Goal: Communication & Community: Answer question/provide support

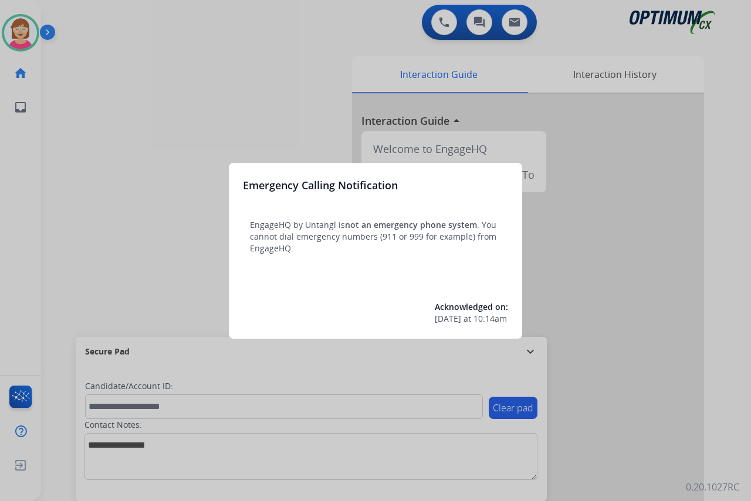
click at [169, 246] on div at bounding box center [375, 250] width 751 height 501
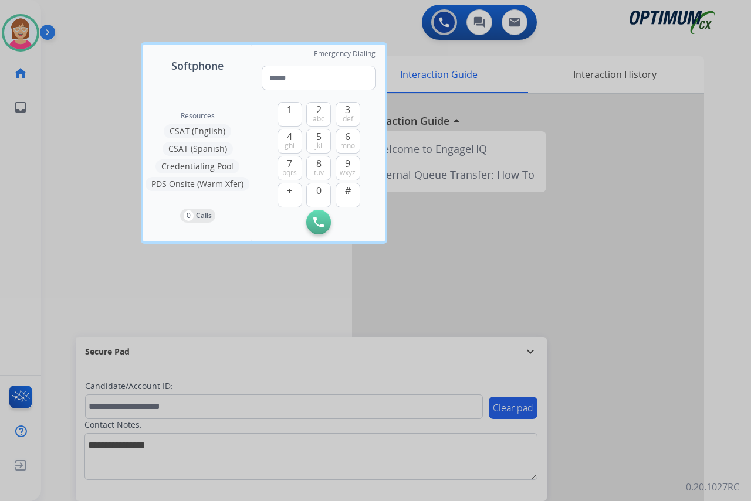
click at [107, 252] on div at bounding box center [375, 250] width 751 height 501
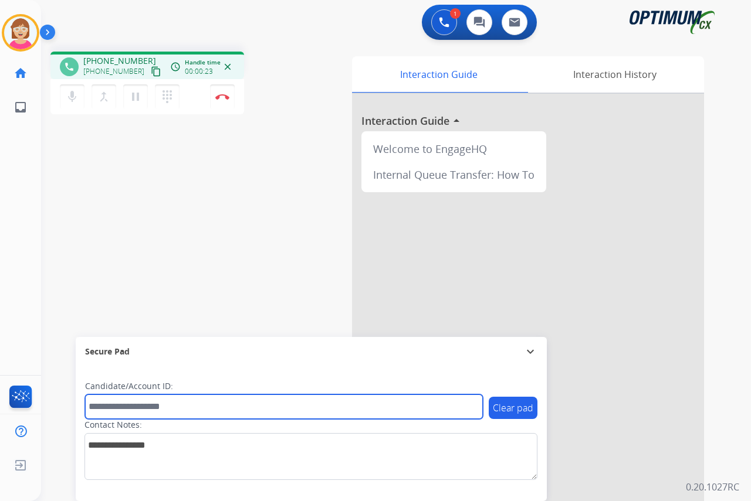
click at [103, 411] on input "text" at bounding box center [284, 407] width 398 height 25
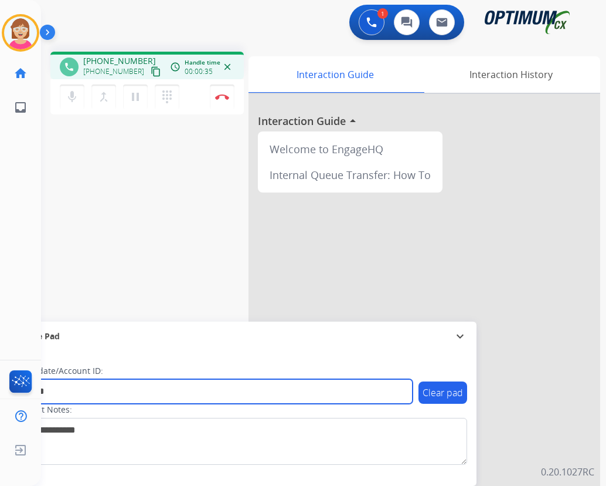
type input "*******"
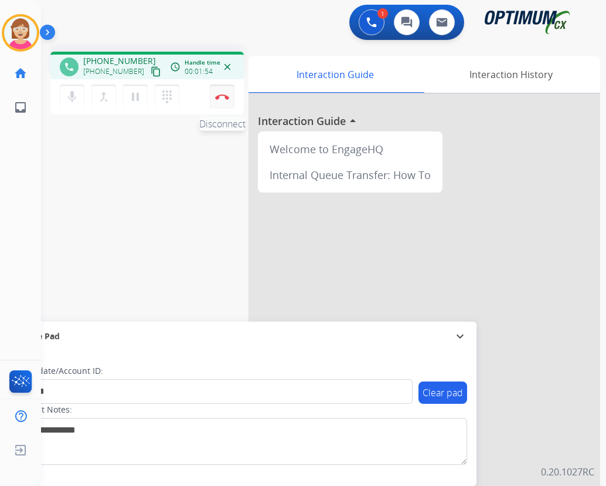
click at [222, 97] on img at bounding box center [222, 97] width 14 height 6
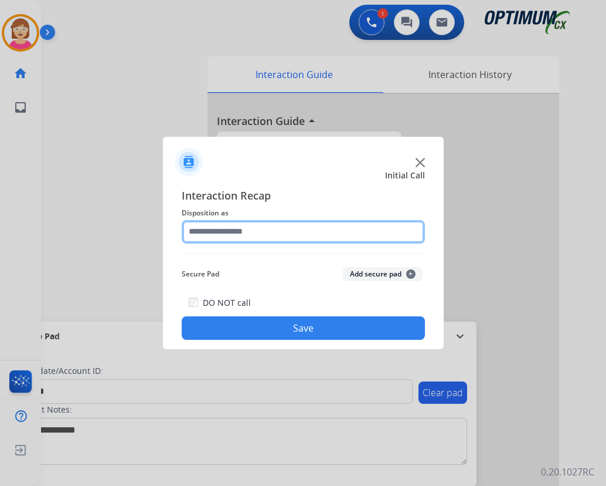
click at [219, 228] on input "text" at bounding box center [303, 231] width 243 height 23
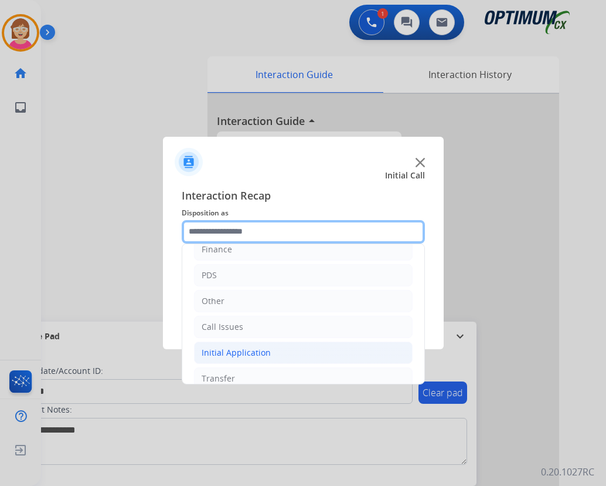
scroll to position [80, 0]
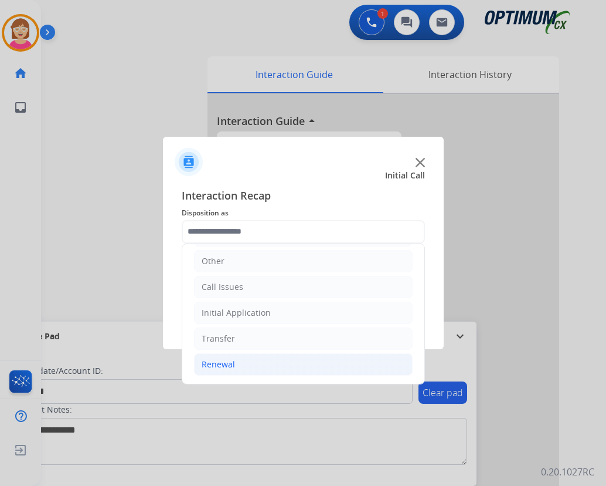
click at [221, 364] on div "Renewal" at bounding box center [218, 364] width 33 height 12
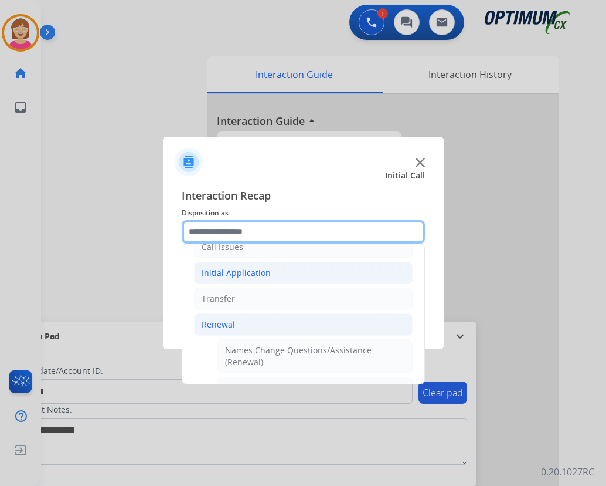
scroll to position [314, 0]
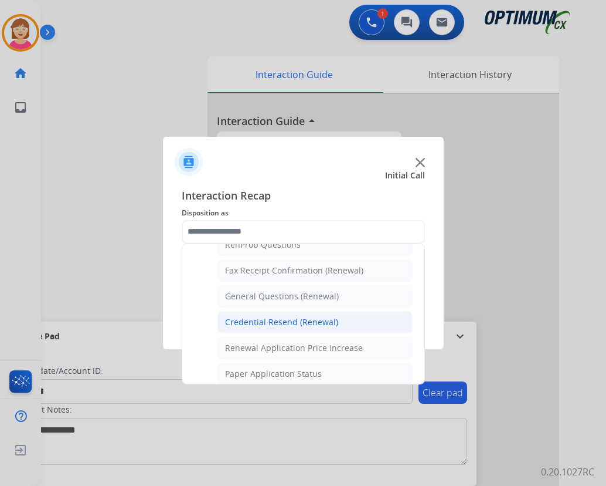
click at [267, 321] on div "Credential Resend (Renewal)" at bounding box center [281, 322] width 113 height 12
type input "**********"
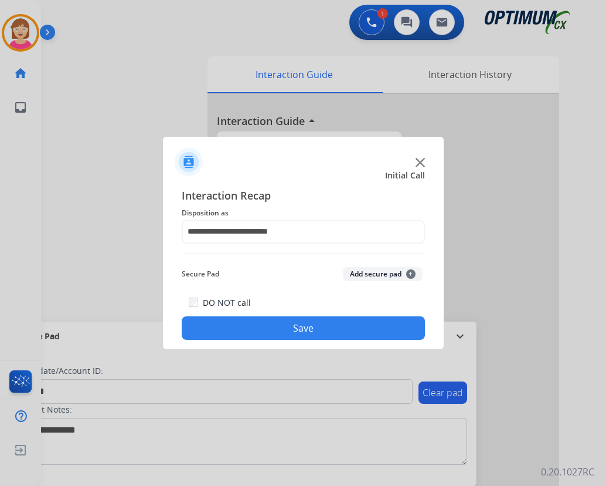
click at [412, 270] on span "+" at bounding box center [410, 273] width 9 height 9
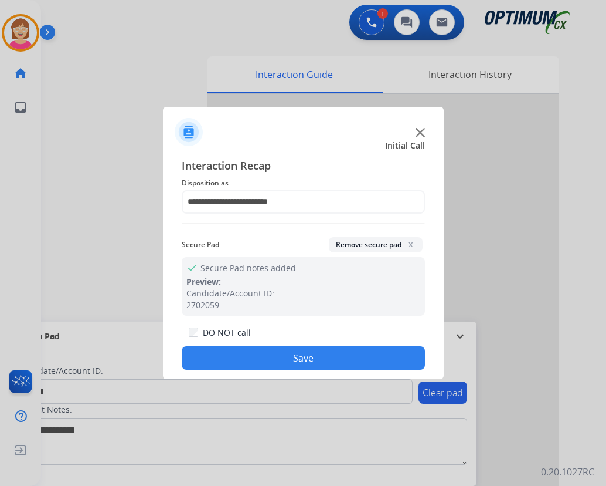
click at [272, 361] on button "Save" at bounding box center [303, 357] width 243 height 23
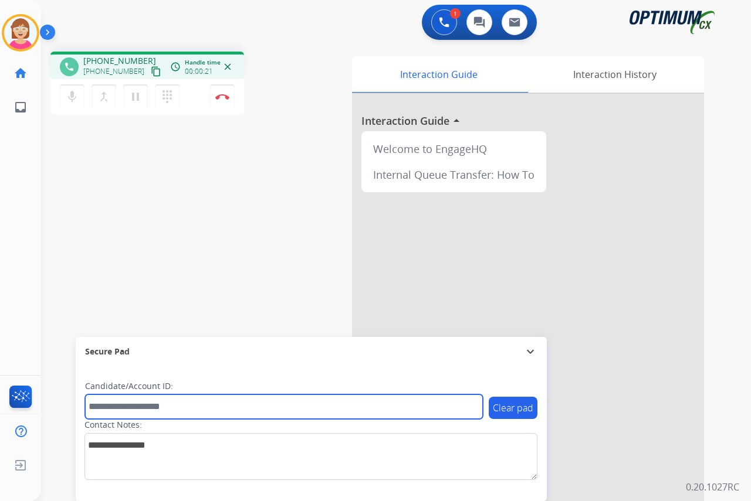
click at [110, 406] on input "text" at bounding box center [284, 407] width 398 height 25
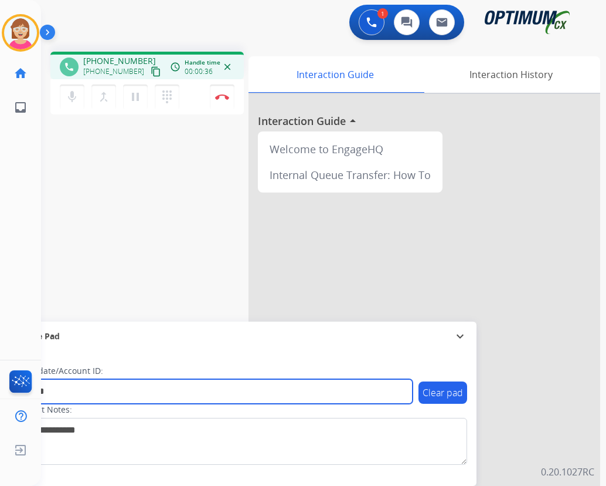
type input "*******"
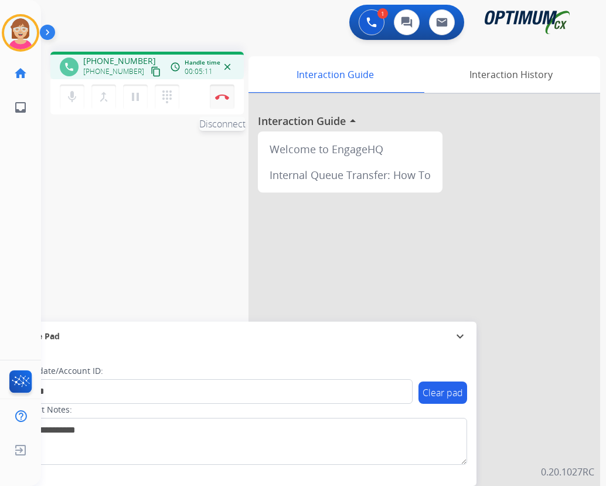
click at [222, 96] on img at bounding box center [222, 97] width 14 height 6
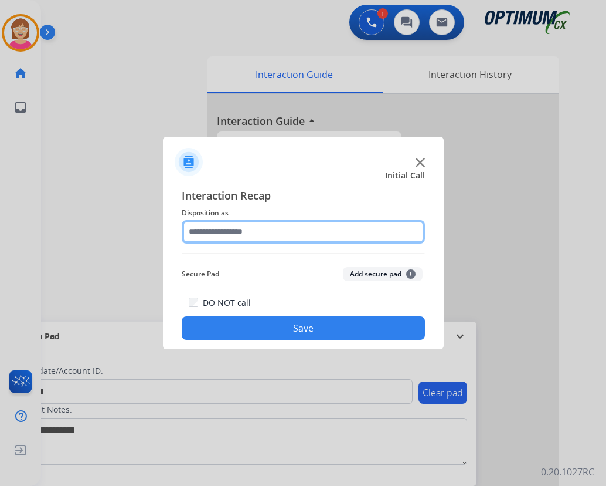
click at [210, 235] on input "text" at bounding box center [303, 231] width 243 height 23
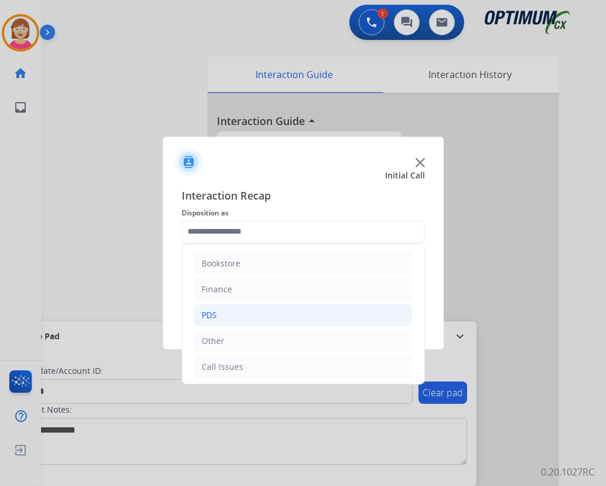
click at [239, 314] on li "PDS" at bounding box center [303, 315] width 219 height 22
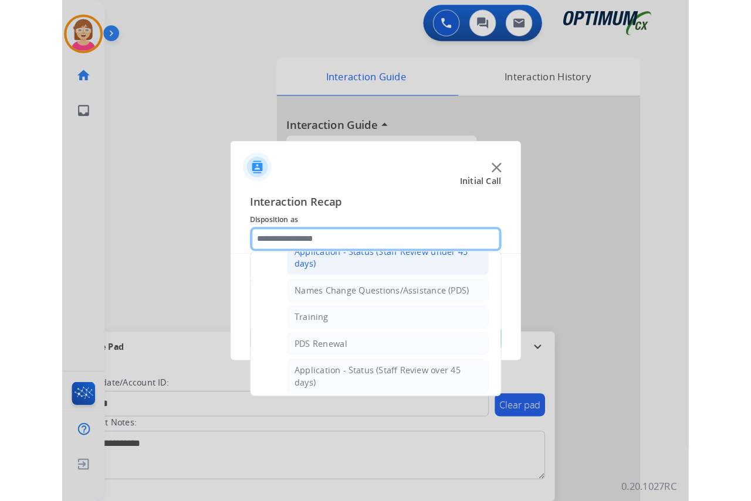
scroll to position [176, 0]
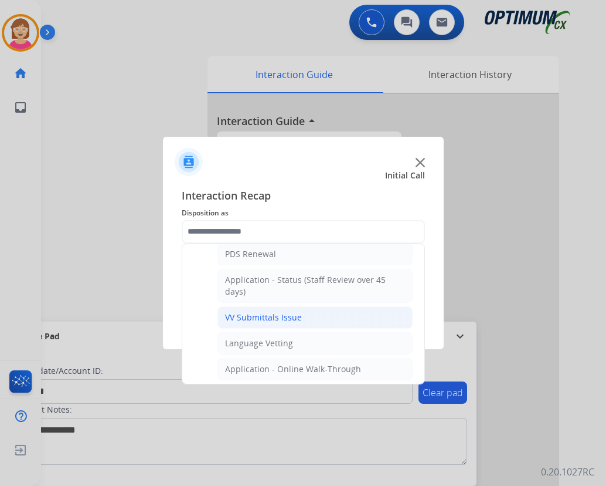
click at [257, 315] on div "VV Submittals Issue" at bounding box center [263, 317] width 77 height 12
type input "**********"
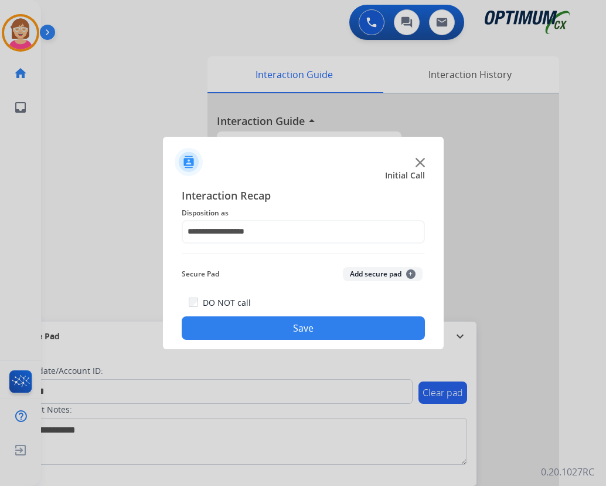
click at [410, 274] on span "+" at bounding box center [410, 273] width 9 height 9
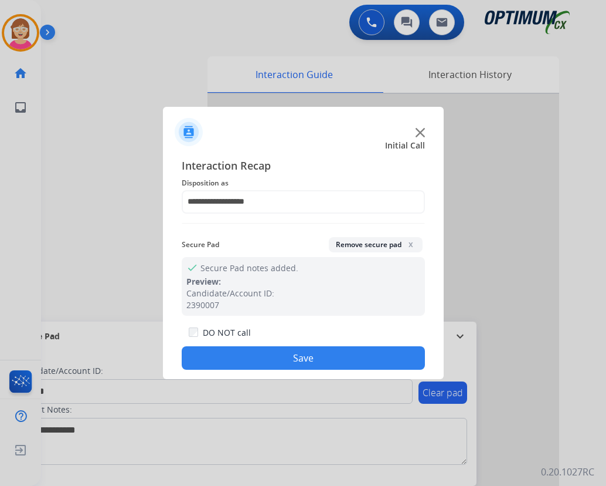
drag, startPoint x: 256, startPoint y: 359, endPoint x: 215, endPoint y: 348, distance: 43.1
click at [255, 358] on button "Save" at bounding box center [303, 357] width 243 height 23
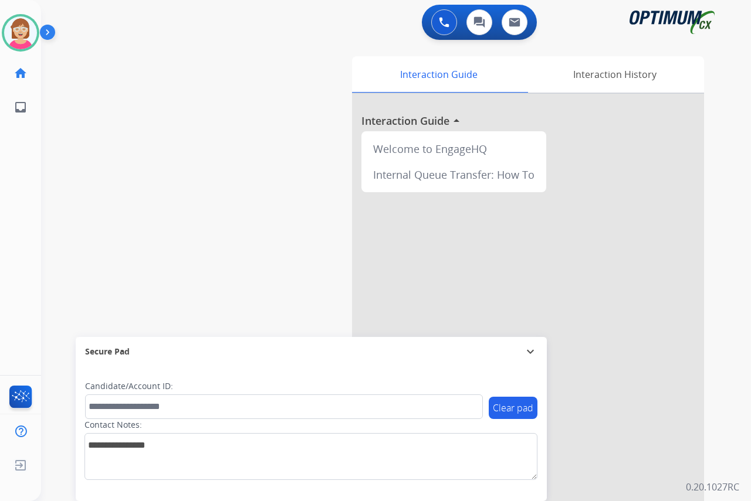
click at [15, 227] on div "[PERSON_NAME] Available Edit Avatar Agent: [PERSON_NAME] Profile: OCX Training …" at bounding box center [20, 250] width 41 height 501
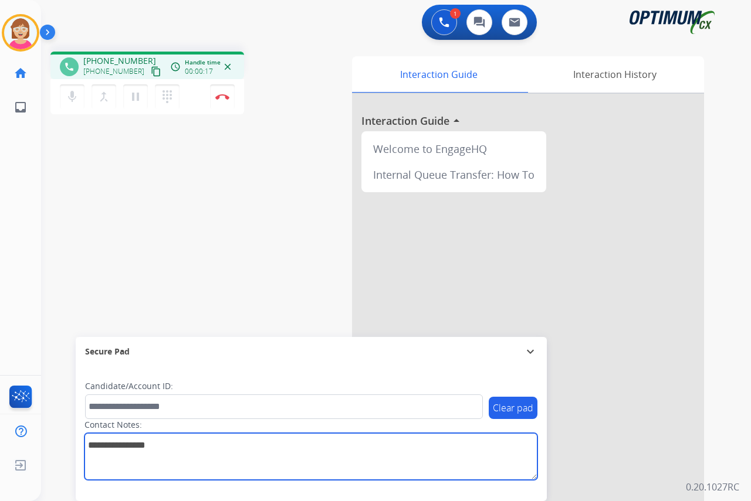
click at [109, 442] on textarea at bounding box center [310, 456] width 453 height 47
type textarea "*****"
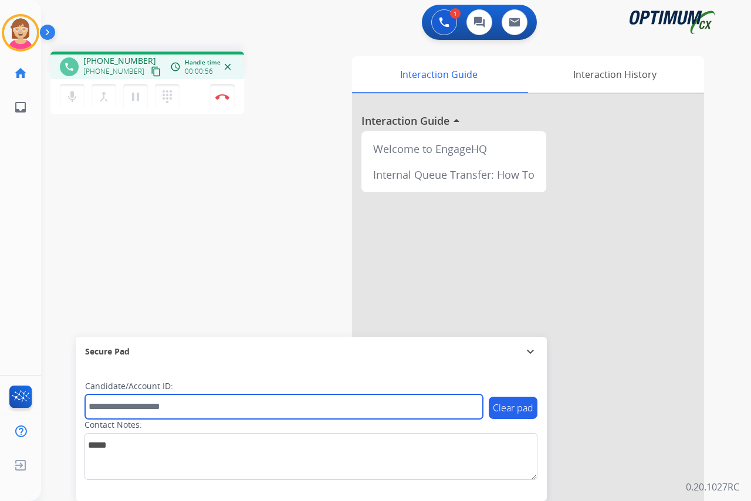
click at [96, 405] on input "text" at bounding box center [284, 407] width 398 height 25
type input "**********"
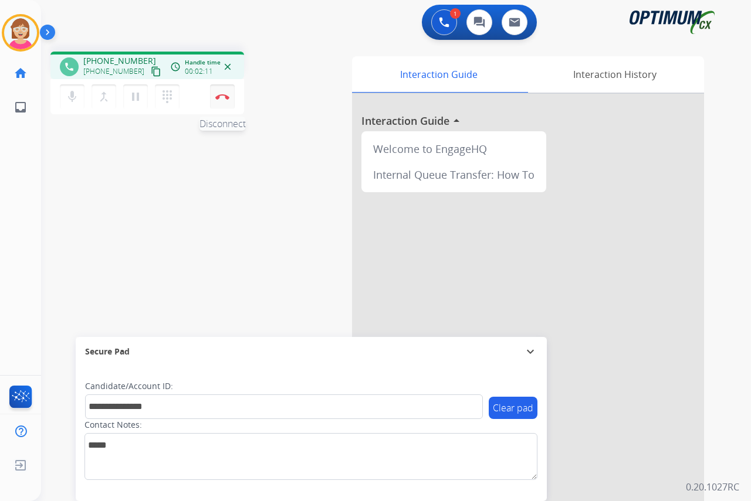
click at [222, 96] on img at bounding box center [222, 97] width 14 height 6
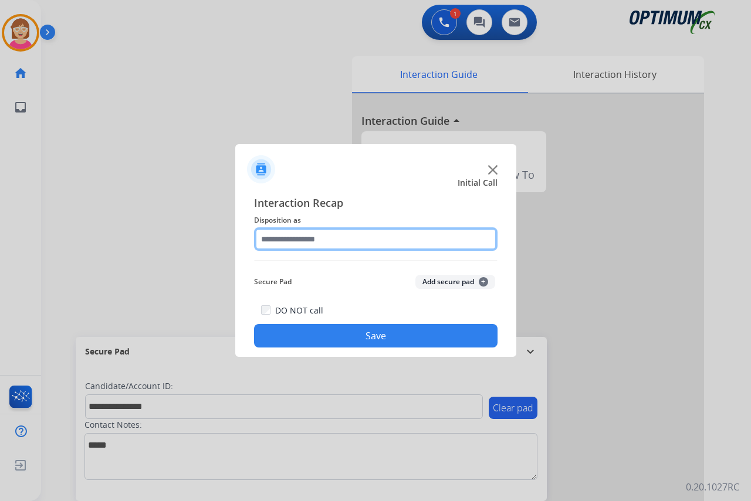
click at [281, 236] on input "text" at bounding box center [375, 239] width 243 height 23
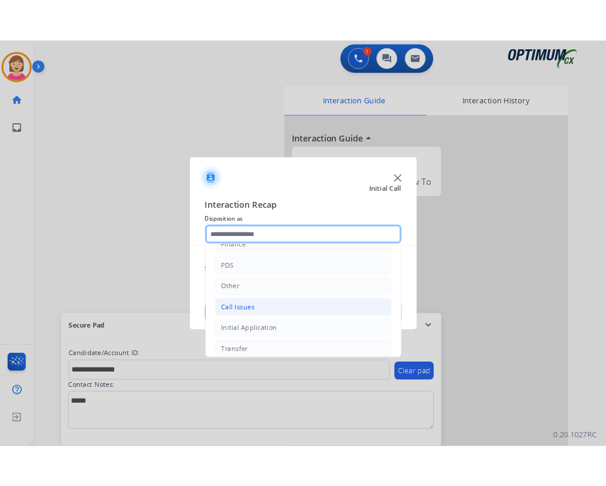
scroll to position [80, 0]
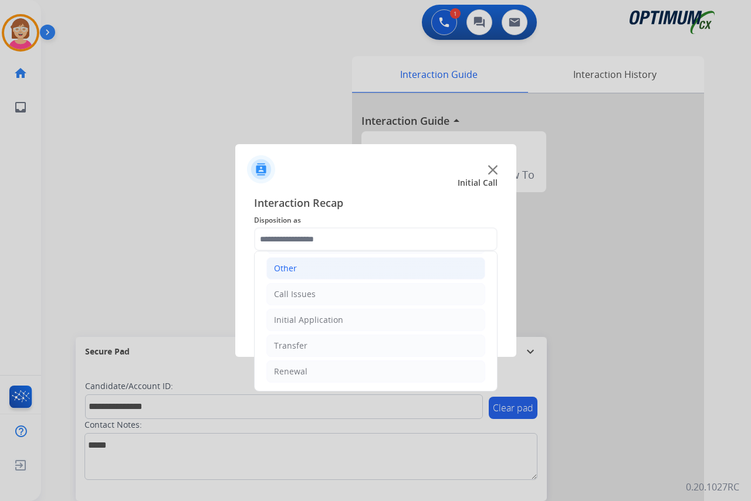
click at [289, 265] on div "Other" at bounding box center [285, 269] width 23 height 12
click at [333, 369] on div "Event Questions" at bounding box center [329, 372] width 64 height 12
type input "**********"
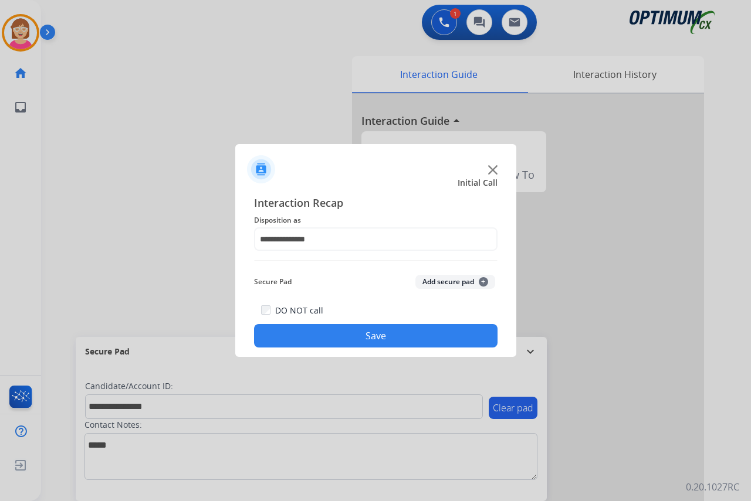
click at [484, 281] on span "+" at bounding box center [483, 281] width 9 height 9
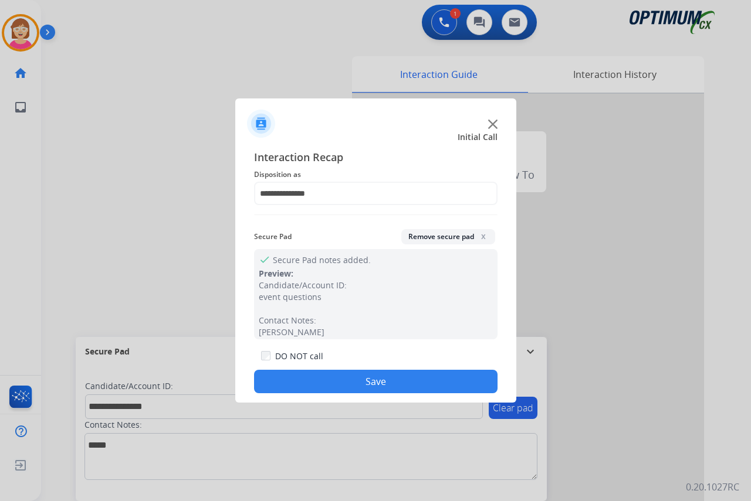
click at [306, 384] on button "Save" at bounding box center [375, 381] width 243 height 23
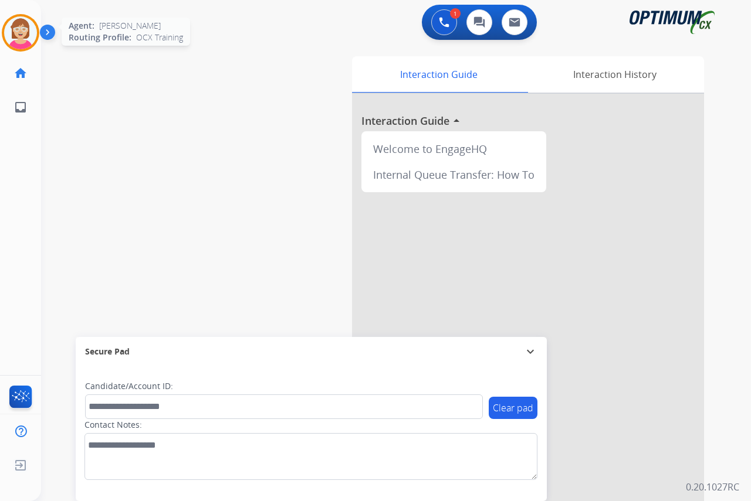
click at [28, 32] on img at bounding box center [20, 32] width 33 height 33
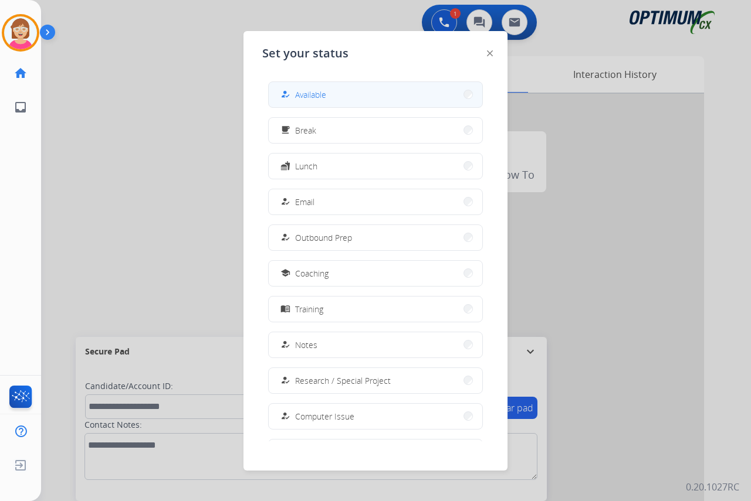
click at [325, 91] on span "Available" at bounding box center [310, 95] width 31 height 12
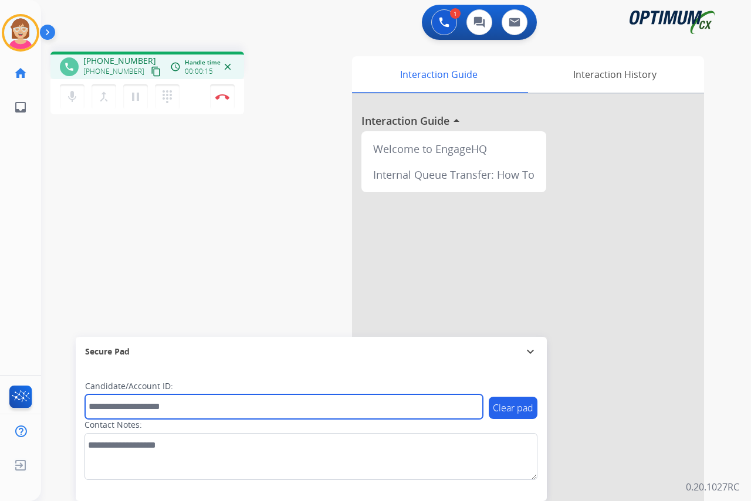
click at [131, 410] on input "text" at bounding box center [284, 407] width 398 height 25
click at [107, 412] on input "text" at bounding box center [284, 407] width 398 height 25
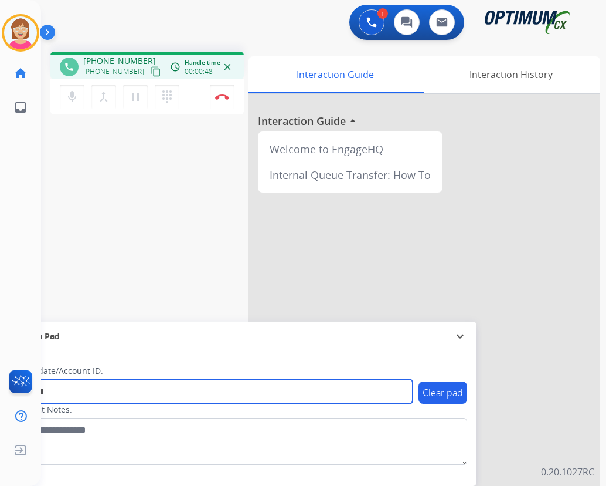
type input "*******"
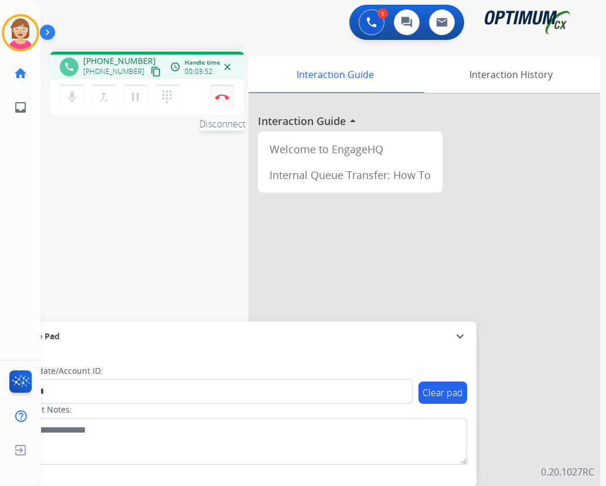
click at [223, 95] on img at bounding box center [222, 97] width 14 height 6
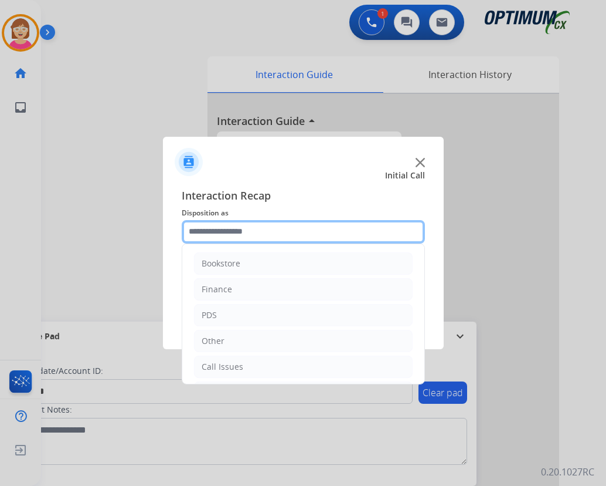
drag, startPoint x: 223, startPoint y: 232, endPoint x: 239, endPoint y: 239, distance: 17.3
click at [224, 232] on input "text" at bounding box center [303, 231] width 243 height 23
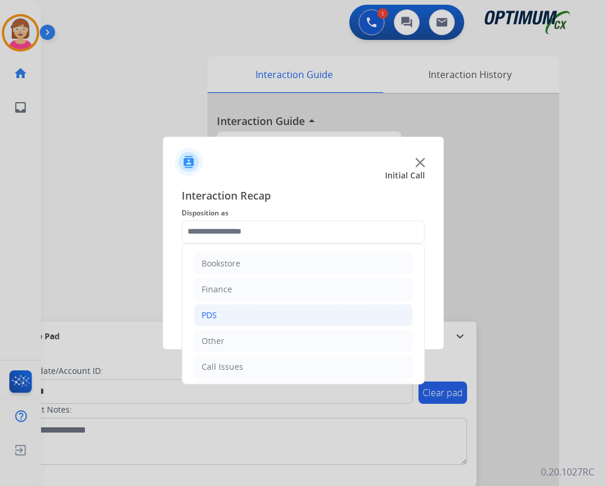
drag, startPoint x: 218, startPoint y: 315, endPoint x: 241, endPoint y: 311, distance: 23.8
click at [220, 314] on li "PDS" at bounding box center [303, 315] width 219 height 22
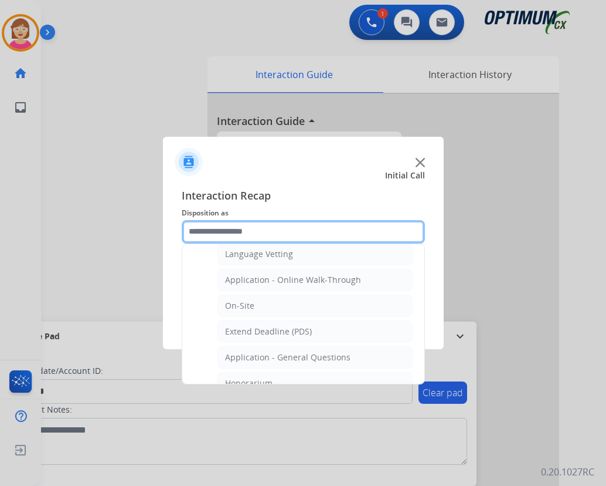
scroll to position [293, 0]
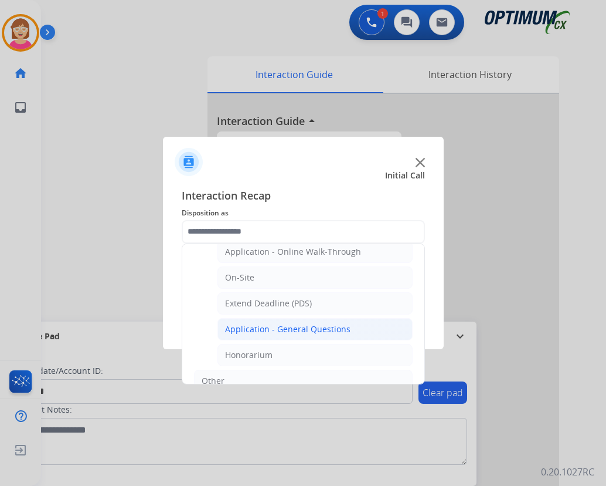
click at [281, 330] on div "Application - General Questions" at bounding box center [287, 329] width 125 height 12
type input "**********"
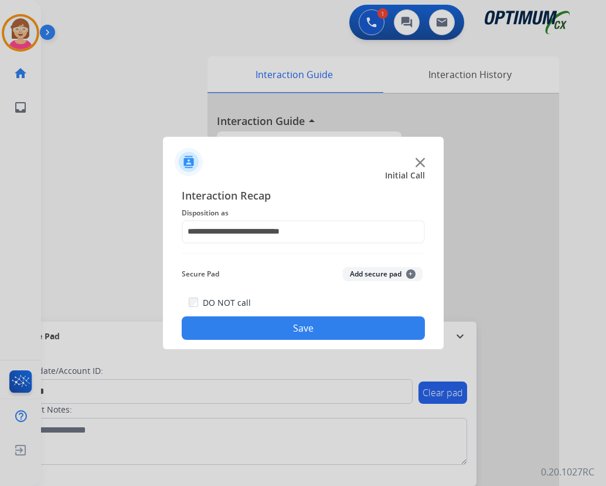
click at [409, 274] on span "+" at bounding box center [410, 273] width 9 height 9
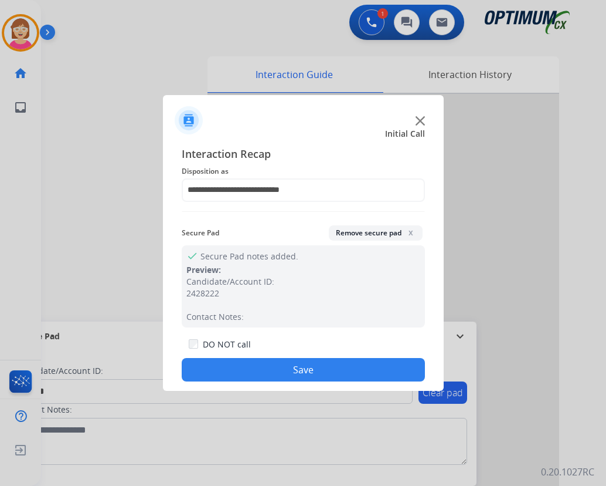
click at [278, 364] on button "Save" at bounding box center [303, 369] width 243 height 23
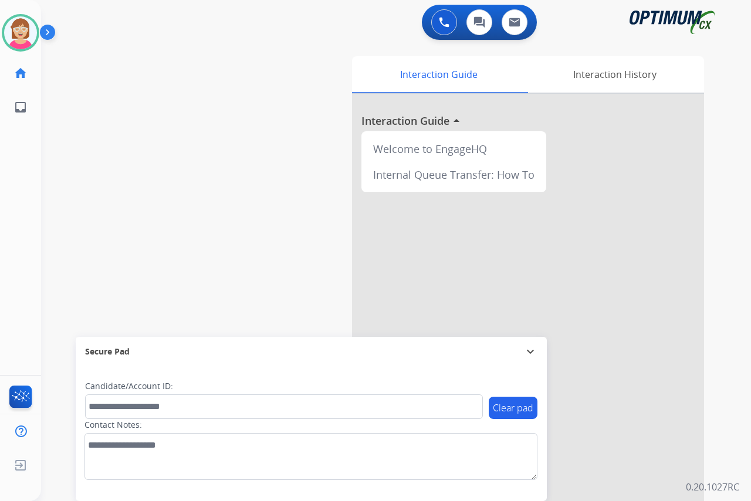
click at [25, 267] on div "[PERSON_NAME] Available Edit Avatar Agent: [PERSON_NAME] Profile: OCX Training …" at bounding box center [20, 250] width 41 height 501
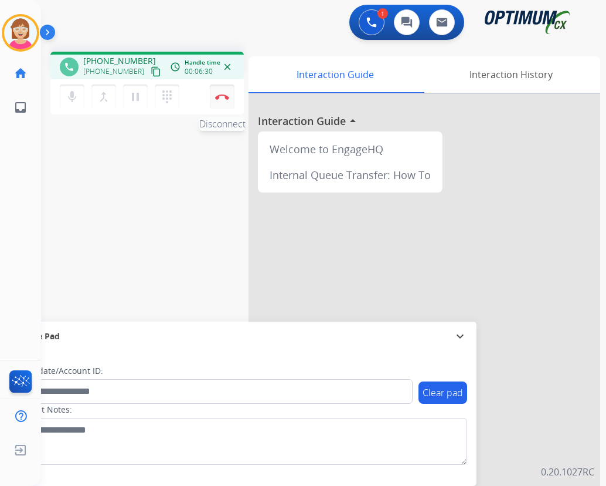
click at [224, 96] on img at bounding box center [222, 97] width 14 height 6
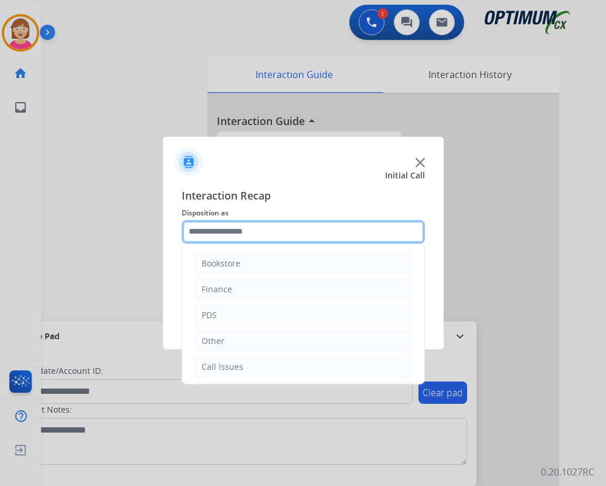
drag, startPoint x: 210, startPoint y: 233, endPoint x: 257, endPoint y: 242, distance: 47.8
click at [211, 232] on input "text" at bounding box center [303, 231] width 243 height 23
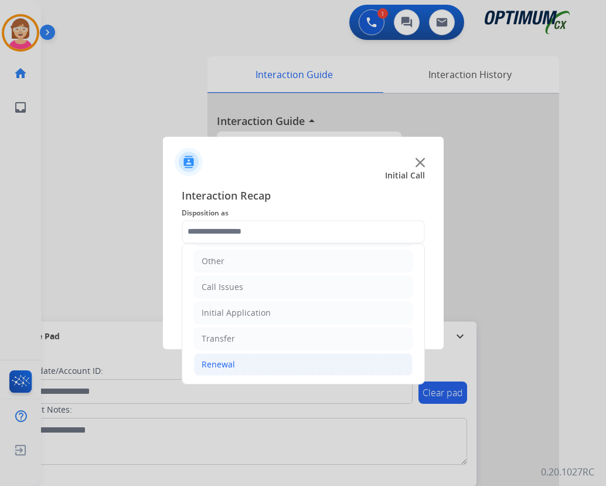
click at [246, 365] on li "Renewal" at bounding box center [303, 364] width 219 height 22
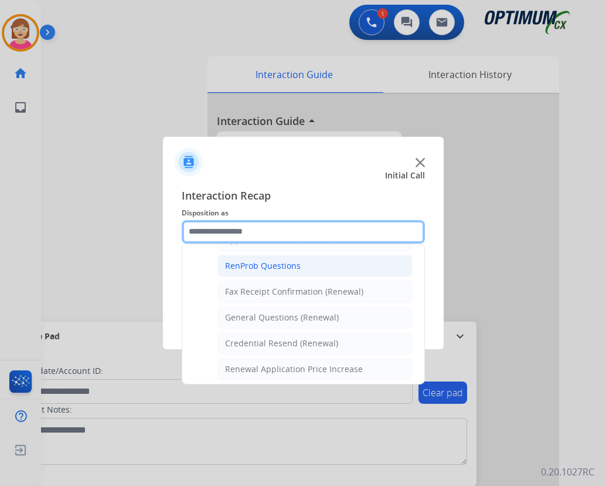
scroll to position [314, 0]
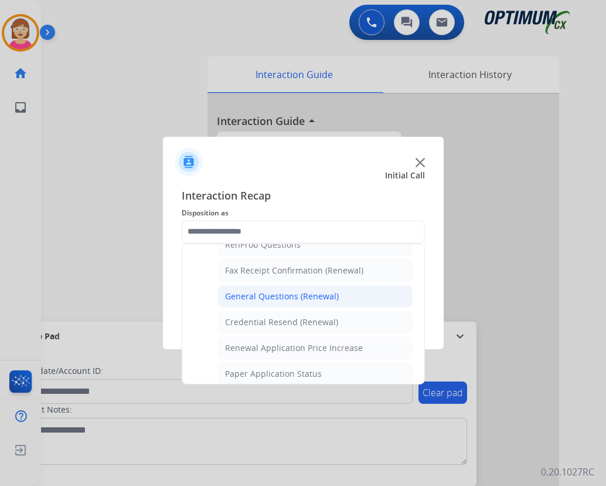
drag, startPoint x: 277, startPoint y: 294, endPoint x: 311, endPoint y: 291, distance: 34.1
click at [279, 294] on div "General Questions (Renewal)" at bounding box center [282, 296] width 114 height 12
type input "**********"
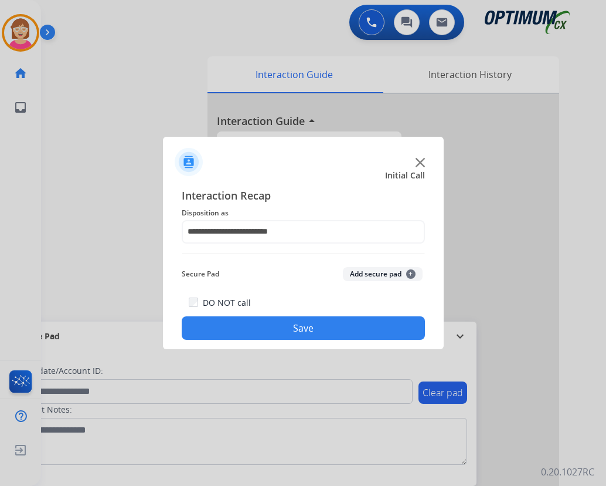
click at [410, 272] on span "+" at bounding box center [410, 273] width 9 height 9
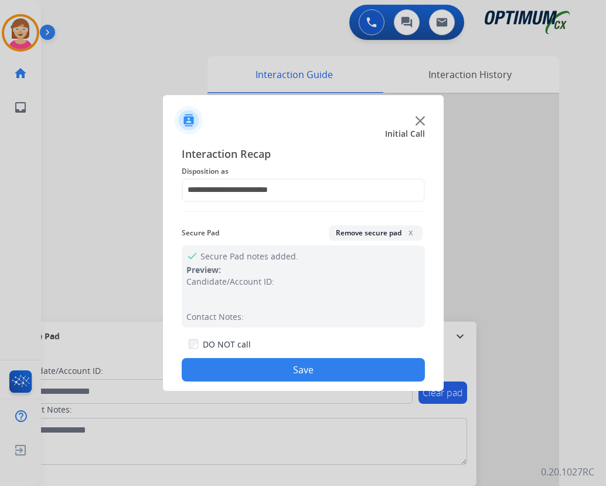
click at [255, 367] on button "Save" at bounding box center [303, 369] width 243 height 23
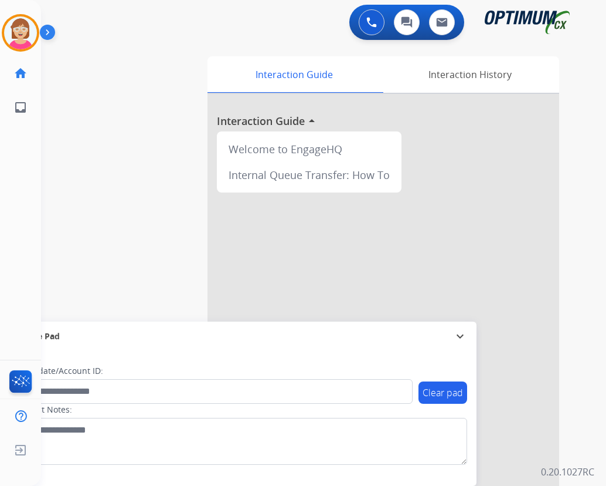
drag, startPoint x: 255, startPoint y: 367, endPoint x: 120, endPoint y: 243, distance: 183.0
click at [120, 243] on div "swap_horiz Break voice bridge close_fullscreen Connect 3-Way Call merge_type Se…" at bounding box center [309, 286] width 537 height 489
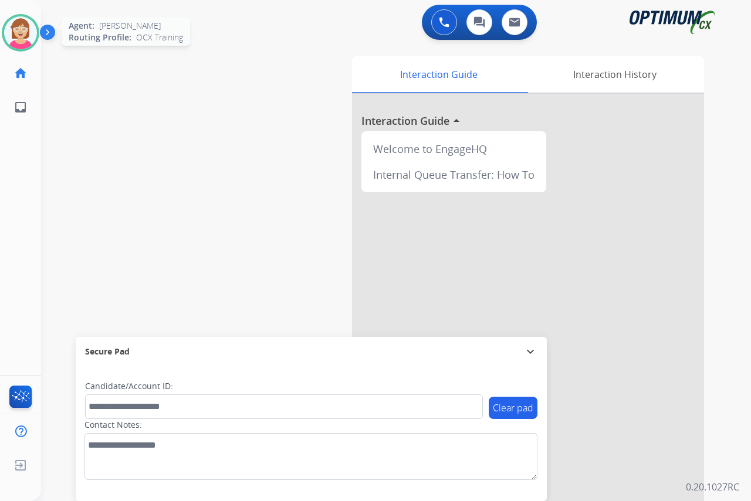
click at [24, 30] on img at bounding box center [20, 32] width 33 height 33
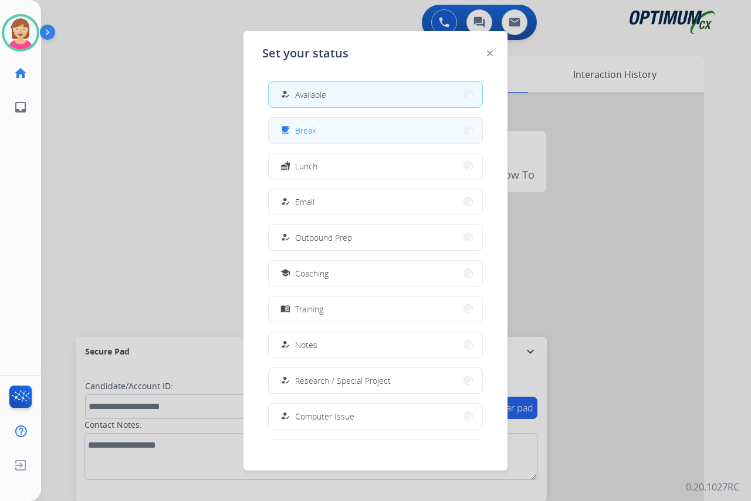
click at [304, 128] on span "Break" at bounding box center [305, 130] width 21 height 12
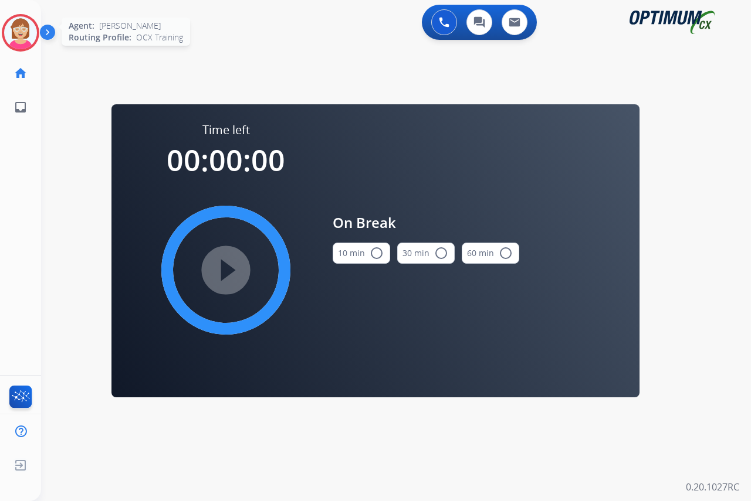
drag, startPoint x: 16, startPoint y: 35, endPoint x: 56, endPoint y: 45, distance: 41.1
click at [18, 35] on img at bounding box center [20, 32] width 33 height 33
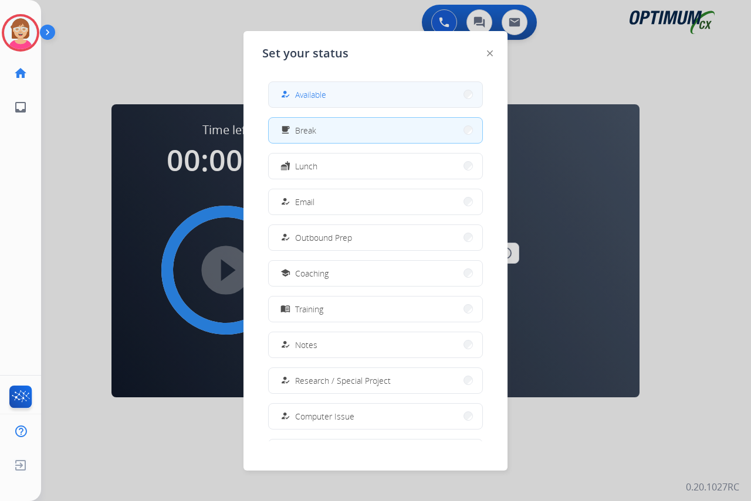
click at [318, 92] on span "Available" at bounding box center [310, 95] width 31 height 12
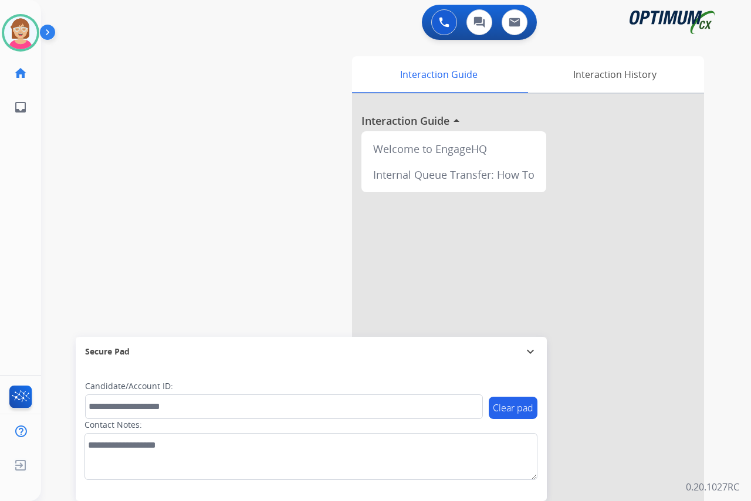
click at [12, 219] on div "[PERSON_NAME] Available Edit Avatar Agent: [PERSON_NAME] Profile: OCX Training …" at bounding box center [20, 250] width 41 height 501
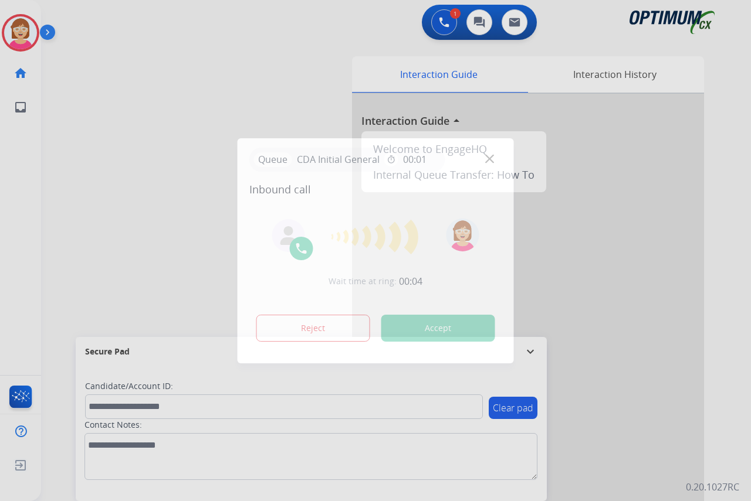
click at [22, 205] on div at bounding box center [375, 250] width 751 height 501
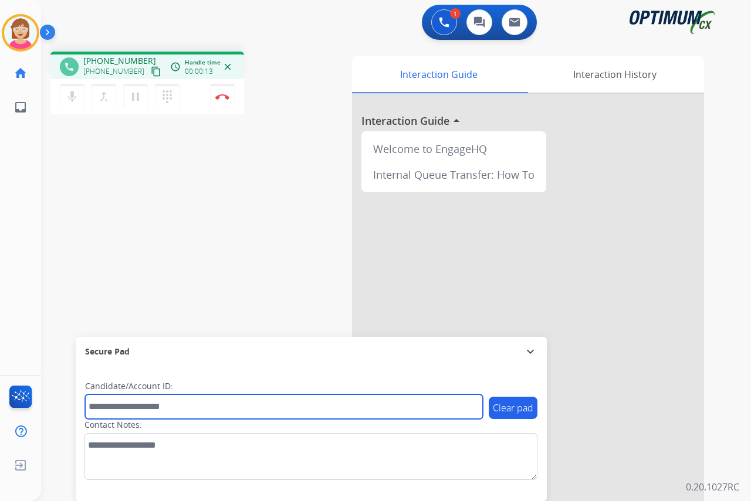
click at [110, 408] on input "text" at bounding box center [284, 407] width 398 height 25
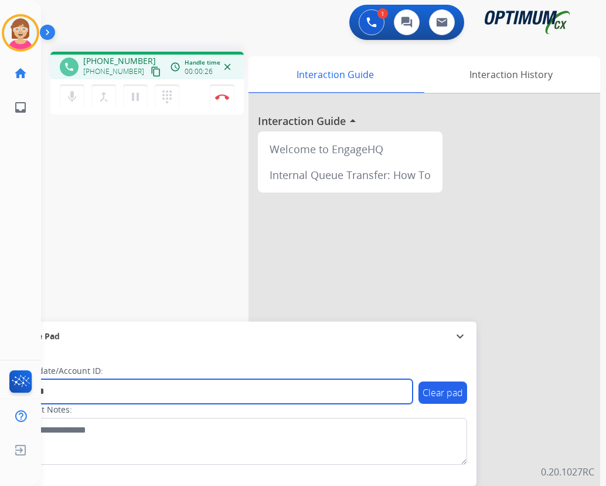
type input "*******"
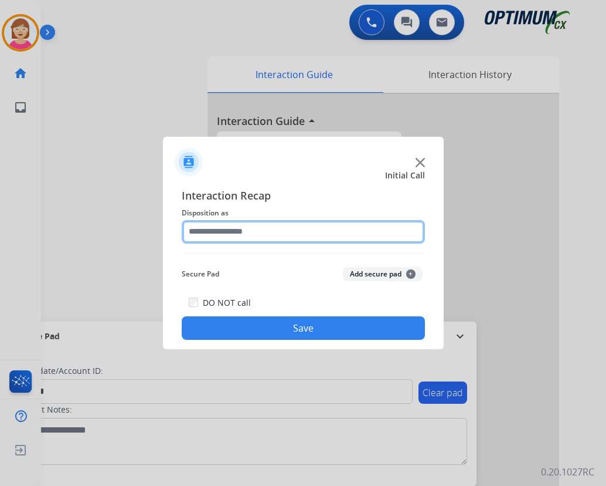
click at [201, 230] on input "text" at bounding box center [303, 231] width 243 height 23
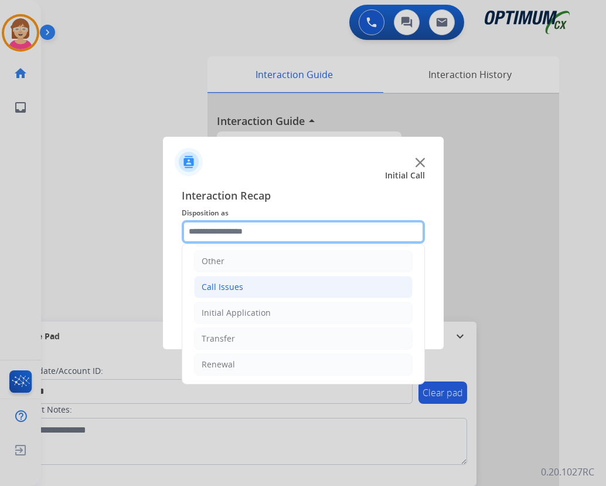
scroll to position [21, 0]
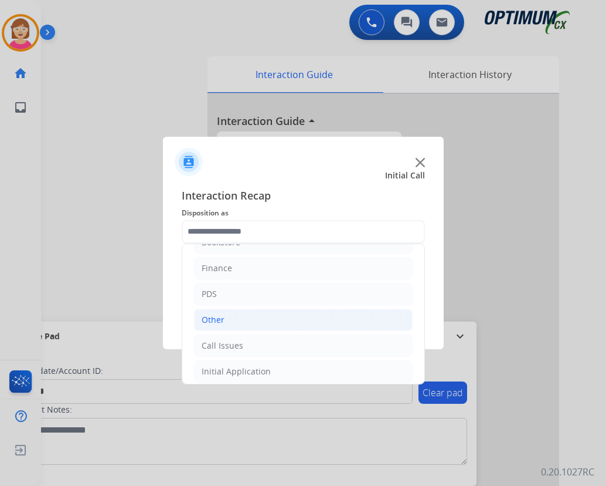
click at [212, 321] on div "Other" at bounding box center [213, 320] width 23 height 12
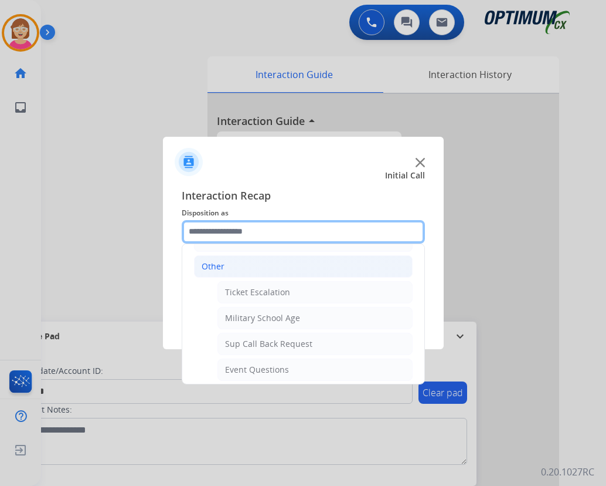
scroll to position [197, 0]
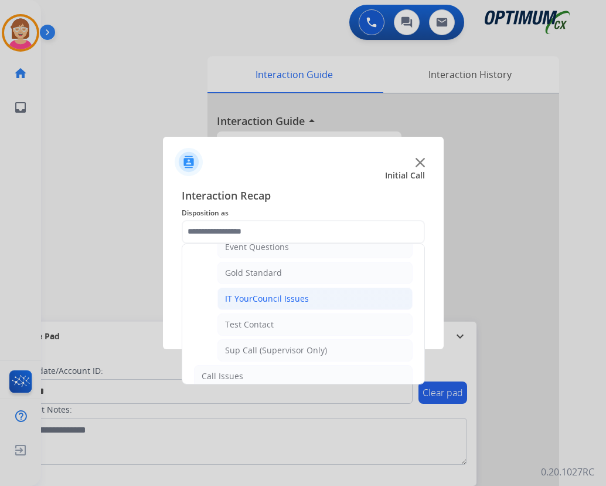
click at [261, 294] on div "IT YourCouncil Issues" at bounding box center [267, 299] width 84 height 12
type input "**********"
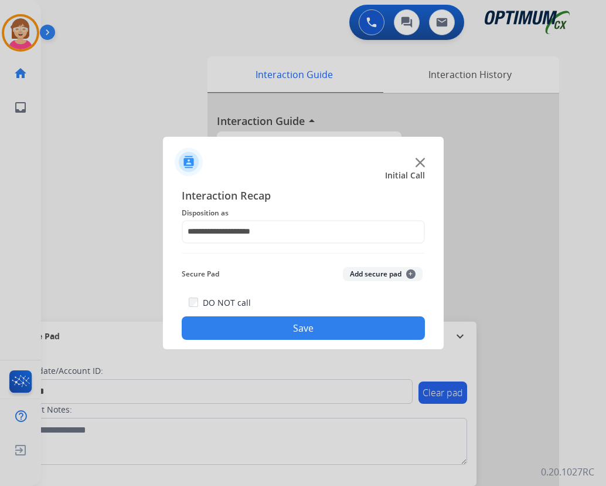
click at [412, 274] on span "+" at bounding box center [410, 273] width 9 height 9
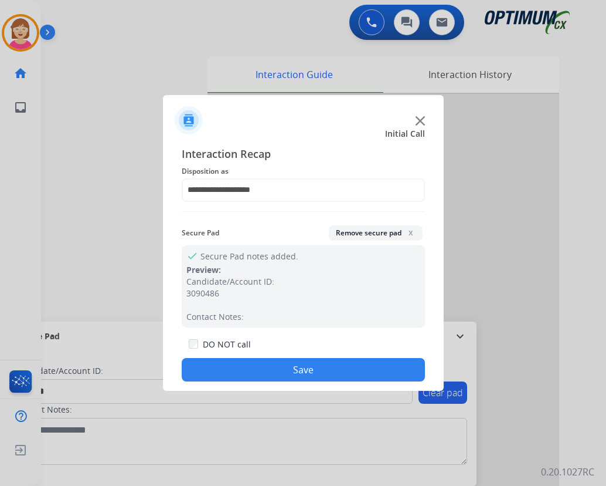
click at [243, 372] on button "Save" at bounding box center [303, 369] width 243 height 23
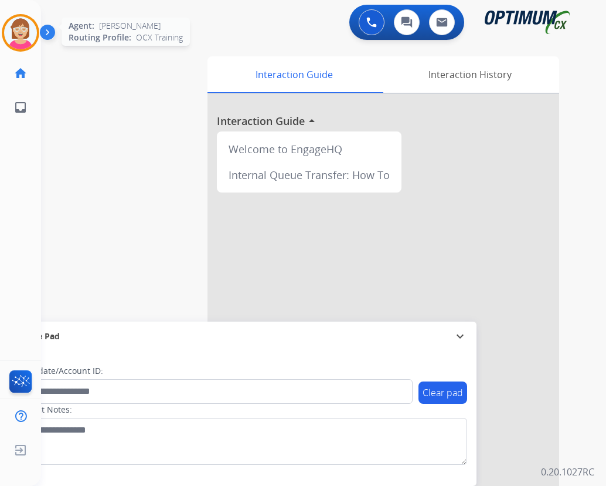
click at [20, 34] on img at bounding box center [20, 32] width 33 height 33
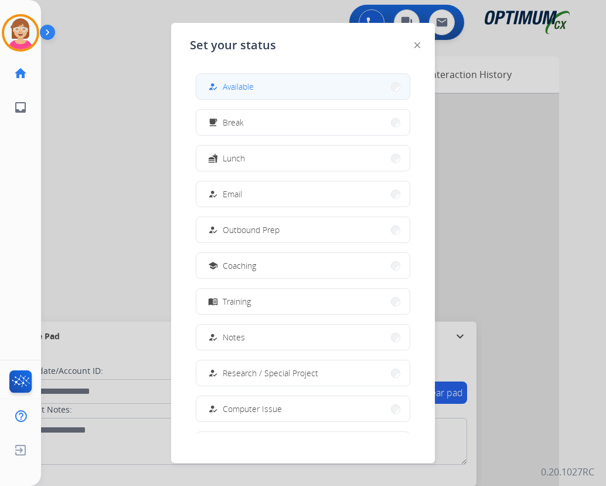
click at [242, 83] on span "Available" at bounding box center [238, 86] width 31 height 12
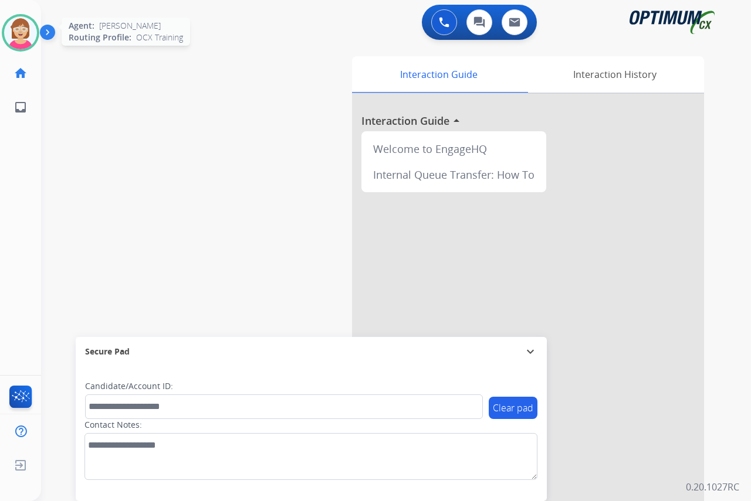
click at [18, 25] on img at bounding box center [20, 32] width 33 height 33
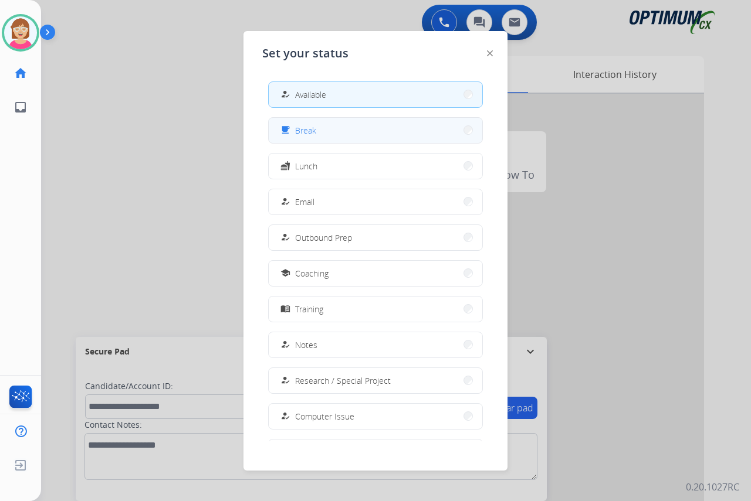
click at [331, 125] on button "free_breakfast Break" at bounding box center [375, 130] width 213 height 25
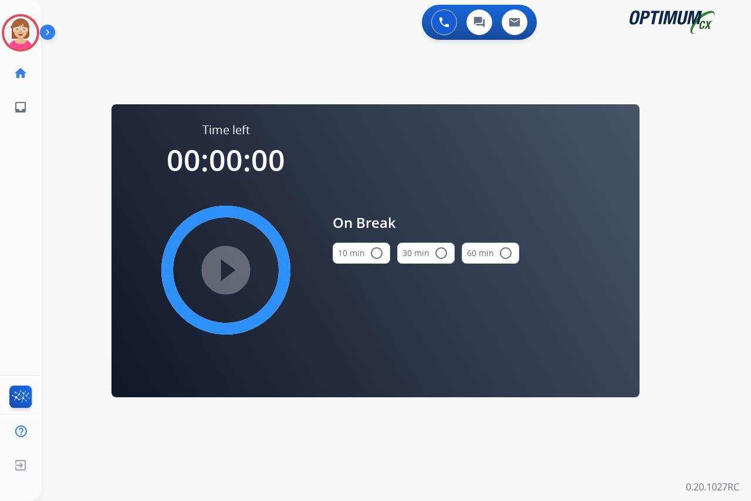
click at [379, 250] on mat-icon "radio_button_unchecked" at bounding box center [376, 253] width 14 height 14
click at [223, 268] on mat-icon "play_circle_filled" at bounding box center [226, 270] width 14 height 14
drag, startPoint x: 19, startPoint y: 25, endPoint x: 55, endPoint y: 40, distance: 38.1
click at [22, 25] on icon at bounding box center [21, 33] width 38 height 38
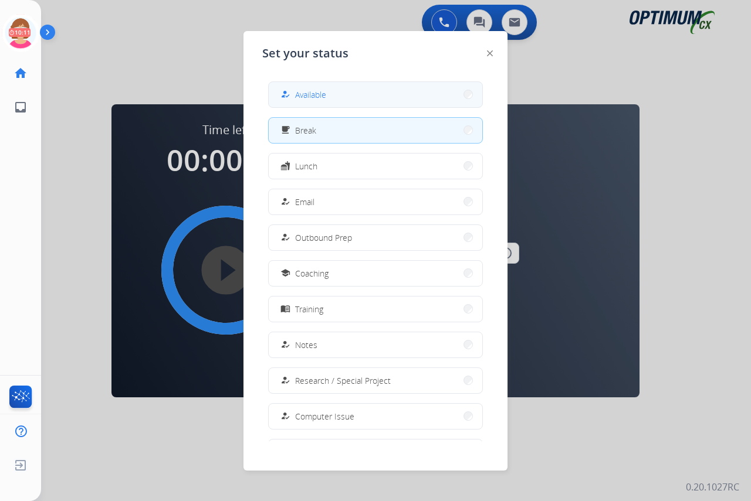
click at [296, 89] on div "how_to_reg Available" at bounding box center [302, 94] width 48 height 14
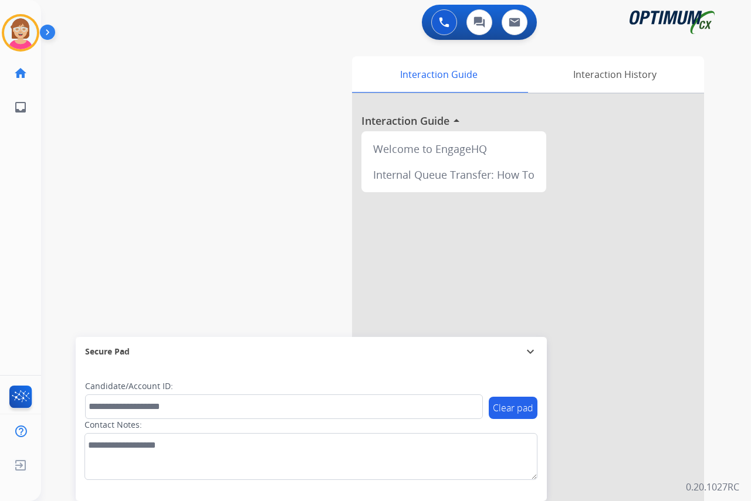
click at [7, 233] on div "[PERSON_NAME] Available Edit Avatar Agent: [PERSON_NAME] Profile: OCX Training …" at bounding box center [20, 250] width 41 height 501
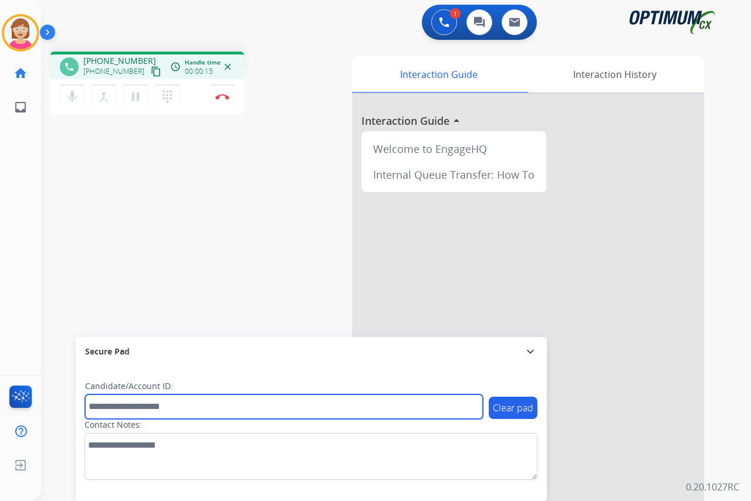
click at [108, 411] on input "text" at bounding box center [284, 407] width 398 height 25
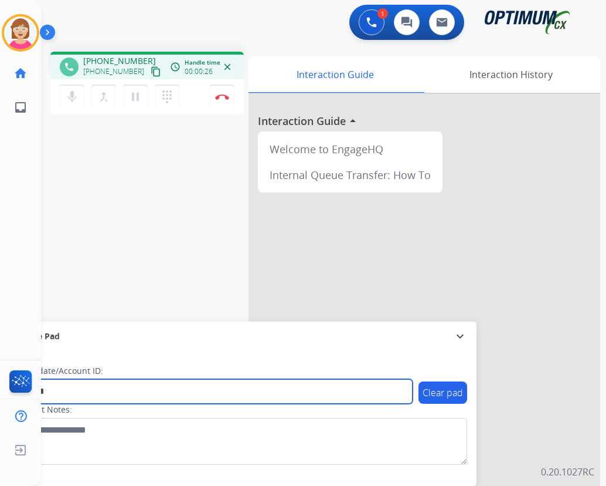
type input "*******"
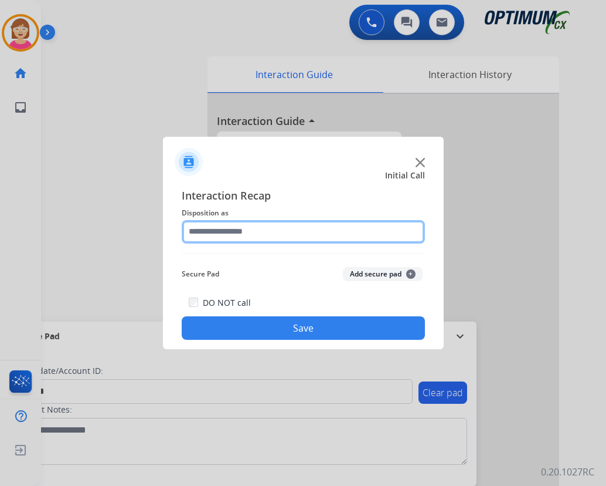
click at [214, 232] on input "text" at bounding box center [303, 231] width 243 height 23
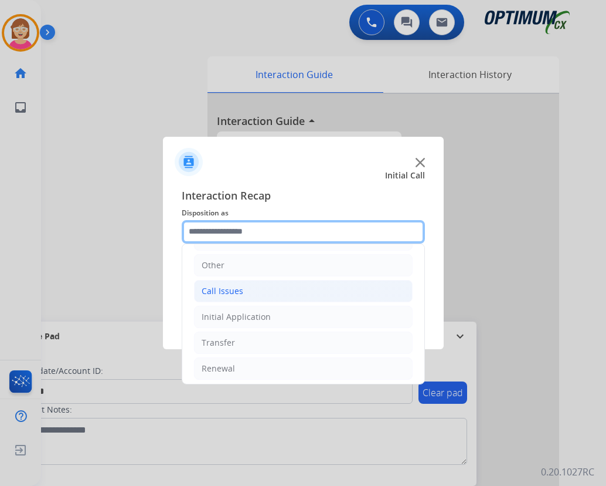
scroll to position [80, 0]
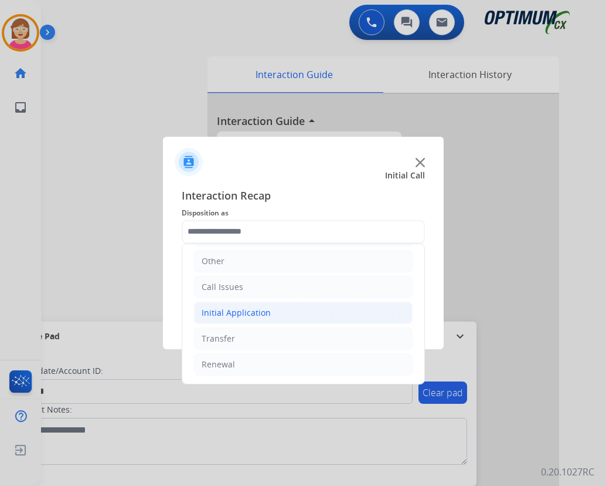
click at [235, 312] on div "Initial Application" at bounding box center [236, 313] width 69 height 12
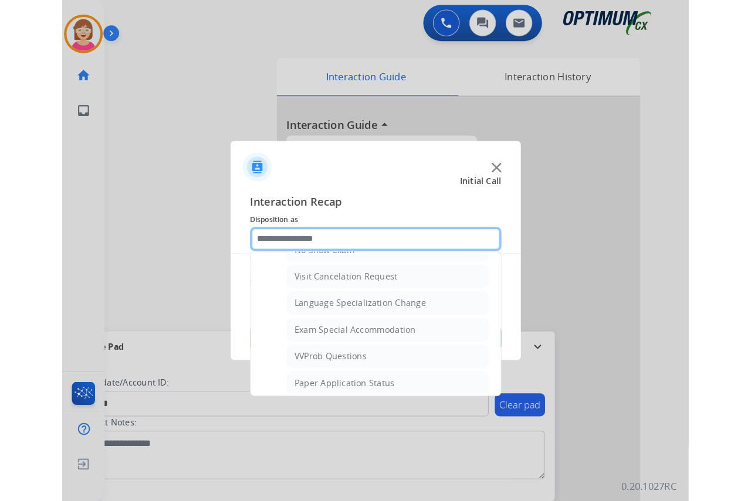
scroll to position [608, 0]
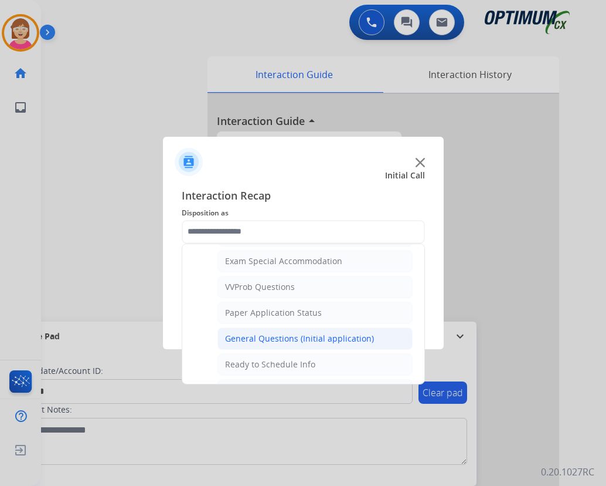
click at [271, 337] on div "General Questions (Initial application)" at bounding box center [299, 338] width 149 height 12
type input "**********"
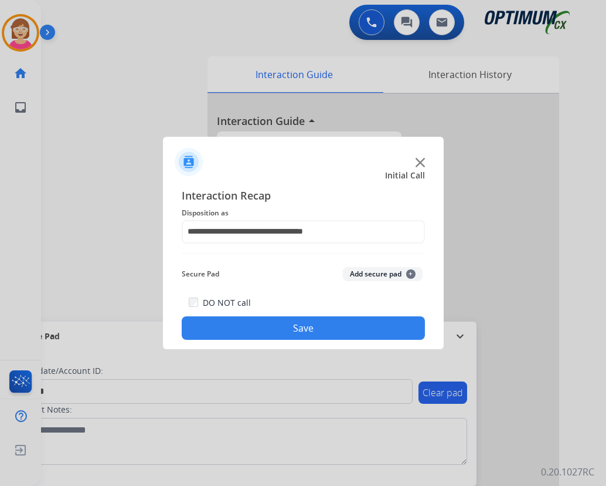
click at [412, 272] on span "+" at bounding box center [410, 273] width 9 height 9
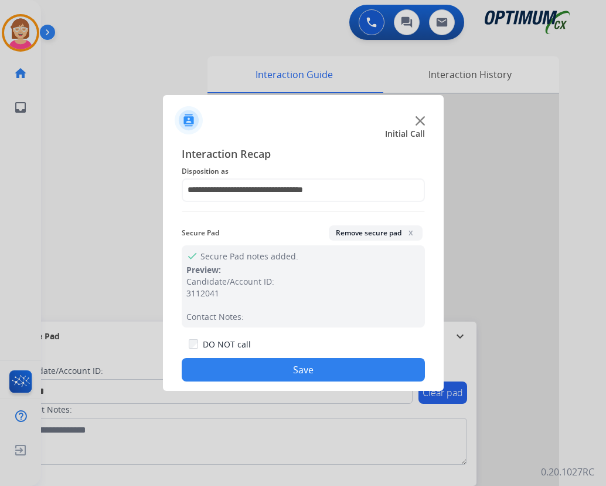
click at [264, 369] on button "Save" at bounding box center [303, 369] width 243 height 23
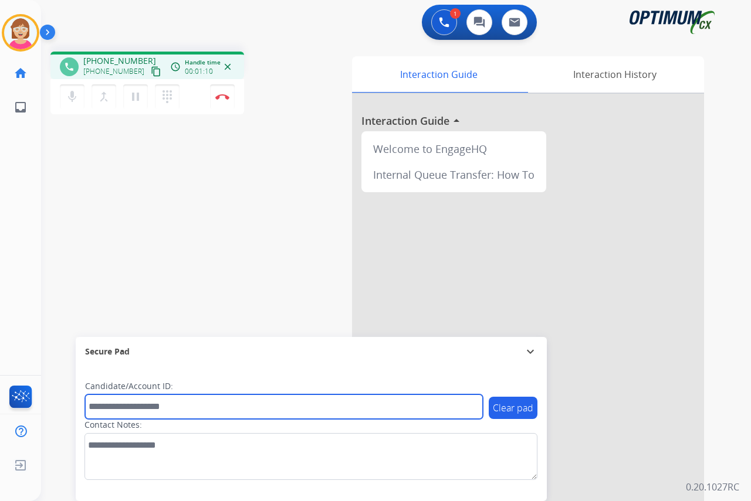
click at [105, 405] on input "text" at bounding box center [284, 407] width 398 height 25
type input "*******"
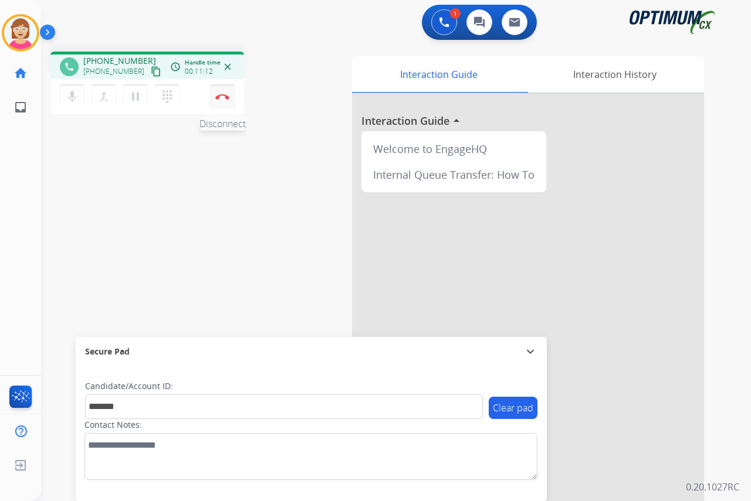
click at [220, 95] on img at bounding box center [222, 97] width 14 height 6
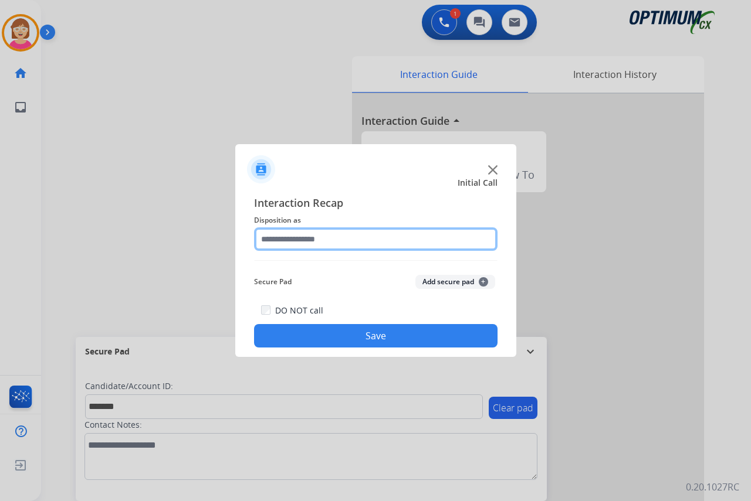
click at [280, 240] on input "text" at bounding box center [375, 239] width 243 height 23
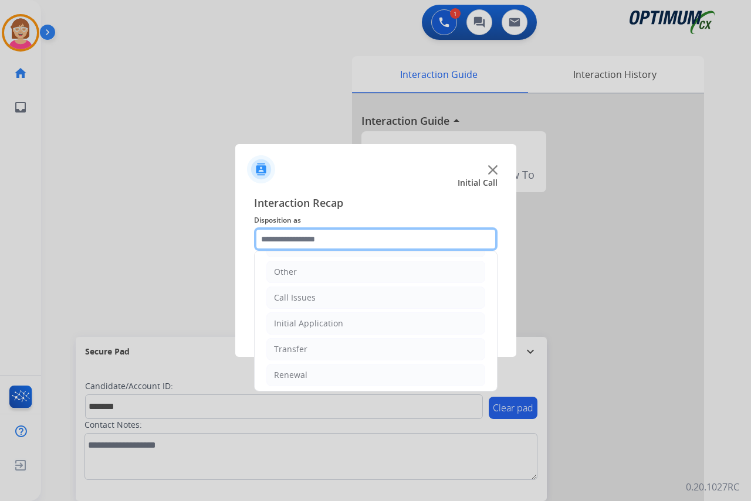
scroll to position [80, 0]
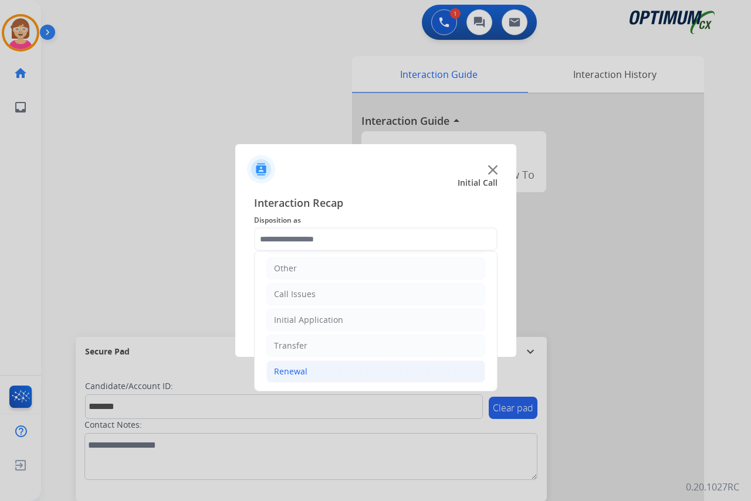
click at [287, 371] on div "Renewal" at bounding box center [290, 372] width 33 height 12
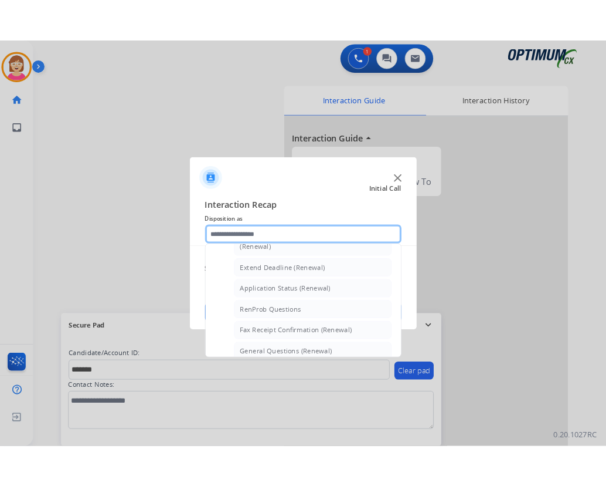
scroll to position [256, 0]
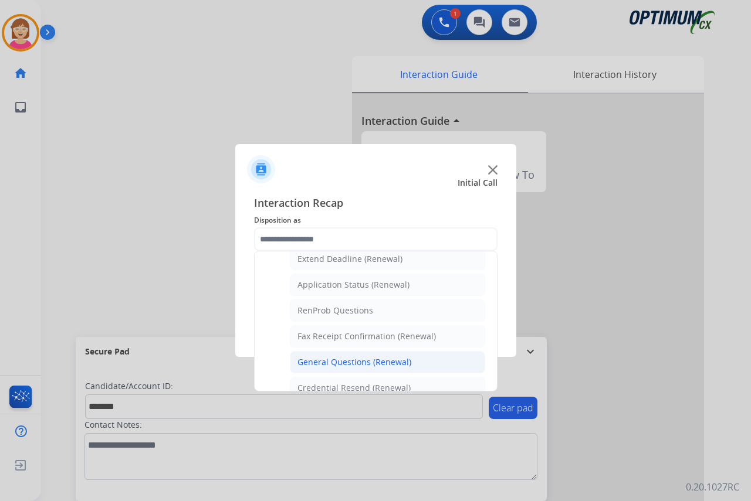
click at [330, 361] on div "General Questions (Renewal)" at bounding box center [354, 363] width 114 height 12
type input "**********"
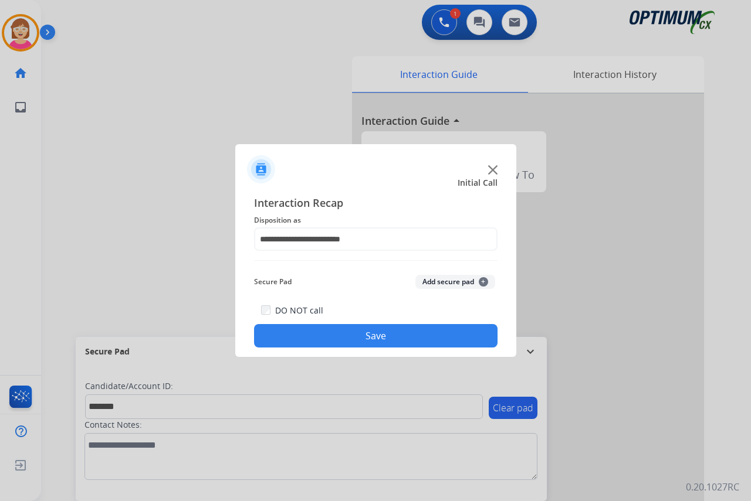
click at [481, 283] on span "+" at bounding box center [483, 281] width 9 height 9
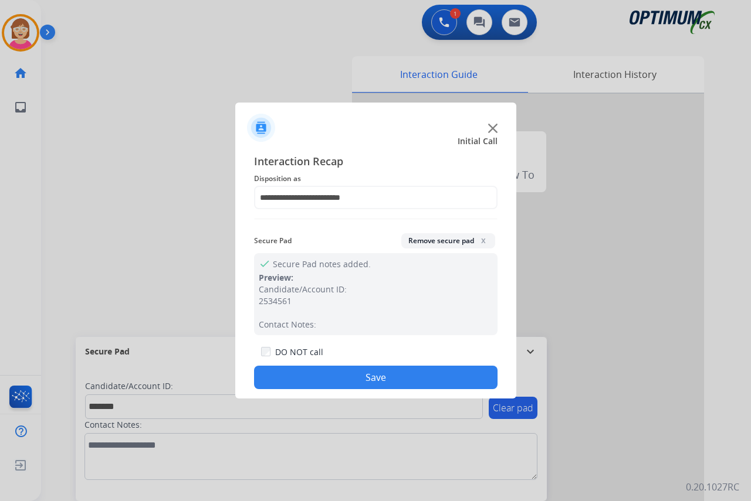
click at [334, 372] on button "Save" at bounding box center [375, 377] width 243 height 23
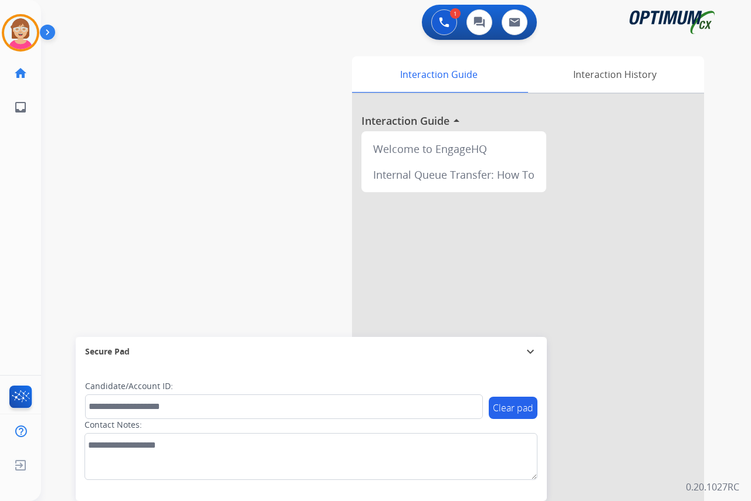
click at [19, 133] on div "[PERSON_NAME] AfterCallWork Edit Avatar Agent: [PERSON_NAME] Profile: OCX Train…" at bounding box center [20, 250] width 41 height 501
click at [25, 29] on img at bounding box center [20, 32] width 33 height 33
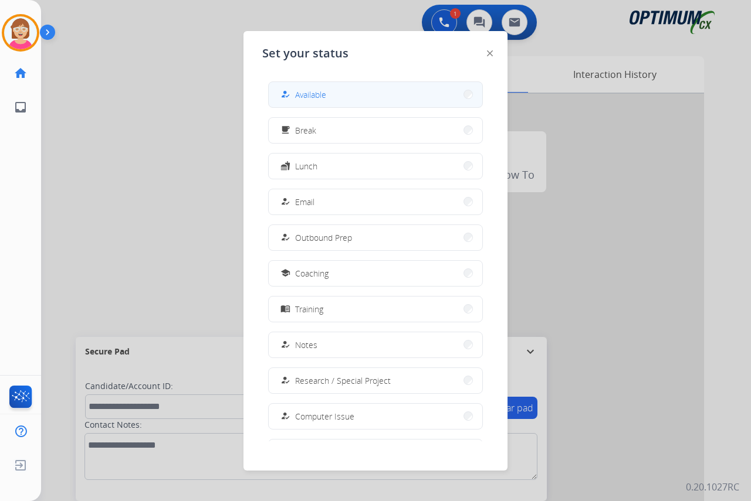
click at [326, 91] on span "Available" at bounding box center [310, 95] width 31 height 12
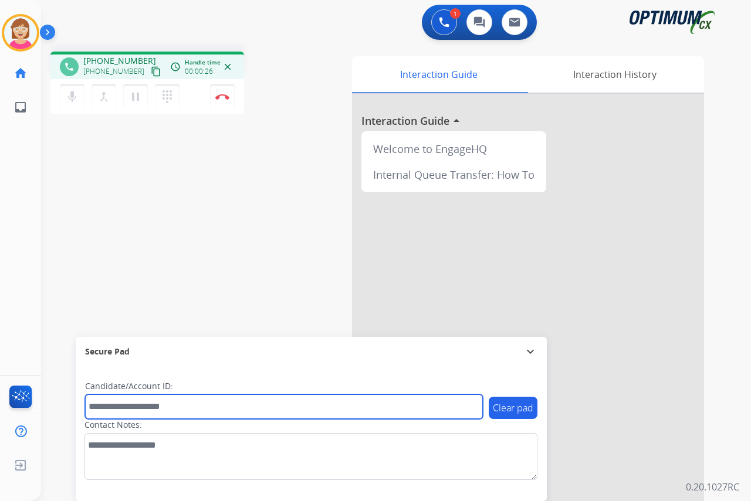
click at [103, 405] on input "text" at bounding box center [284, 407] width 398 height 25
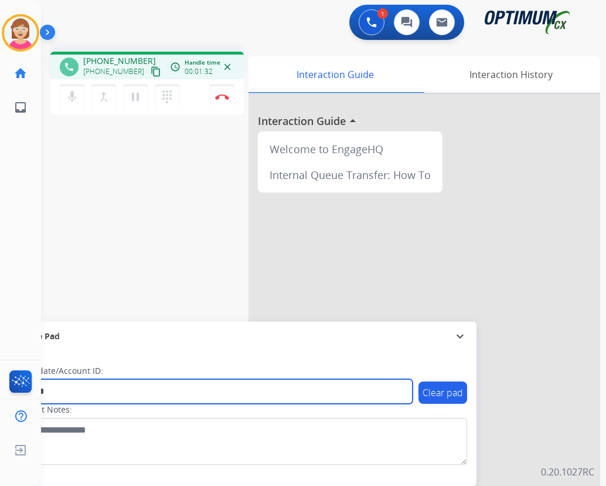
type input "*******"
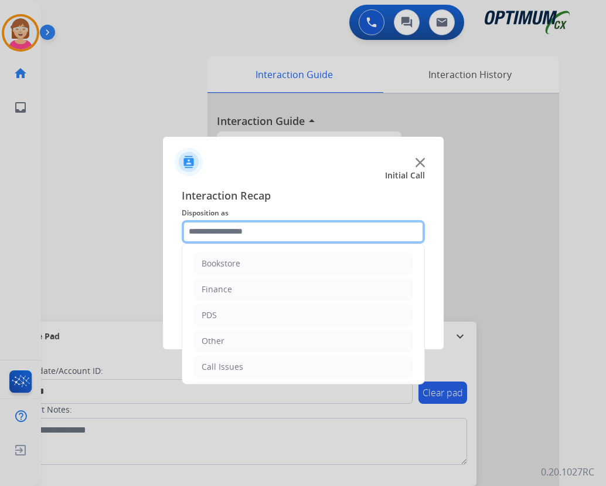
click at [205, 230] on input "text" at bounding box center [303, 231] width 243 height 23
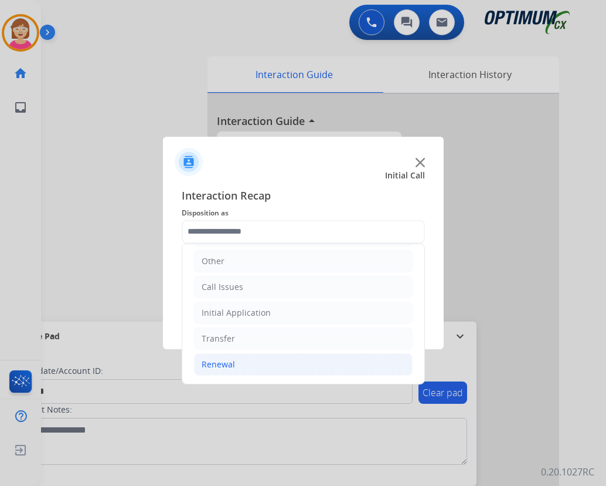
click at [226, 364] on div "Renewal" at bounding box center [218, 364] width 33 height 12
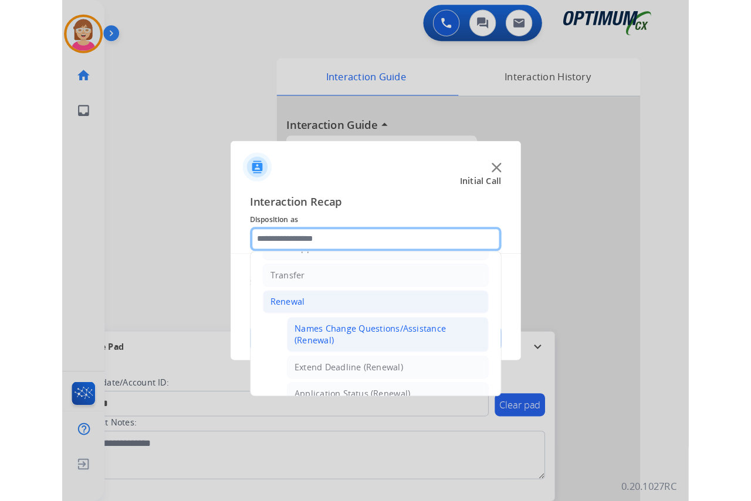
scroll to position [373, 0]
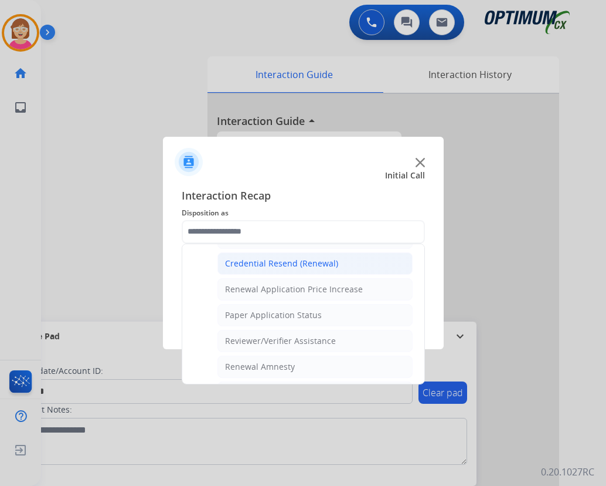
click at [266, 263] on div "Credential Resend (Renewal)" at bounding box center [281, 263] width 113 height 12
type input "**********"
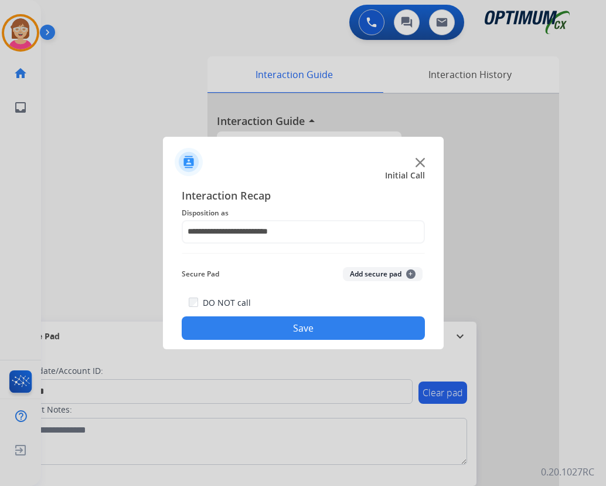
click at [410, 272] on span "+" at bounding box center [410, 273] width 9 height 9
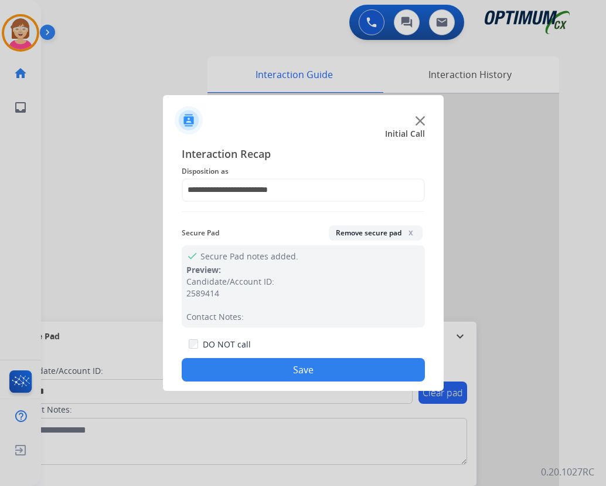
click at [254, 367] on button "Save" at bounding box center [303, 369] width 243 height 23
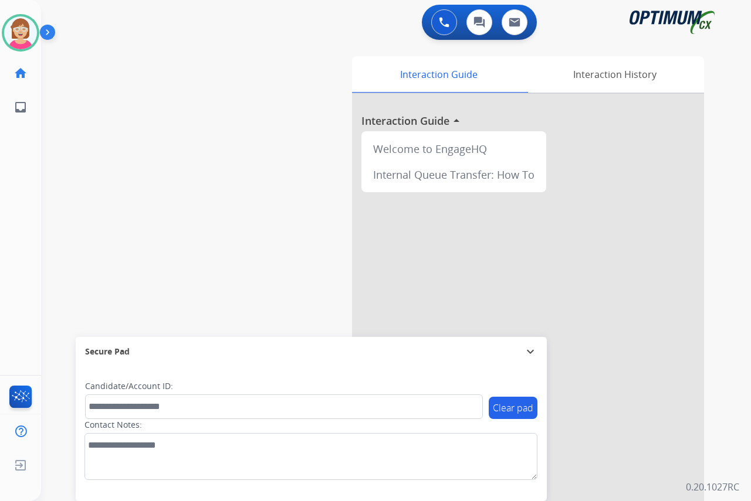
click at [16, 171] on div "[PERSON_NAME] Available Edit Avatar Agent: [PERSON_NAME] Profile: OCX Training …" at bounding box center [20, 250] width 41 height 501
click at [16, 164] on div "[PERSON_NAME] Available Edit Avatar Agent: [PERSON_NAME] Profile: OCX Training …" at bounding box center [20, 250] width 41 height 501
click at [18, 223] on div "[PERSON_NAME] Available Edit Avatar Agent: [PERSON_NAME] Profile: OCX Training …" at bounding box center [20, 250] width 41 height 501
click at [23, 218] on div at bounding box center [375, 250] width 751 height 501
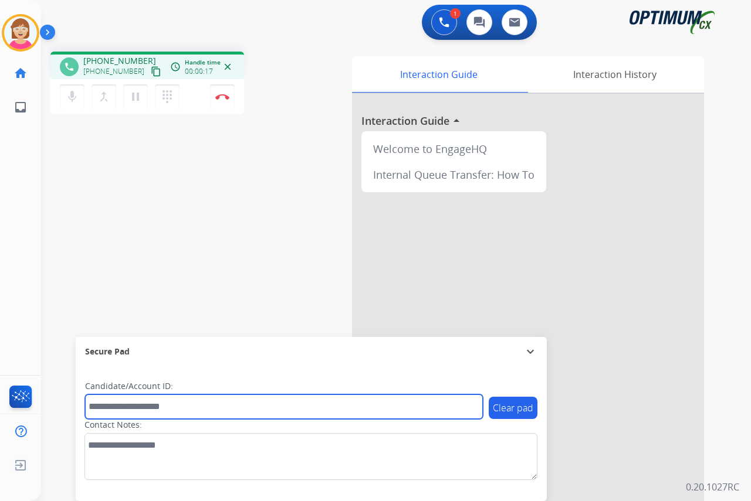
click at [101, 405] on input "text" at bounding box center [284, 407] width 398 height 25
type input "*******"
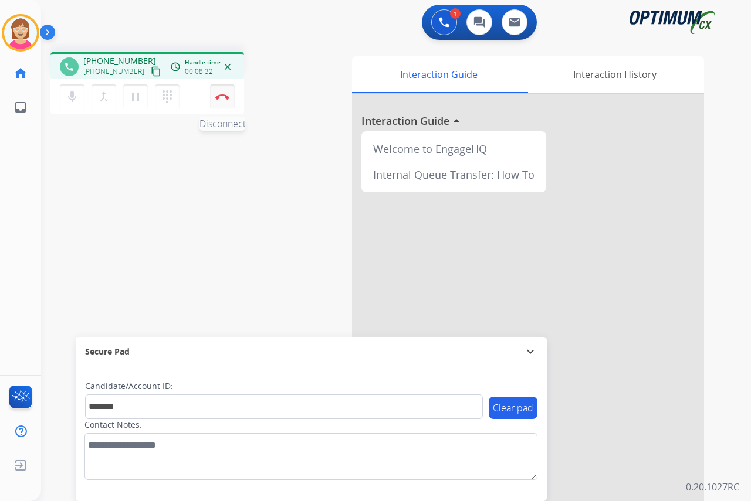
click at [224, 94] on img at bounding box center [222, 97] width 14 height 6
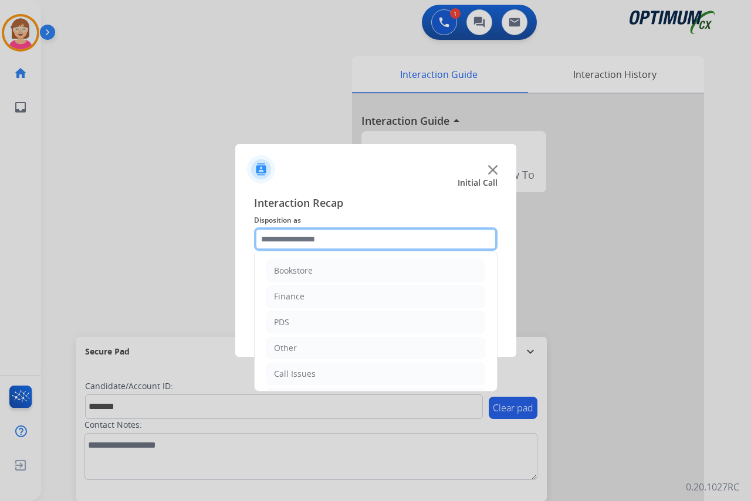
click at [273, 239] on input "text" at bounding box center [375, 239] width 243 height 23
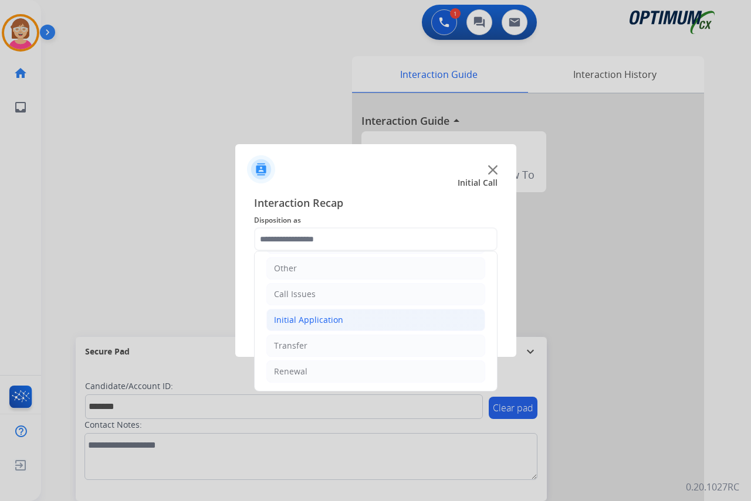
click at [305, 318] on div "Initial Application" at bounding box center [308, 320] width 69 height 12
click at [324, 344] on div "Credential Resend (Initial application)" at bounding box center [371, 346] width 148 height 12
type input "**********"
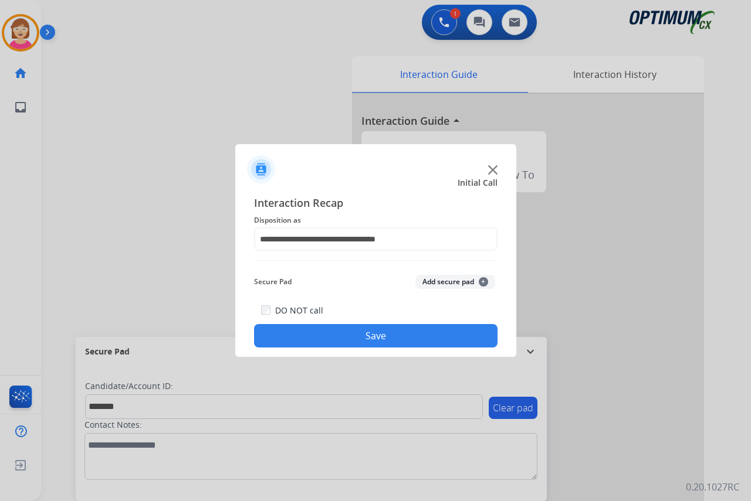
click at [483, 282] on span "+" at bounding box center [483, 281] width 9 height 9
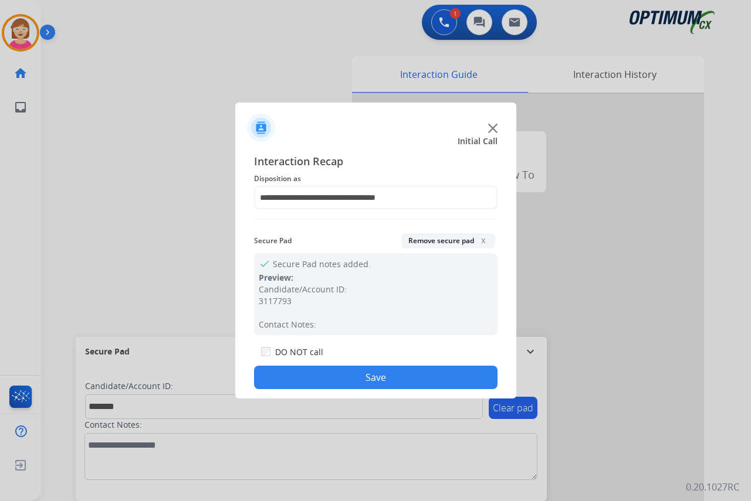
click at [333, 373] on button "Save" at bounding box center [375, 377] width 243 height 23
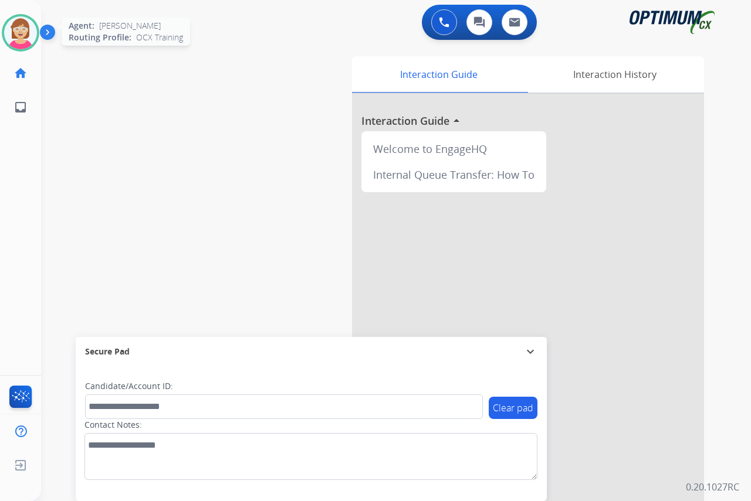
click at [21, 32] on img at bounding box center [20, 32] width 33 height 33
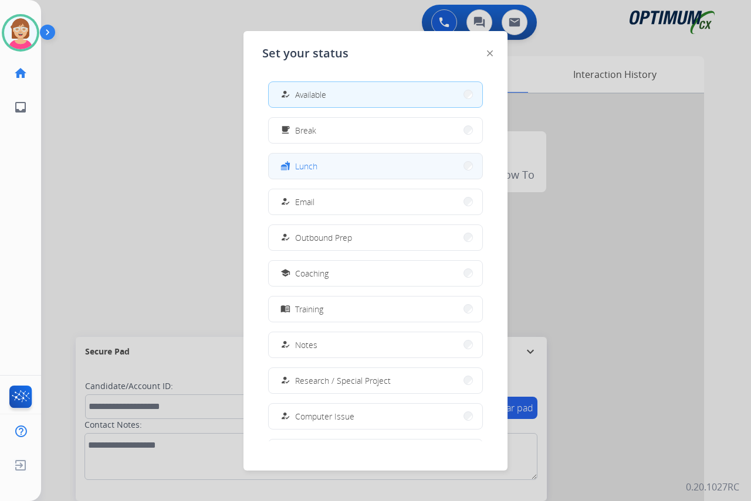
click at [326, 165] on button "fastfood Lunch" at bounding box center [375, 166] width 213 height 25
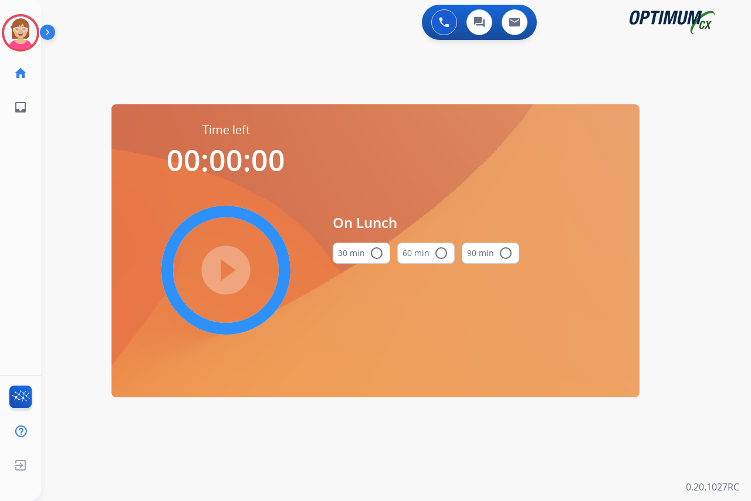
click at [378, 251] on mat-icon "radio_button_unchecked" at bounding box center [376, 253] width 14 height 14
click at [229, 269] on mat-icon "play_circle_filled" at bounding box center [226, 270] width 14 height 14
drag, startPoint x: 16, startPoint y: 19, endPoint x: 60, endPoint y: 23, distance: 43.6
click at [19, 19] on icon at bounding box center [21, 33] width 38 height 38
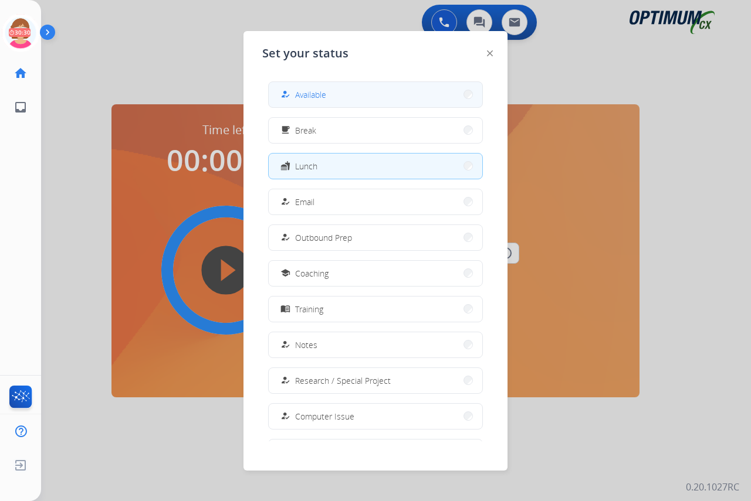
click at [299, 95] on span "Available" at bounding box center [310, 95] width 31 height 12
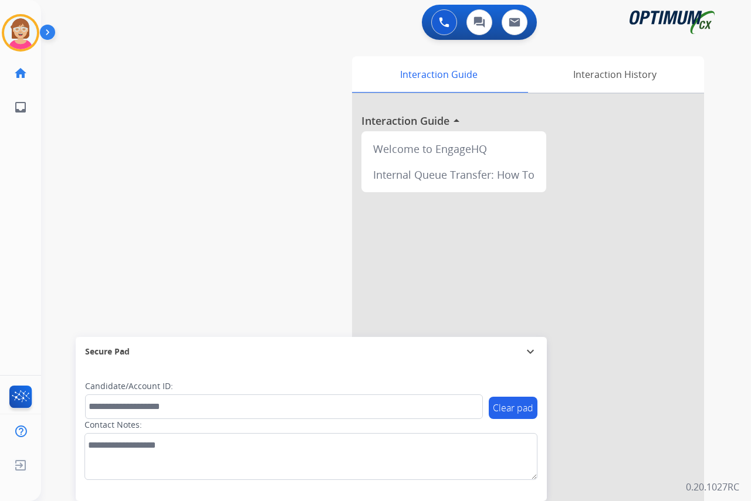
click at [30, 194] on div "[PERSON_NAME] Available Edit Avatar Agent: [PERSON_NAME] Profile: OCX Training …" at bounding box center [20, 250] width 41 height 501
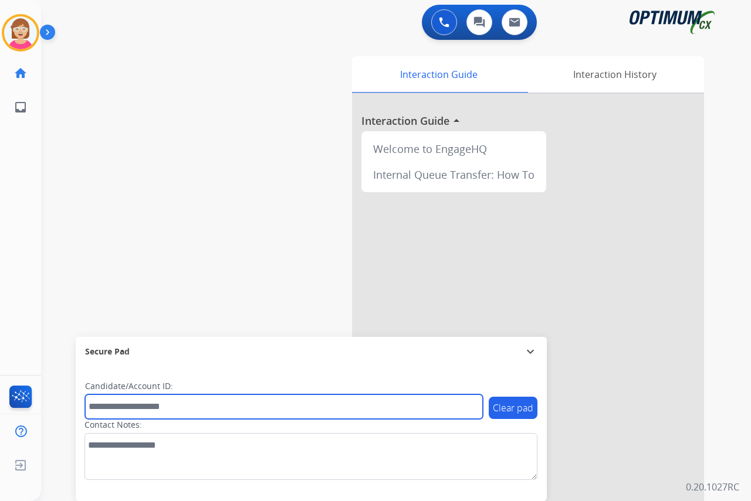
click at [121, 412] on input "text" at bounding box center [284, 407] width 398 height 25
type input "*******"
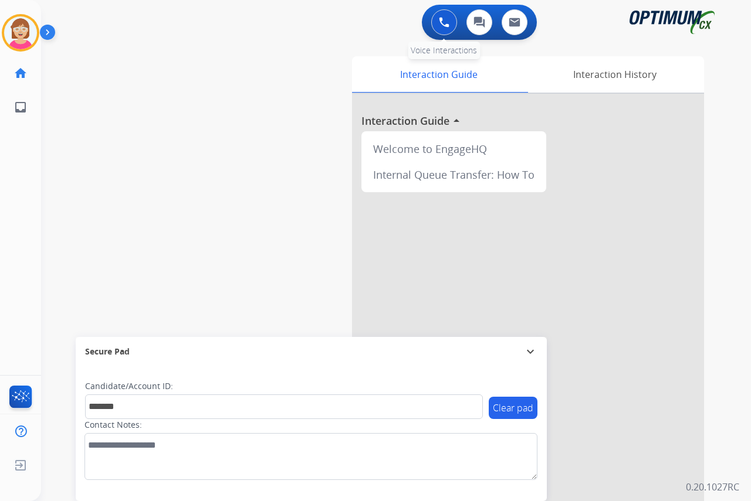
click at [447, 18] on img at bounding box center [444, 22] width 11 height 11
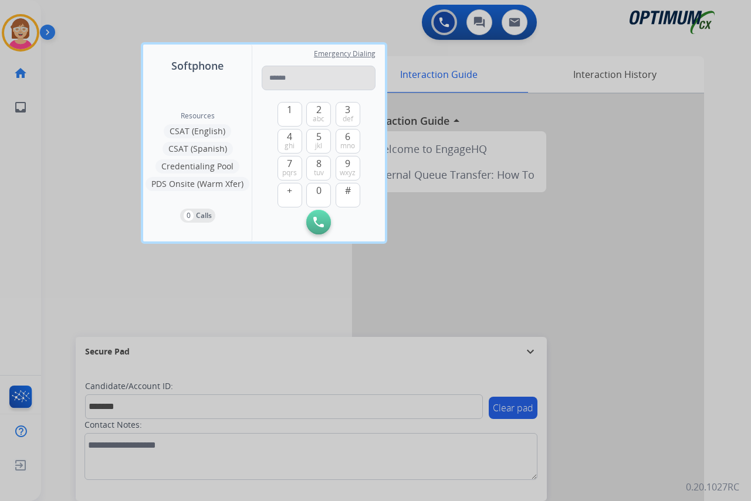
click at [276, 80] on input "tel" at bounding box center [319, 78] width 114 height 25
type input "**********"
click at [313, 222] on button "Initiate Call" at bounding box center [318, 222] width 25 height 25
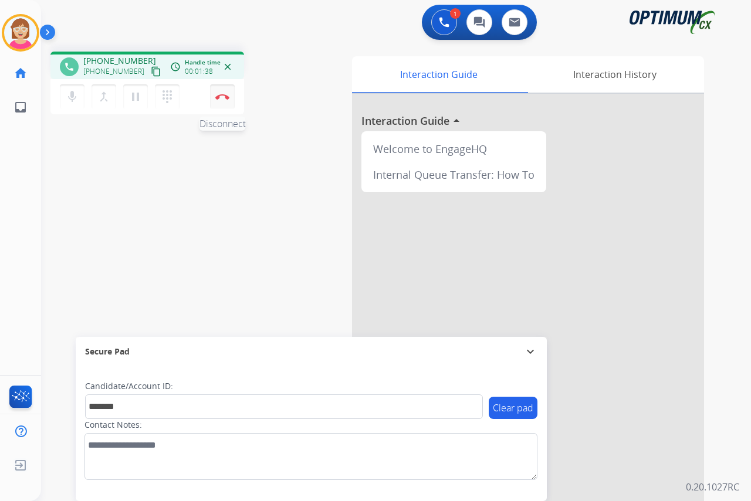
click at [220, 95] on img at bounding box center [222, 97] width 14 height 6
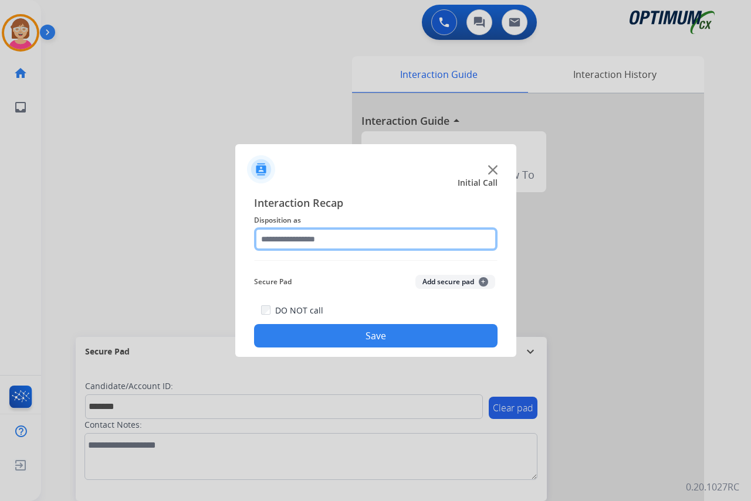
click at [276, 238] on input "text" at bounding box center [375, 239] width 243 height 23
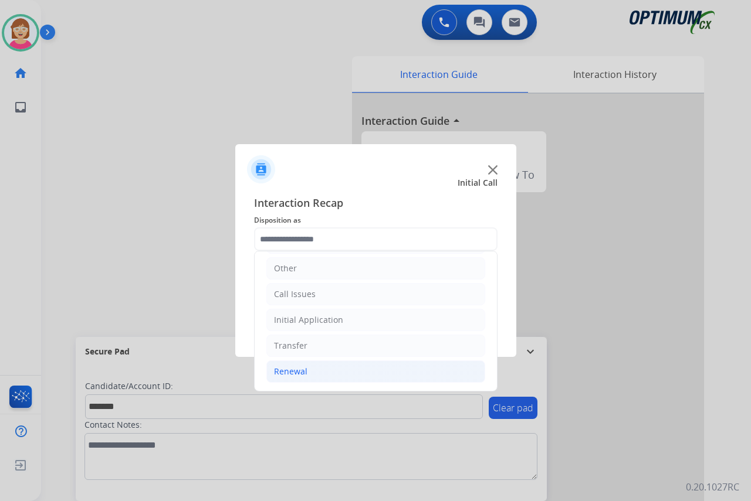
click at [293, 371] on div "Renewal" at bounding box center [290, 372] width 33 height 12
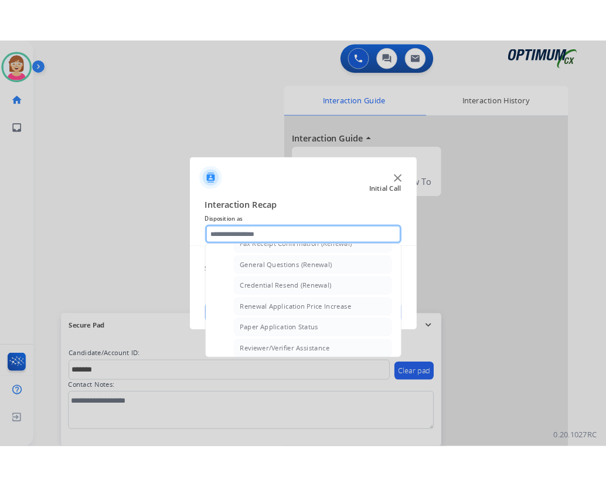
scroll to position [373, 0]
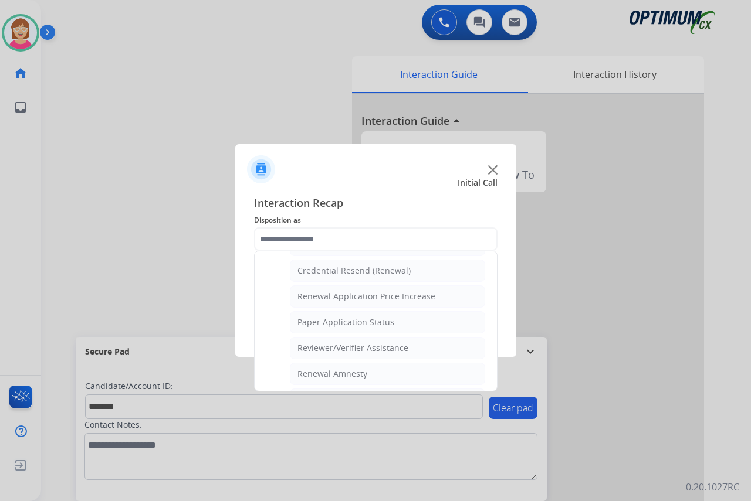
drag, startPoint x: 346, startPoint y: 269, endPoint x: 361, endPoint y: 272, distance: 15.4
click at [351, 269] on div "Credential Resend (Renewal)" at bounding box center [353, 271] width 113 height 12
type input "**********"
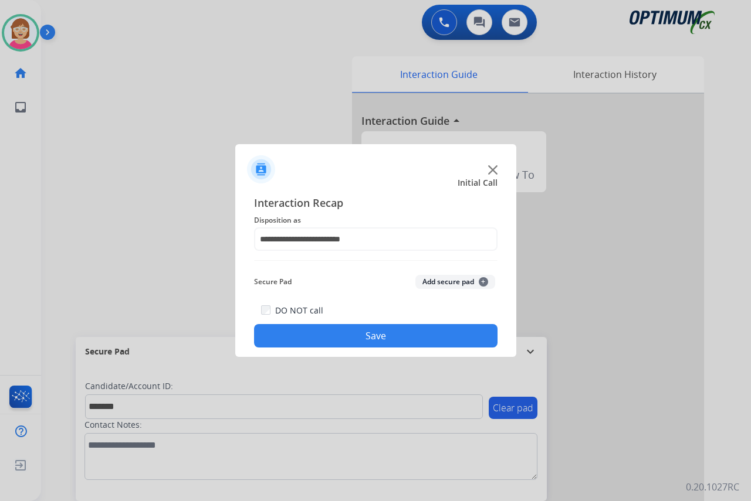
click at [484, 283] on span "+" at bounding box center [483, 281] width 9 height 9
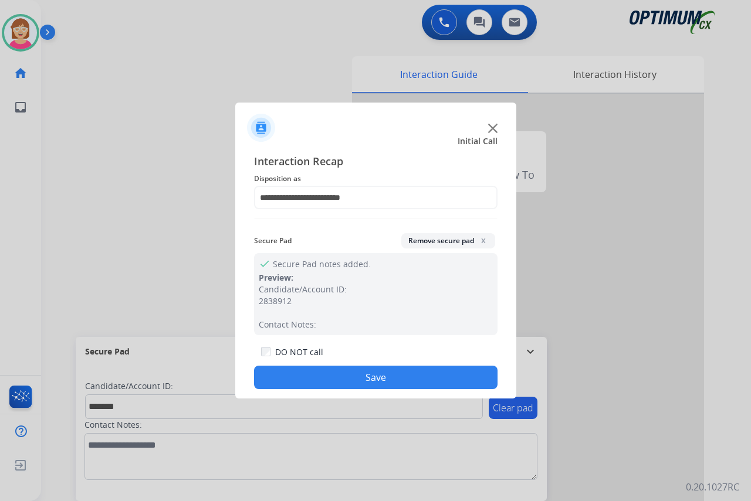
click at [329, 376] on button "Save" at bounding box center [375, 377] width 243 height 23
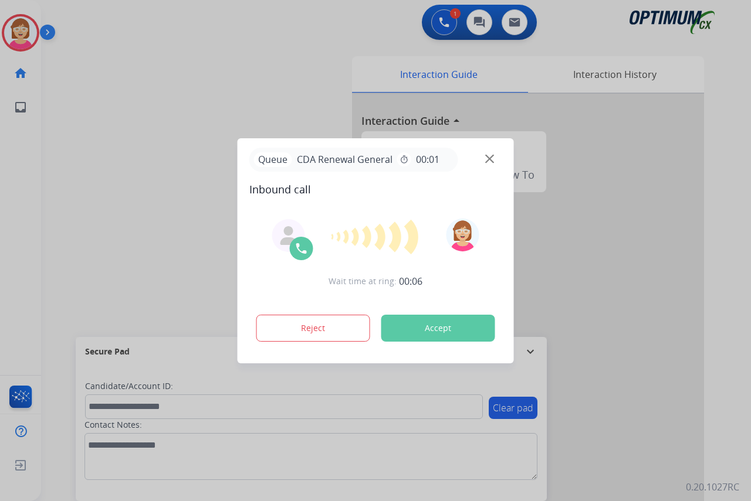
click at [25, 233] on div at bounding box center [375, 250] width 751 height 501
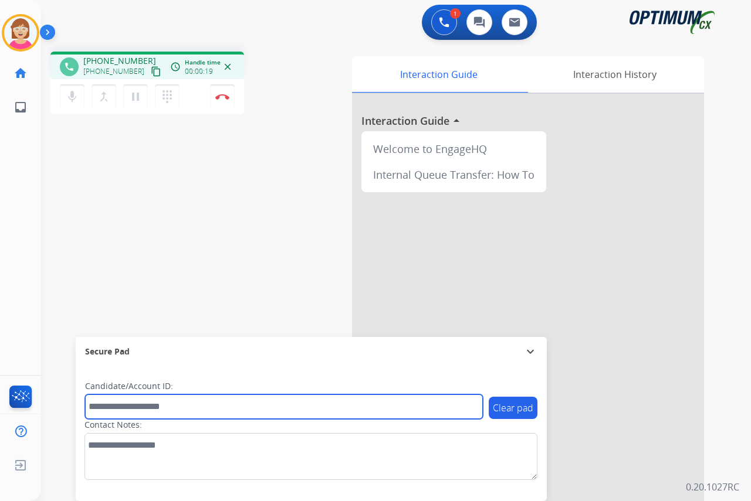
click at [100, 408] on input "text" at bounding box center [284, 407] width 398 height 25
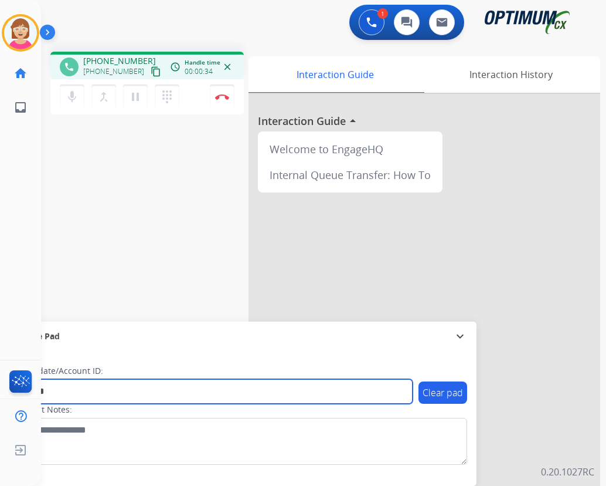
type input "*******"
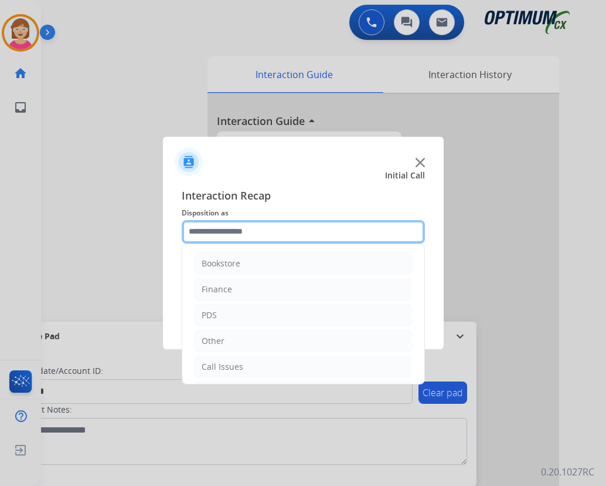
click at [203, 233] on input "text" at bounding box center [303, 231] width 243 height 23
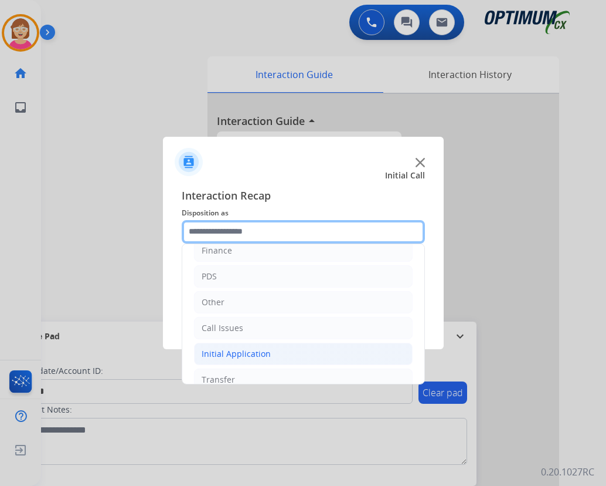
scroll to position [80, 0]
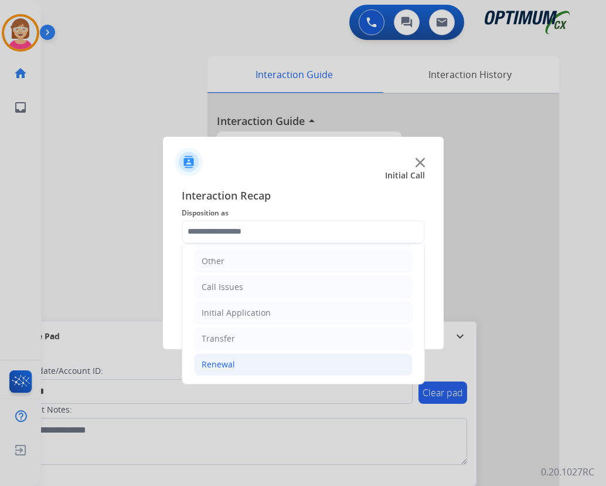
click at [219, 365] on div "Renewal" at bounding box center [218, 364] width 33 height 12
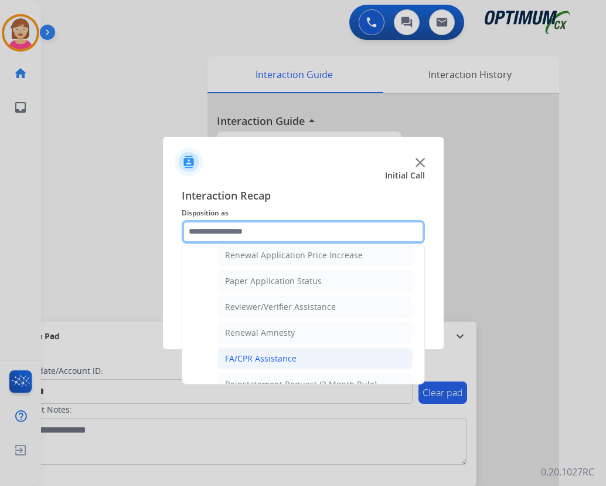
scroll to position [335, 0]
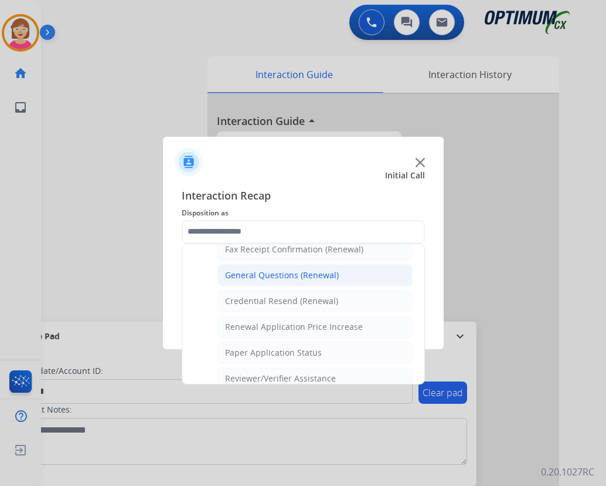
click at [264, 273] on div "General Questions (Renewal)" at bounding box center [282, 275] width 114 height 12
type input "**********"
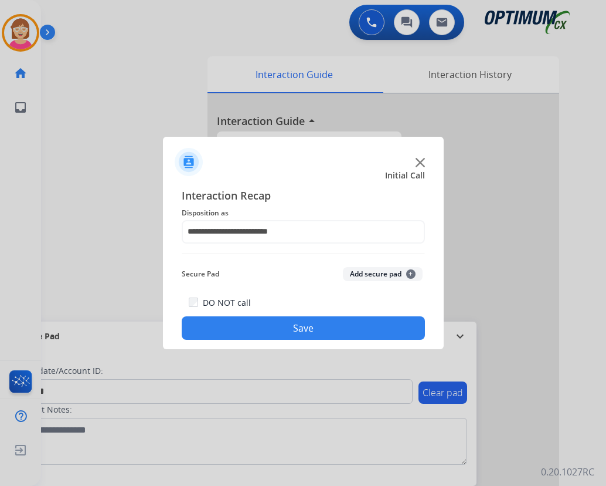
click at [412, 270] on span "+" at bounding box center [410, 273] width 9 height 9
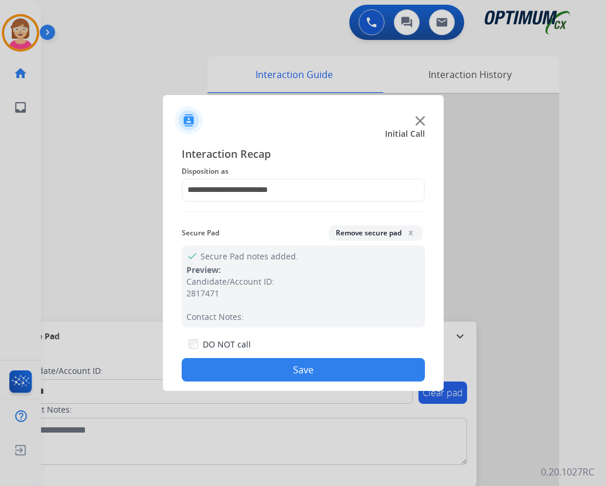
click at [284, 367] on button "Save" at bounding box center [303, 369] width 243 height 23
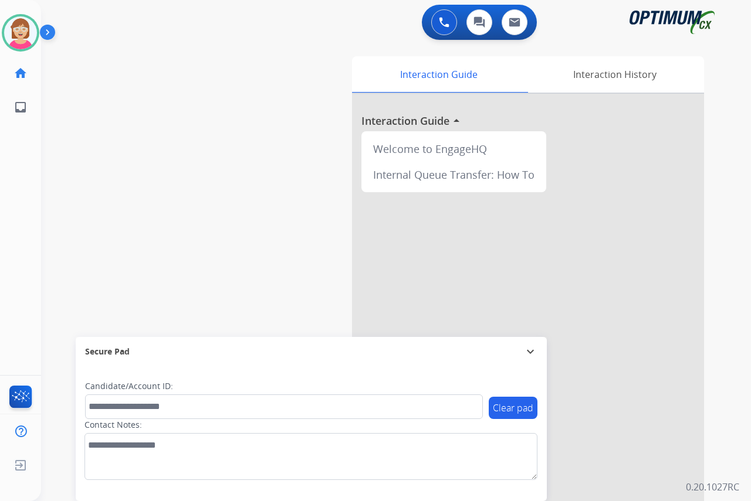
click at [28, 218] on div "[PERSON_NAME] Available Edit Avatar Agent: [PERSON_NAME] Profile: OCX Training …" at bounding box center [20, 250] width 41 height 501
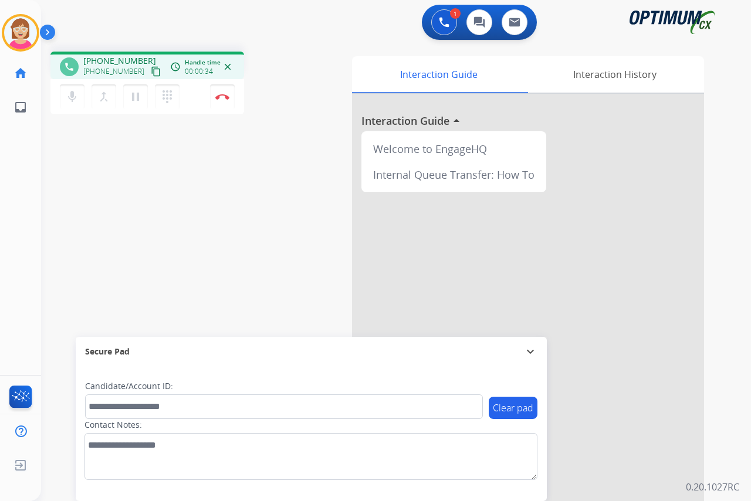
click at [16, 176] on div "[PERSON_NAME] Edit Avatar Agent: [PERSON_NAME] Profile: OCX Training home Home …" at bounding box center [20, 250] width 41 height 501
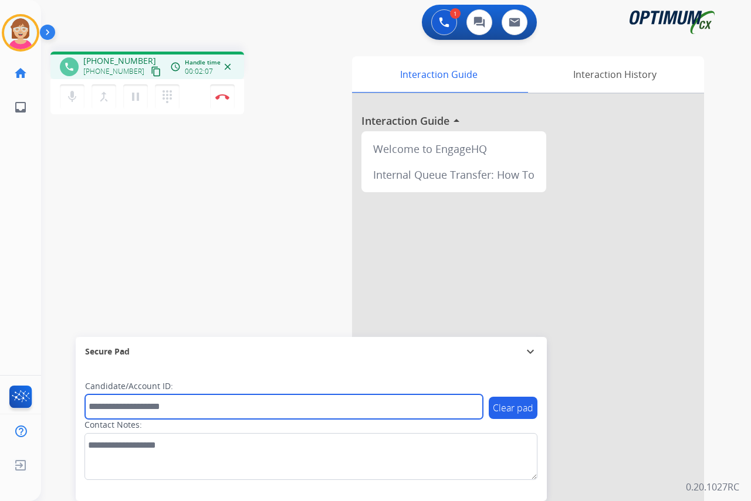
click at [105, 409] on input "text" at bounding box center [284, 407] width 398 height 25
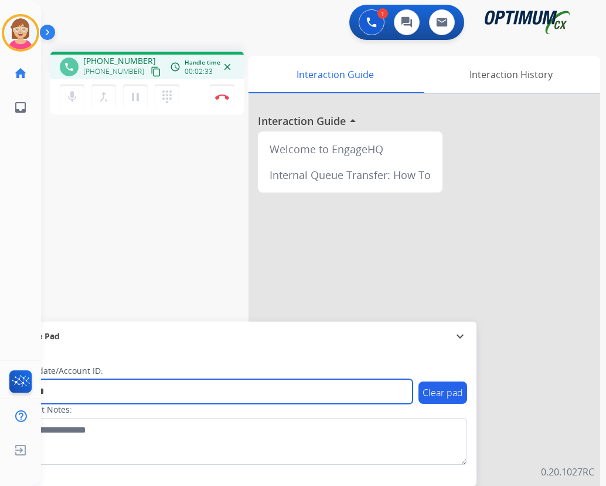
type input "*******"
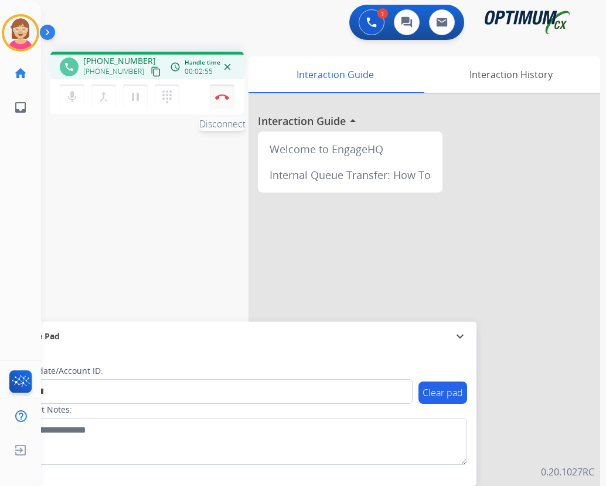
click at [220, 96] on img at bounding box center [222, 97] width 14 height 6
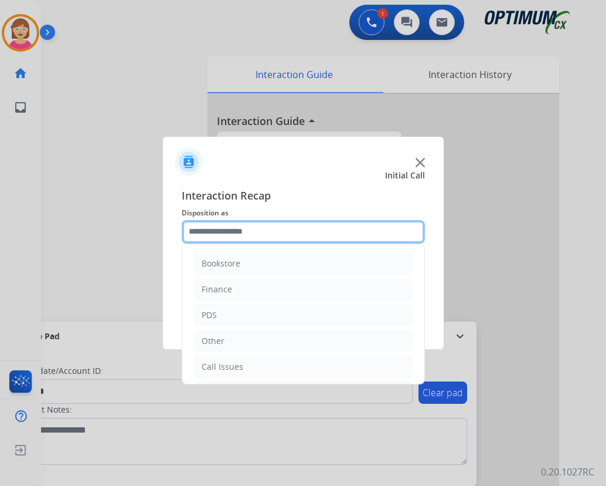
click at [203, 229] on input "text" at bounding box center [303, 231] width 243 height 23
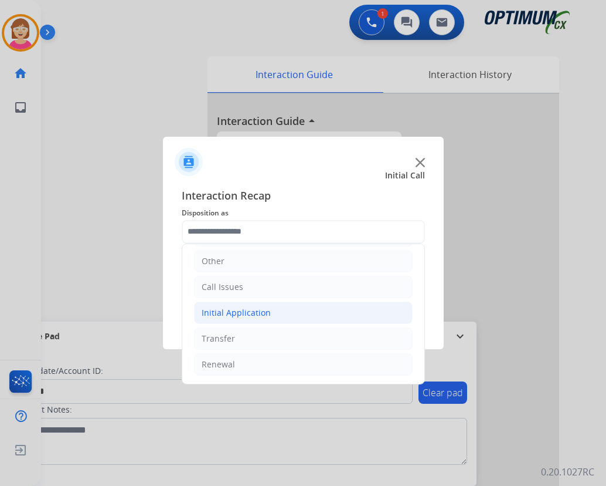
click at [254, 315] on div "Initial Application" at bounding box center [236, 313] width 69 height 12
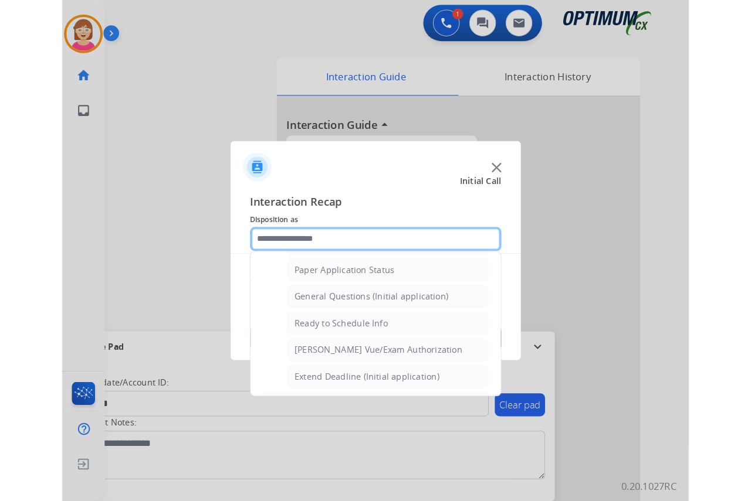
scroll to position [666, 0]
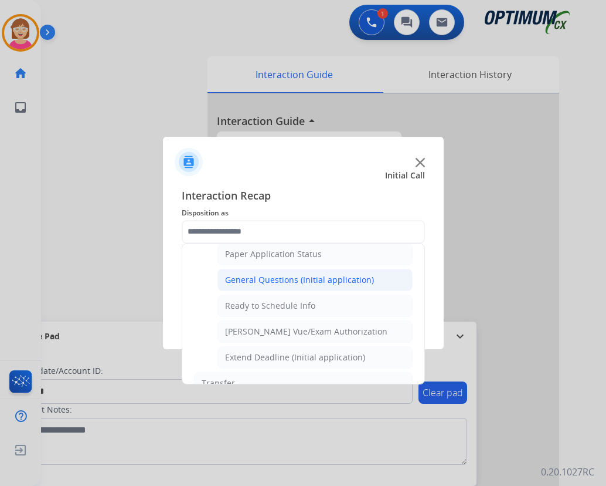
click at [274, 279] on div "General Questions (Initial application)" at bounding box center [299, 280] width 149 height 12
type input "**********"
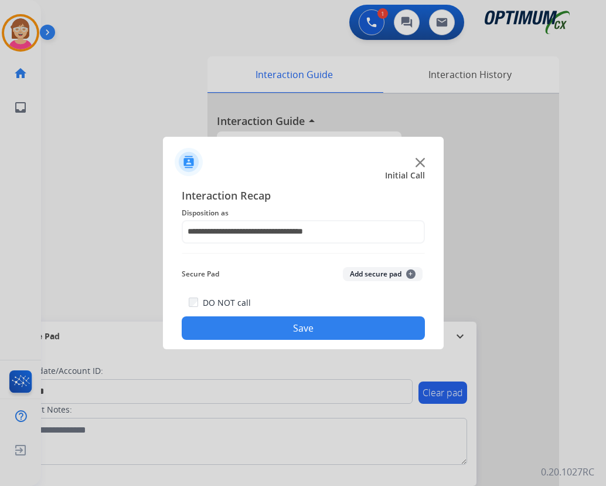
click at [409, 273] on span "+" at bounding box center [410, 273] width 9 height 9
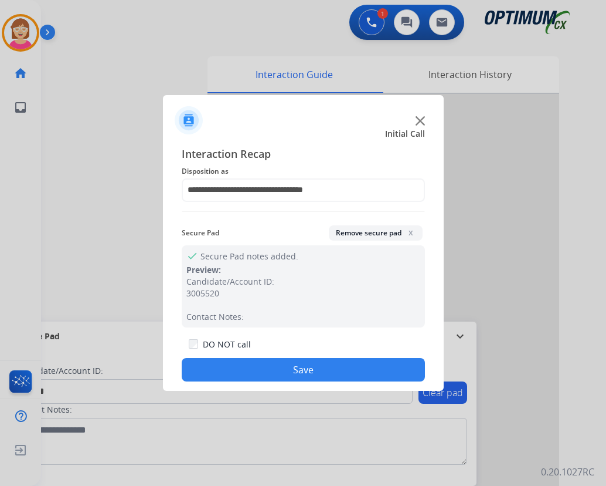
click at [246, 368] on button "Save" at bounding box center [303, 369] width 243 height 23
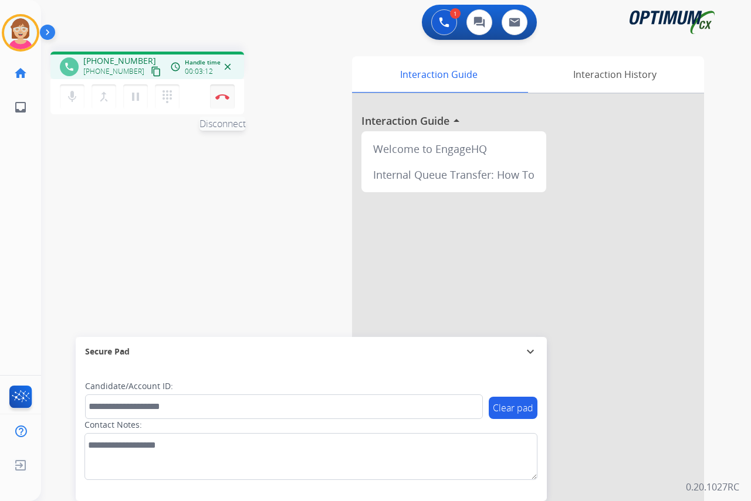
click at [225, 96] on img at bounding box center [222, 97] width 14 height 6
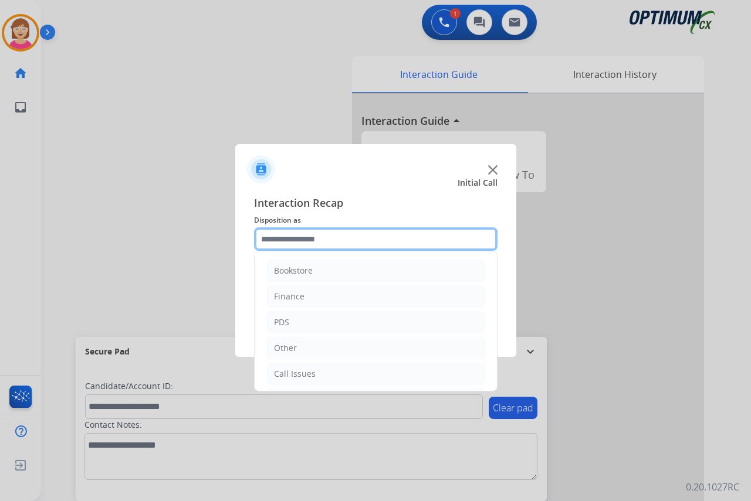
click at [284, 235] on input "text" at bounding box center [375, 239] width 243 height 23
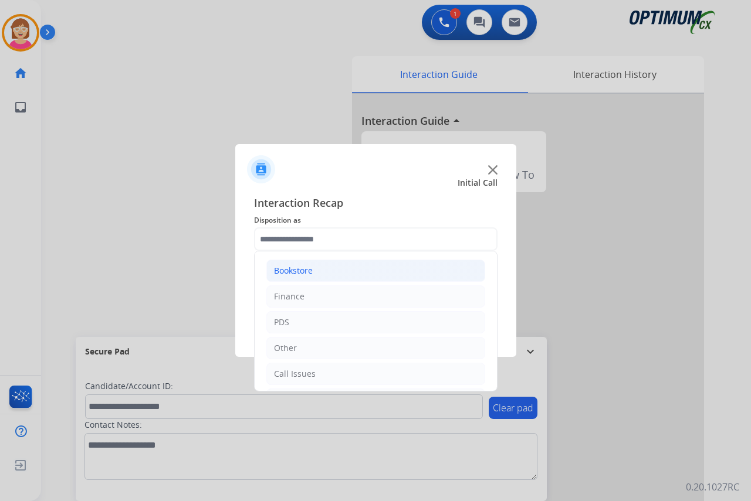
click at [294, 266] on div "Bookstore" at bounding box center [293, 271] width 39 height 12
click at [359, 322] on div "General Questions (Bookstore)" at bounding box center [356, 323] width 119 height 12
type input "**********"
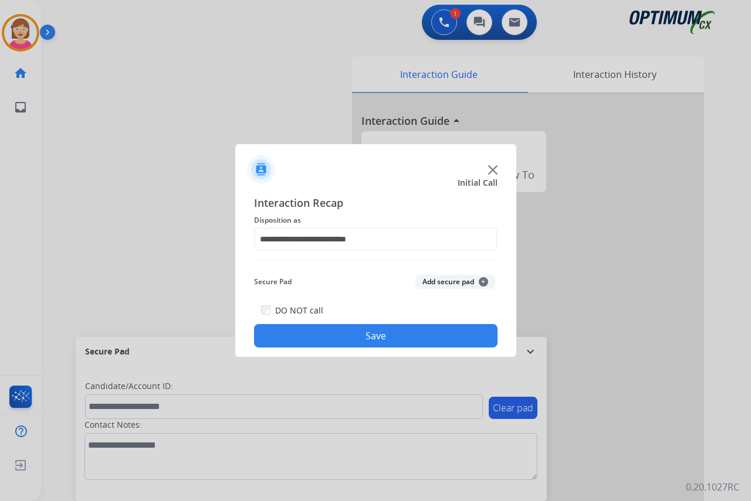
click at [485, 282] on span "+" at bounding box center [483, 281] width 9 height 9
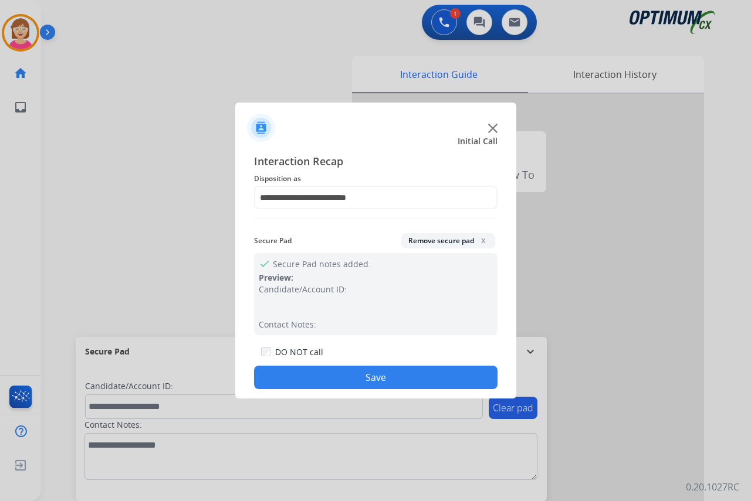
click at [280, 375] on button "Save" at bounding box center [375, 377] width 243 height 23
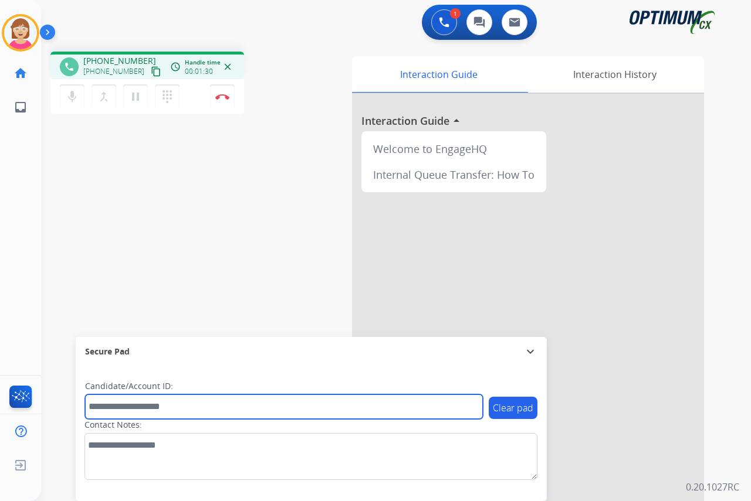
click at [103, 410] on input "text" at bounding box center [284, 407] width 398 height 25
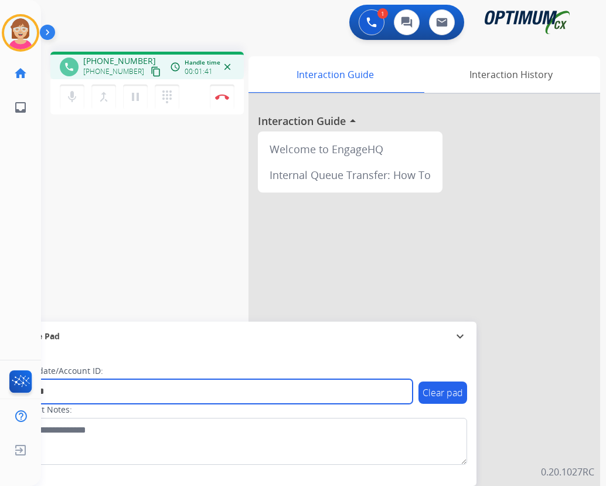
type input "*******"
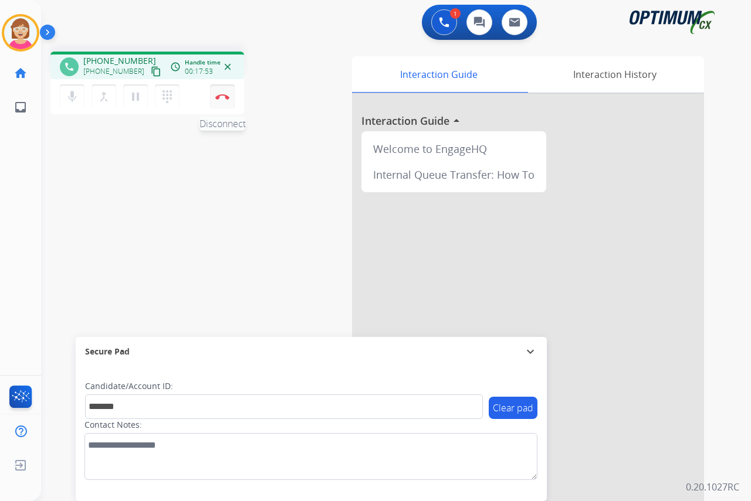
click at [223, 93] on button "Disconnect" at bounding box center [222, 96] width 25 height 25
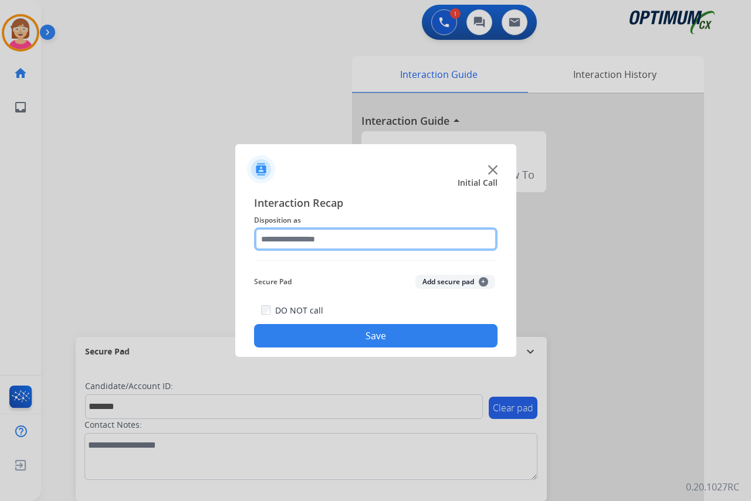
click at [274, 240] on input "text" at bounding box center [375, 239] width 243 height 23
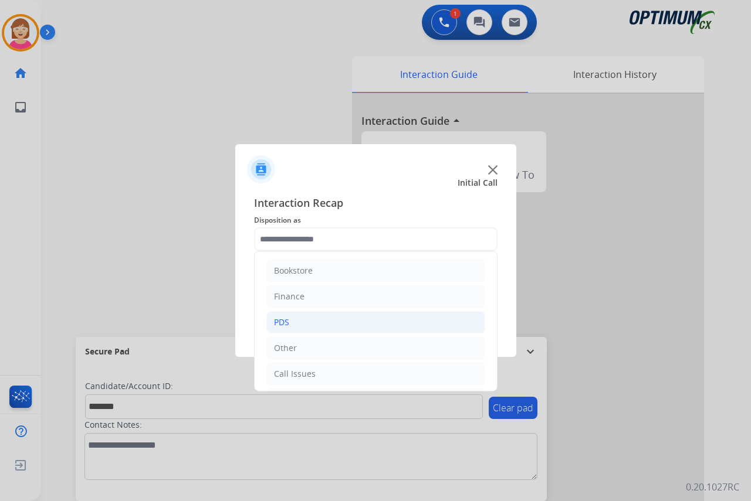
click at [286, 320] on div "PDS" at bounding box center [281, 323] width 15 height 12
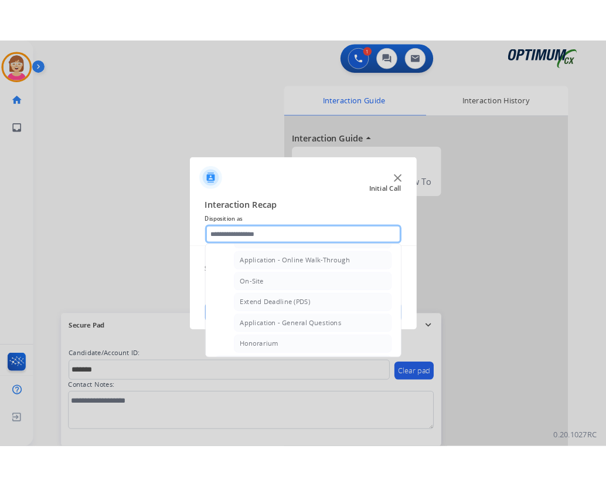
scroll to position [293, 0]
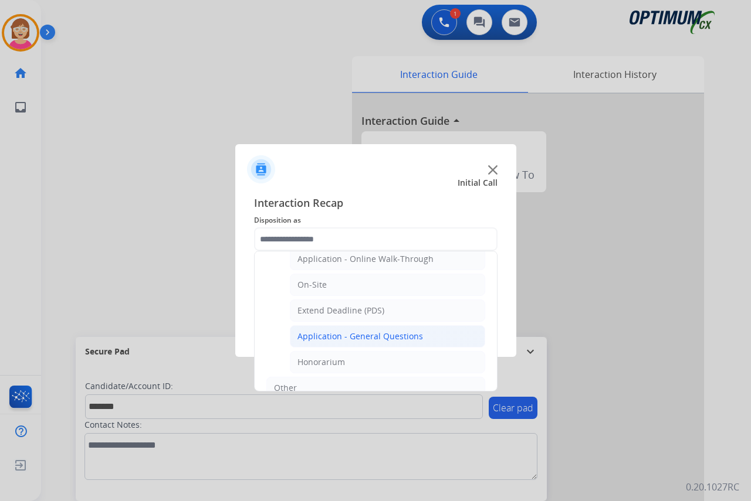
click at [365, 336] on div "Application - General Questions" at bounding box center [359, 337] width 125 height 12
type input "**********"
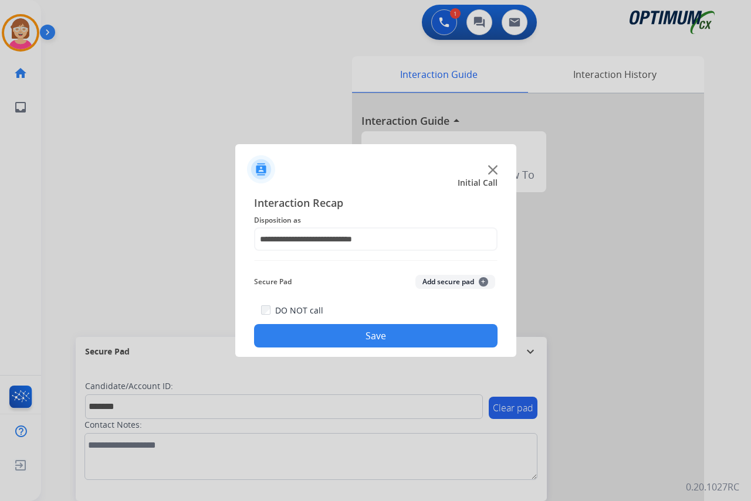
click at [481, 280] on span "+" at bounding box center [483, 281] width 9 height 9
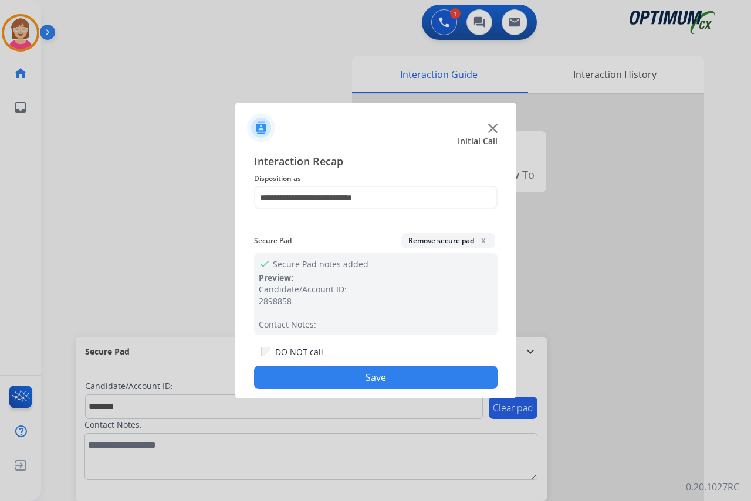
click at [300, 378] on button "Save" at bounding box center [375, 377] width 243 height 23
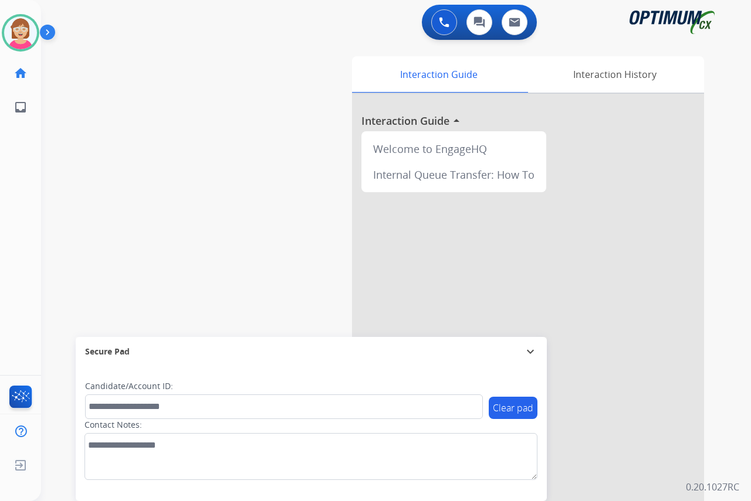
click at [20, 194] on div "[PERSON_NAME] Available Edit Avatar Agent: [PERSON_NAME] Profile: OCX Training …" at bounding box center [20, 250] width 41 height 501
click at [16, 208] on div "[PERSON_NAME] Available Edit Avatar Agent: [PERSON_NAME] Profile: OCX Training …" at bounding box center [20, 250] width 41 height 501
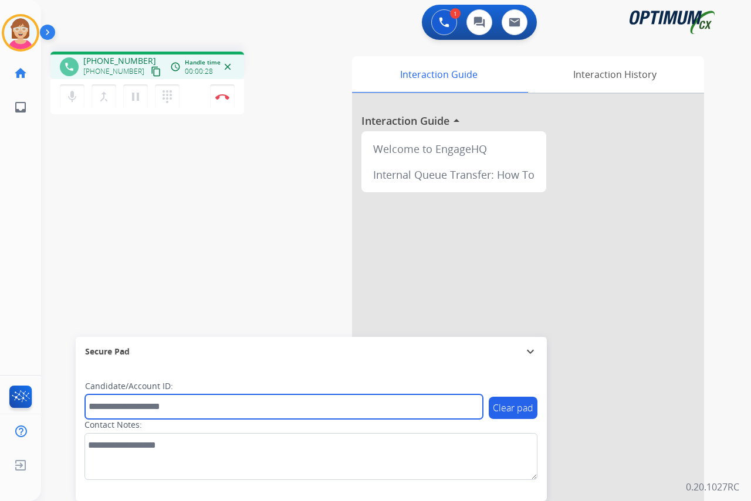
click at [108, 408] on input "text" at bounding box center [284, 407] width 398 height 25
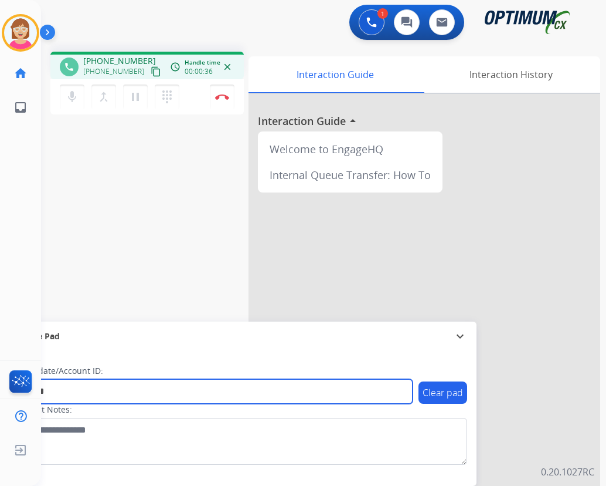
type input "*******"
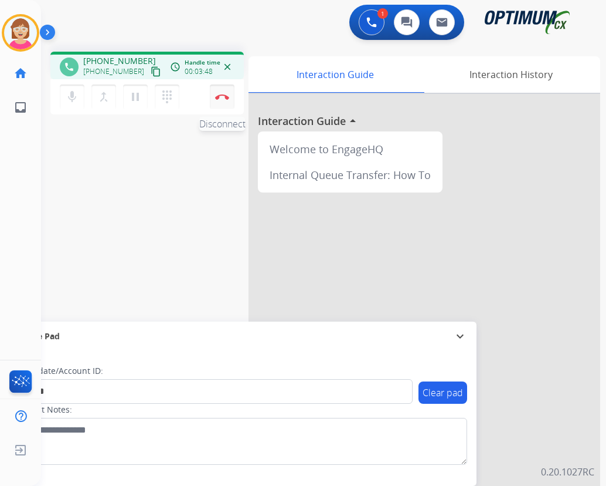
click at [222, 94] on img at bounding box center [222, 97] width 14 height 6
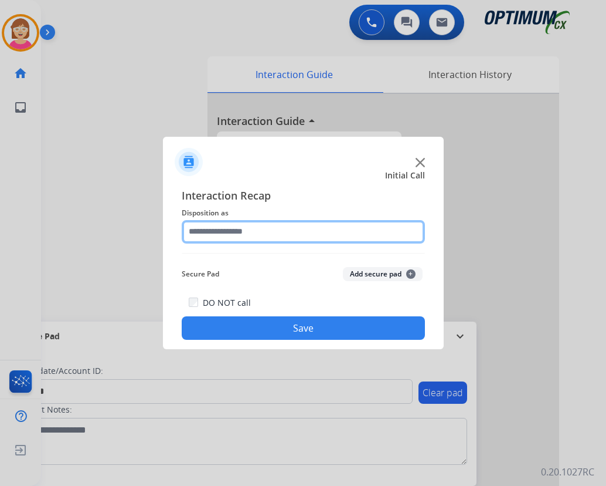
drag, startPoint x: 221, startPoint y: 93, endPoint x: 202, endPoint y: 228, distance: 135.6
click at [202, 228] on input "text" at bounding box center [303, 231] width 243 height 23
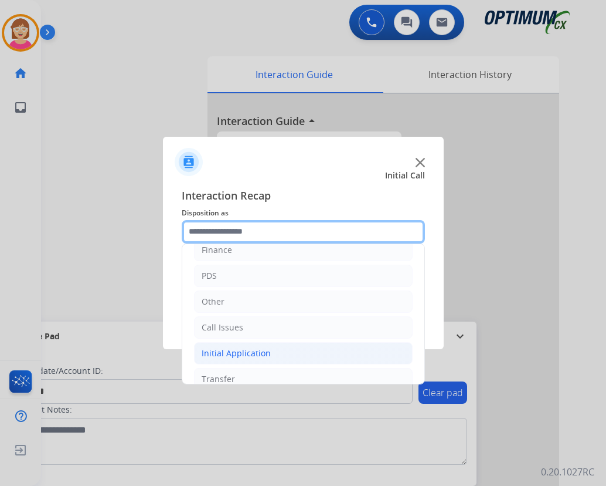
scroll to position [80, 0]
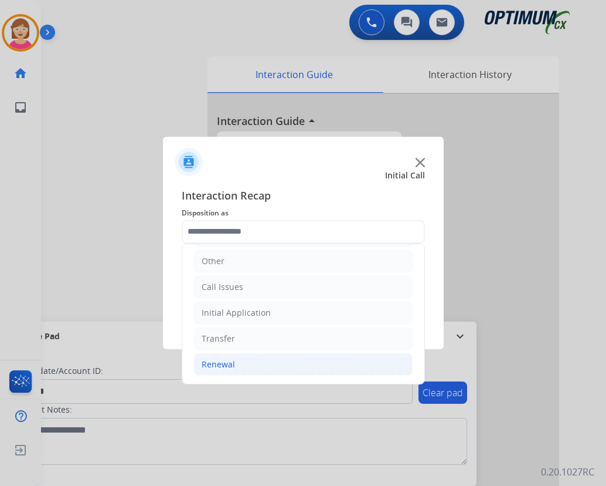
click at [232, 365] on div "Renewal" at bounding box center [218, 364] width 33 height 12
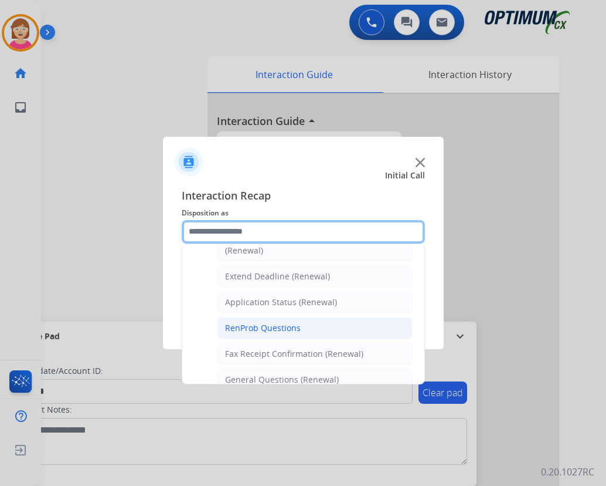
scroll to position [256, 0]
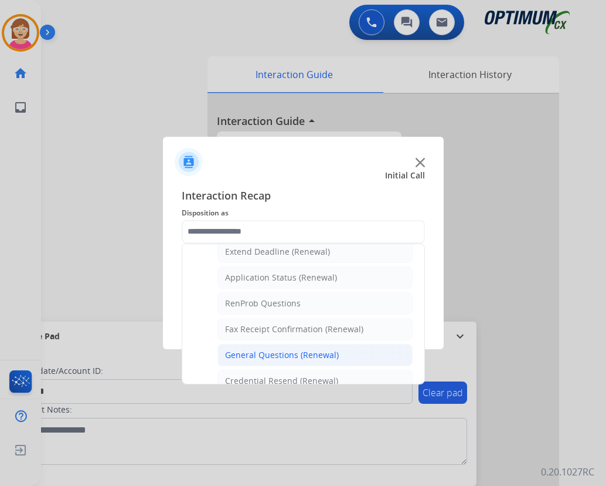
click at [281, 356] on div "General Questions (Renewal)" at bounding box center [282, 355] width 114 height 12
click at [281, 356] on div at bounding box center [303, 243] width 606 height 486
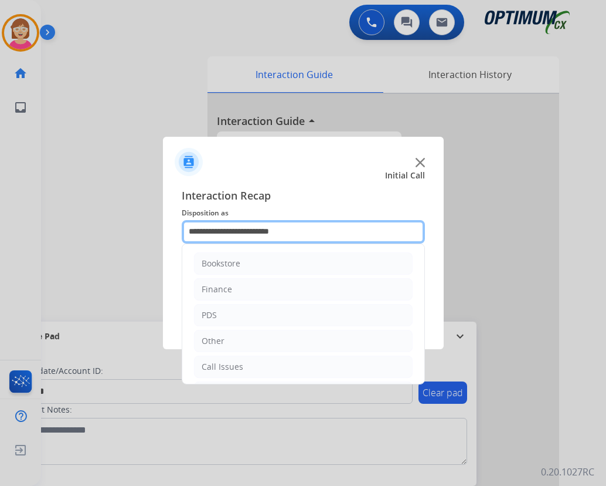
click at [315, 228] on input "**********" at bounding box center [303, 231] width 243 height 23
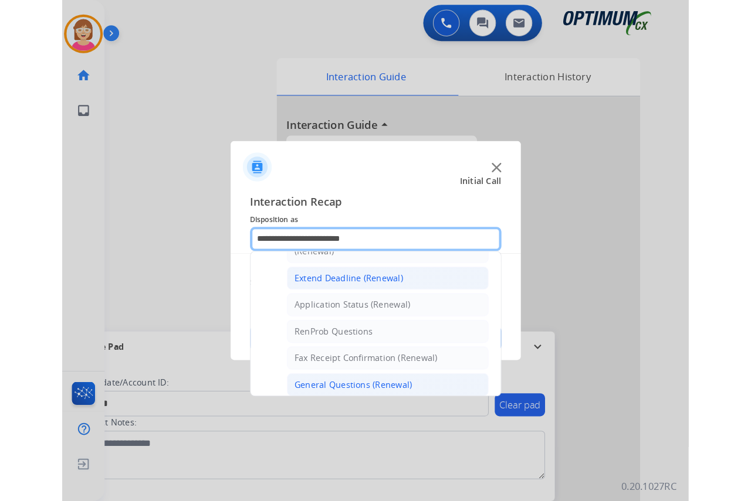
scroll to position [218, 0]
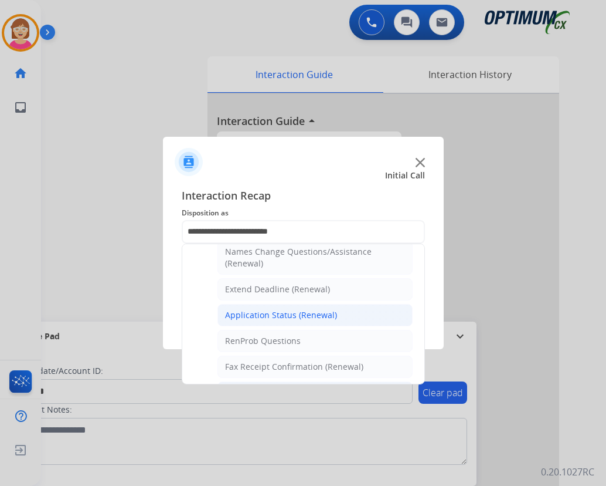
click at [273, 313] on div "Application Status (Renewal)" at bounding box center [281, 315] width 112 height 12
type input "**********"
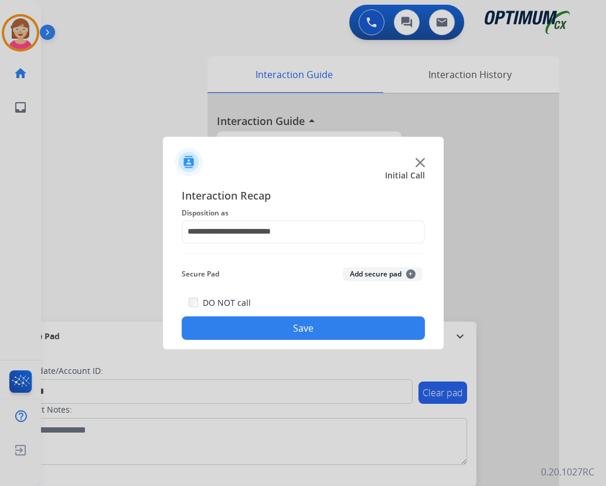
click at [410, 272] on span "+" at bounding box center [410, 273] width 9 height 9
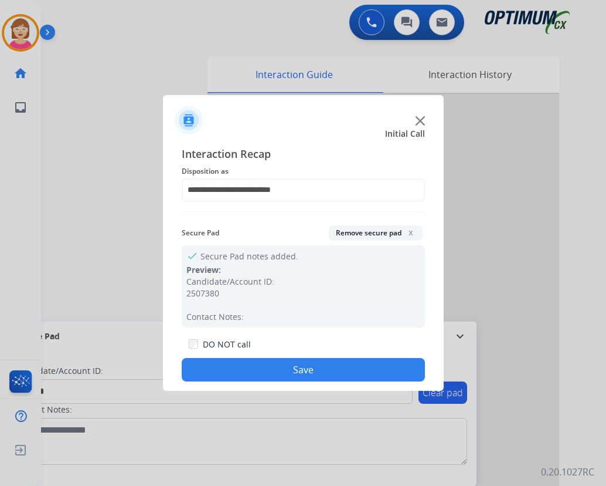
click at [250, 365] on button "Save" at bounding box center [303, 369] width 243 height 23
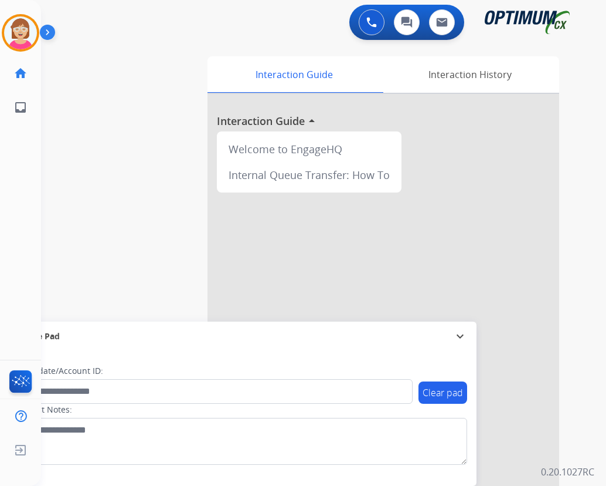
drag, startPoint x: 250, startPoint y: 365, endPoint x: 163, endPoint y: 134, distance: 247.4
click at [145, 125] on div "swap_horiz Break voice bridge close_fullscreen Connect 3-Way Call merge_type Se…" at bounding box center [309, 286] width 537 height 489
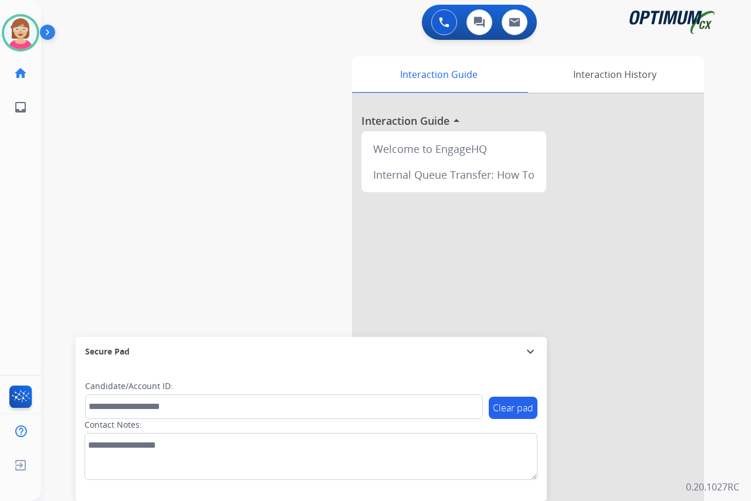
click at [14, 195] on div "[PERSON_NAME] Available Edit Avatar Agent: [PERSON_NAME] Profile: OCX Training …" at bounding box center [20, 250] width 41 height 501
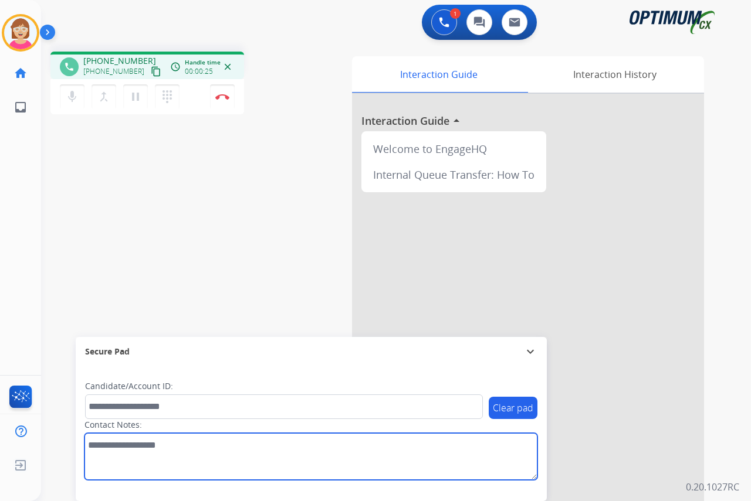
click at [98, 449] on textarea at bounding box center [310, 456] width 453 height 47
type textarea "******"
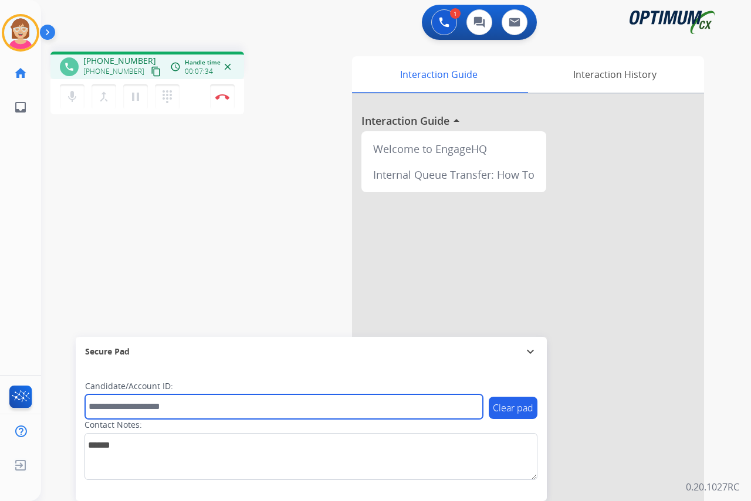
click at [101, 402] on input "text" at bounding box center [284, 407] width 398 height 25
type input "******"
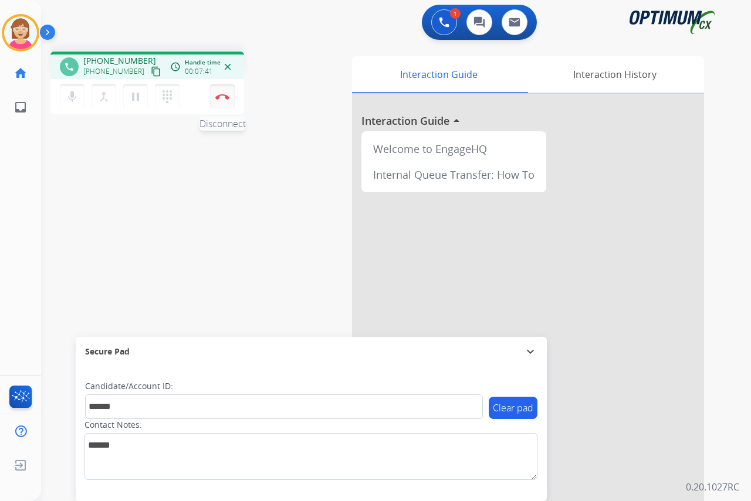
click at [222, 93] on button "Disconnect" at bounding box center [222, 96] width 25 height 25
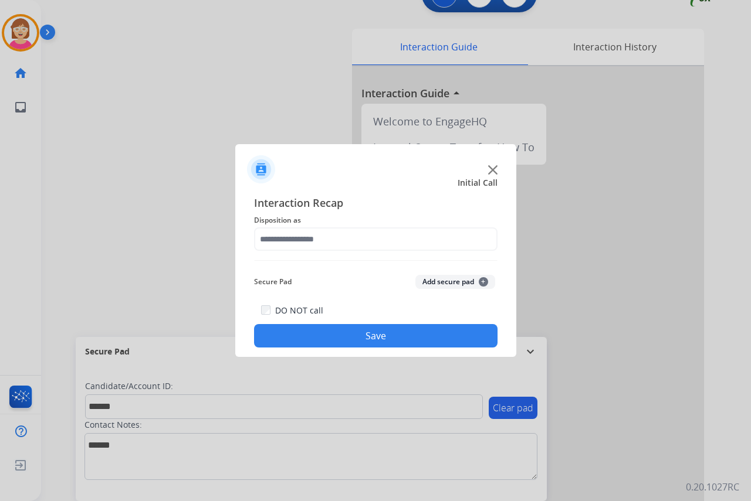
scroll to position [30, 0]
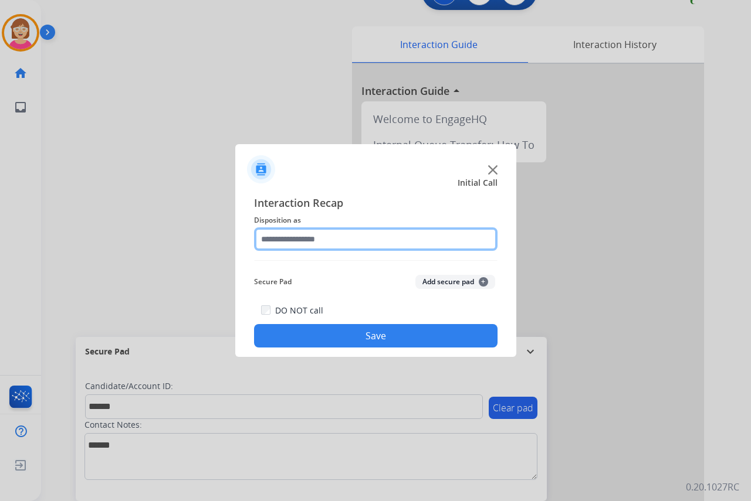
click at [282, 240] on input "text" at bounding box center [375, 239] width 243 height 23
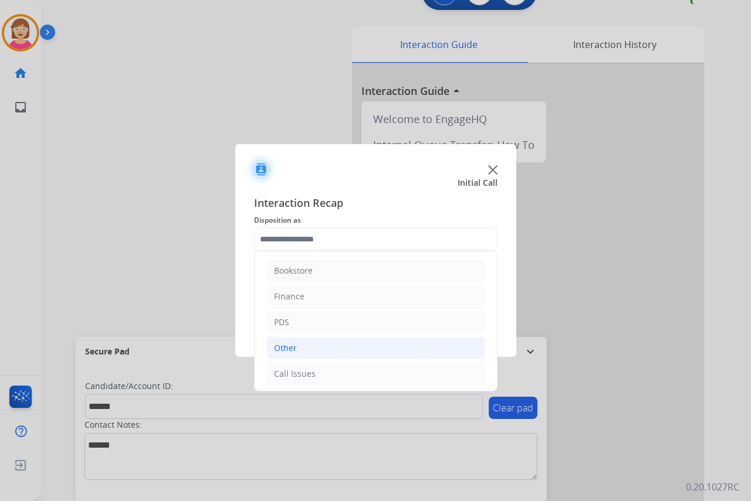
click at [292, 351] on div "Other" at bounding box center [285, 348] width 23 height 12
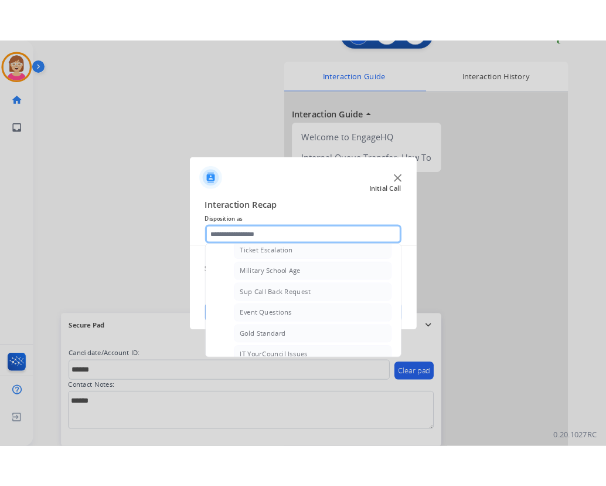
scroll to position [117, 0]
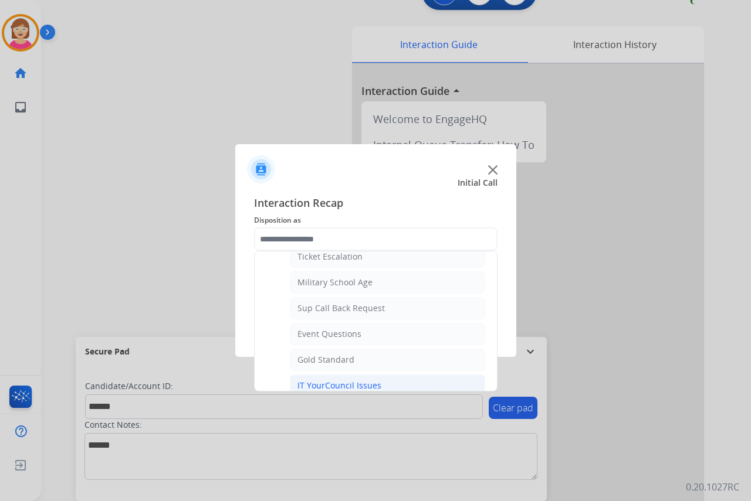
click at [324, 383] on div "IT YourCouncil Issues" at bounding box center [339, 386] width 84 height 12
type input "**********"
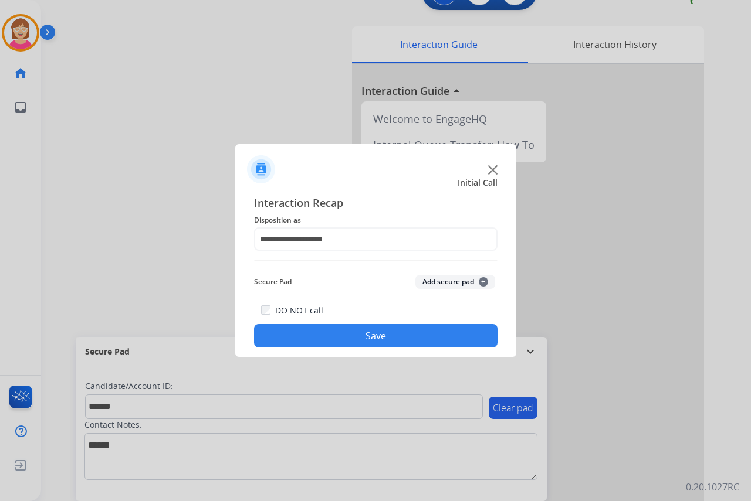
click at [481, 283] on span "+" at bounding box center [483, 281] width 9 height 9
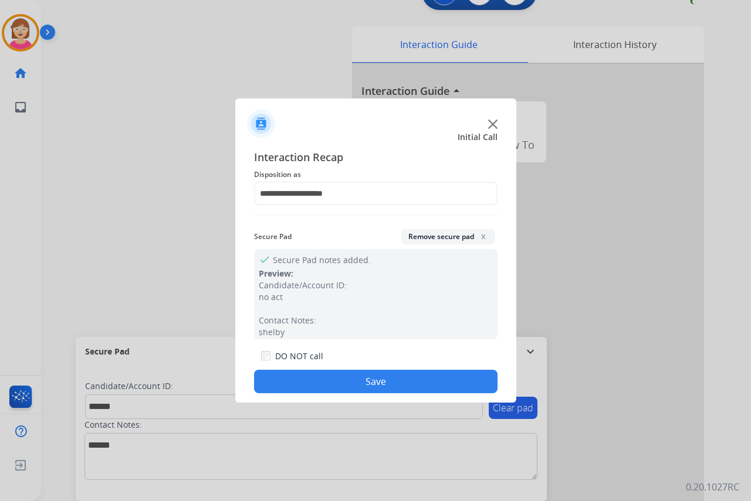
click at [306, 375] on button "Save" at bounding box center [375, 381] width 243 height 23
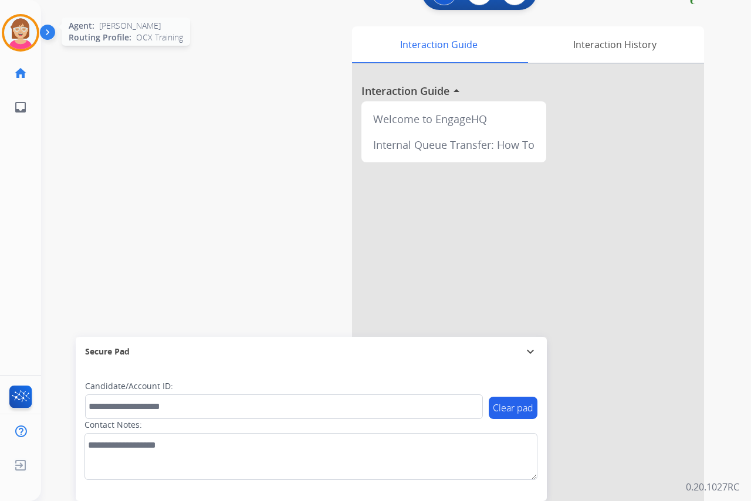
click at [24, 31] on img at bounding box center [20, 32] width 33 height 33
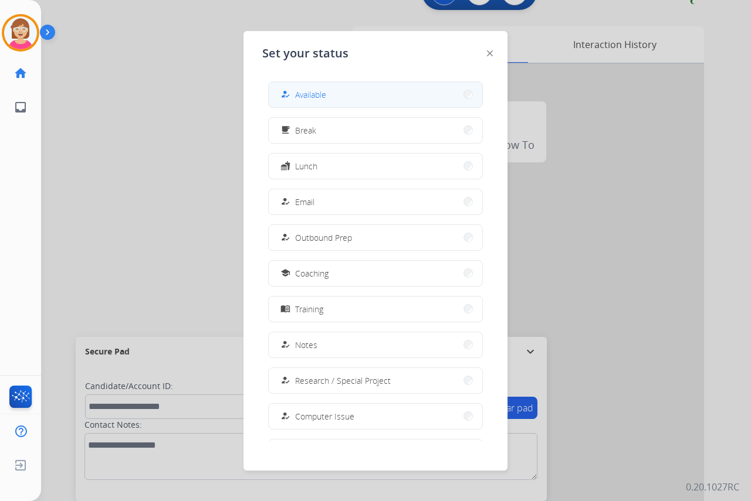
click at [307, 87] on button "how_to_reg Available" at bounding box center [375, 94] width 213 height 25
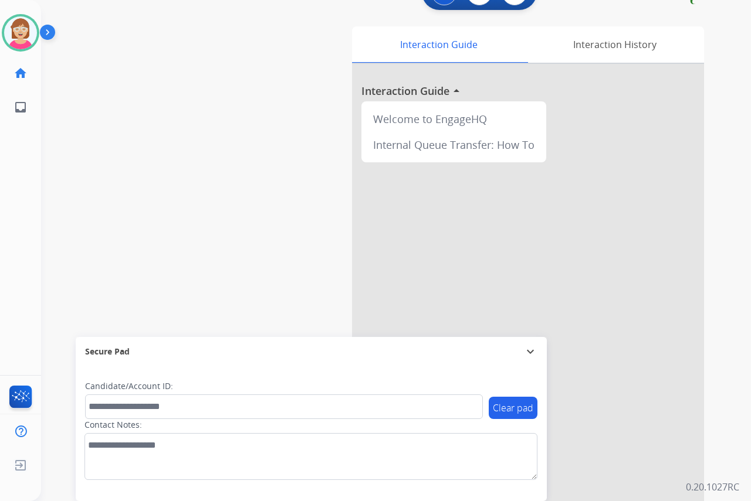
click at [20, 194] on div "[PERSON_NAME] Available Edit Avatar Agent: [PERSON_NAME] Profile: OCX Training …" at bounding box center [20, 250] width 41 height 501
click at [23, 178] on div "[PERSON_NAME] Available Edit Avatar Agent: [PERSON_NAME] Profile: OCX Training …" at bounding box center [20, 250] width 41 height 501
click at [17, 202] on div "[PERSON_NAME] Available Edit Avatar Agent: [PERSON_NAME] Profile: OCX Training …" at bounding box center [20, 250] width 41 height 501
click at [19, 197] on div "[PERSON_NAME] Available Edit Avatar Agent: [PERSON_NAME] Profile: OCX Training …" at bounding box center [20, 250] width 41 height 501
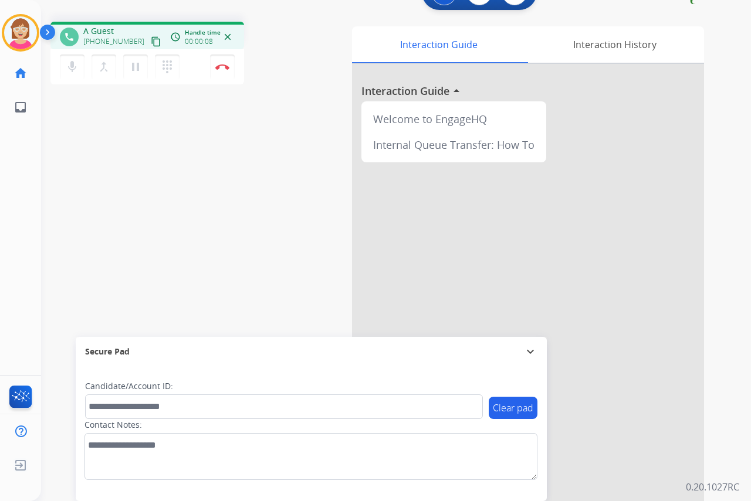
click at [11, 166] on div "[PERSON_NAME] Edit Avatar Agent: [PERSON_NAME] Profile: OCX Training home Home …" at bounding box center [20, 250] width 41 height 501
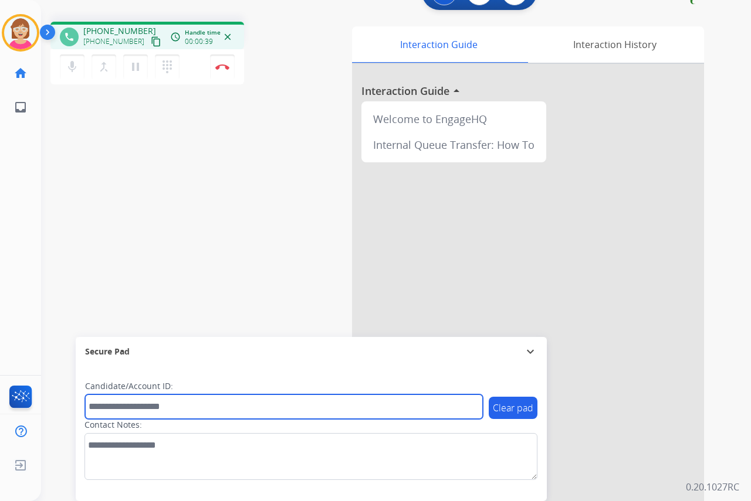
click at [113, 408] on input "text" at bounding box center [284, 407] width 398 height 25
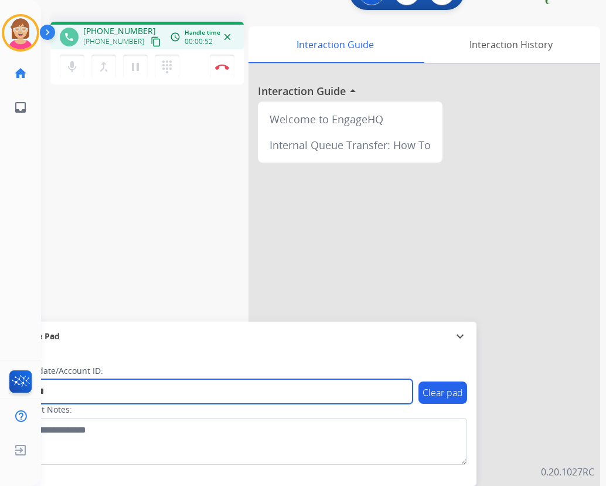
type input "*******"
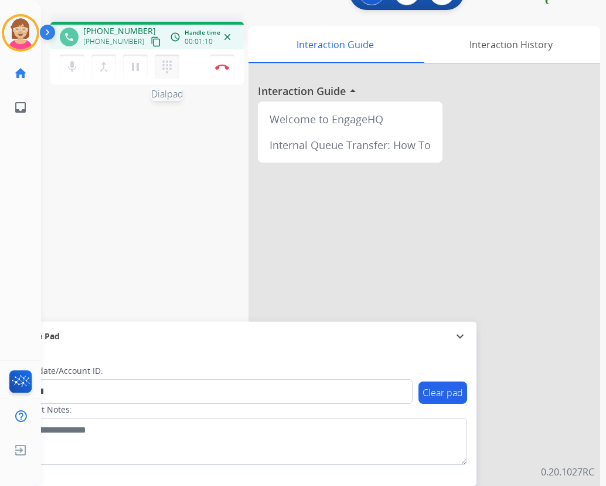
click at [165, 66] on mat-icon "dialpad" at bounding box center [167, 67] width 14 height 14
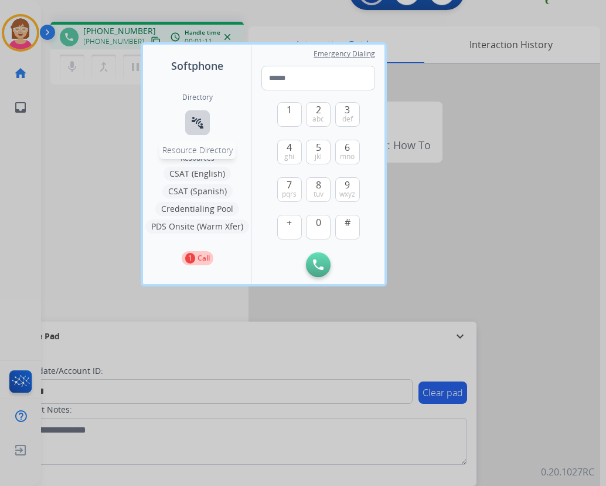
click at [196, 121] on mat-icon "connect_without_contact" at bounding box center [198, 123] width 14 height 14
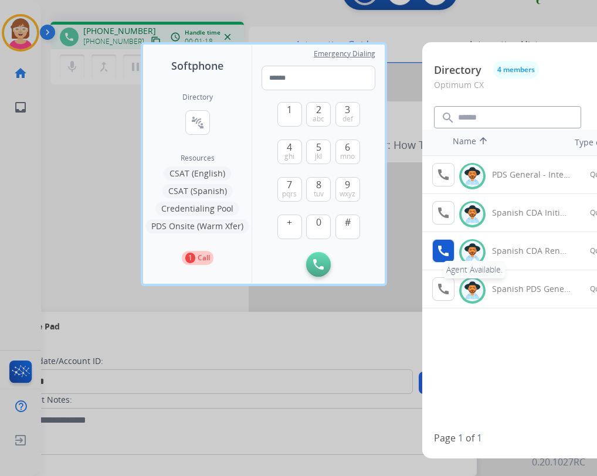
drag, startPoint x: 447, startPoint y: 247, endPoint x: 439, endPoint y: 251, distance: 9.2
click at [439, 251] on mat-icon "call" at bounding box center [443, 251] width 14 height 14
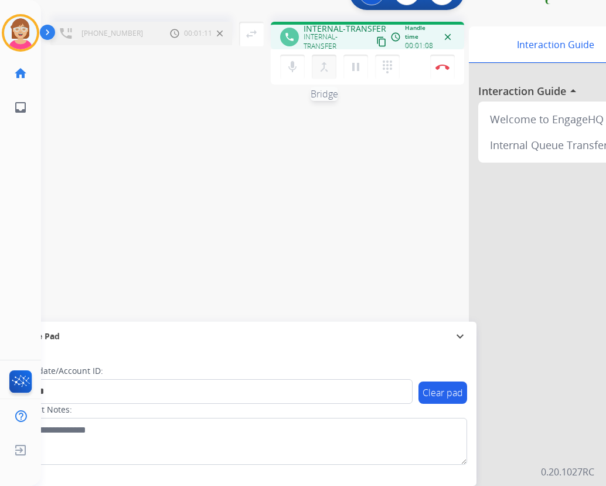
click at [327, 67] on mat-icon "merge_type" at bounding box center [324, 67] width 14 height 14
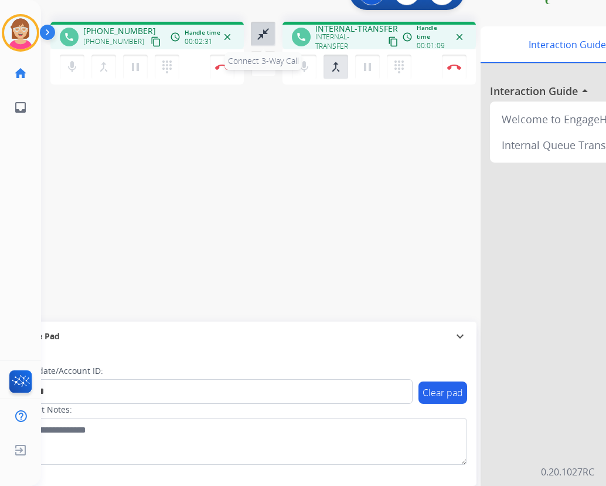
click at [263, 32] on mat-icon "close_fullscreen" at bounding box center [263, 34] width 14 height 14
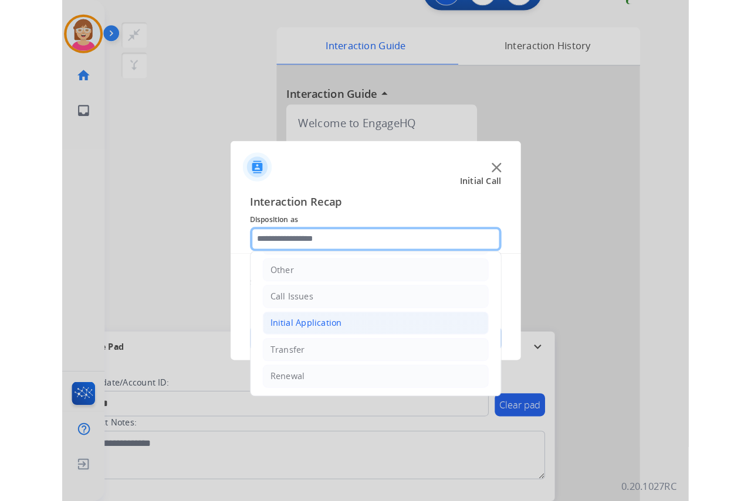
scroll to position [80, 0]
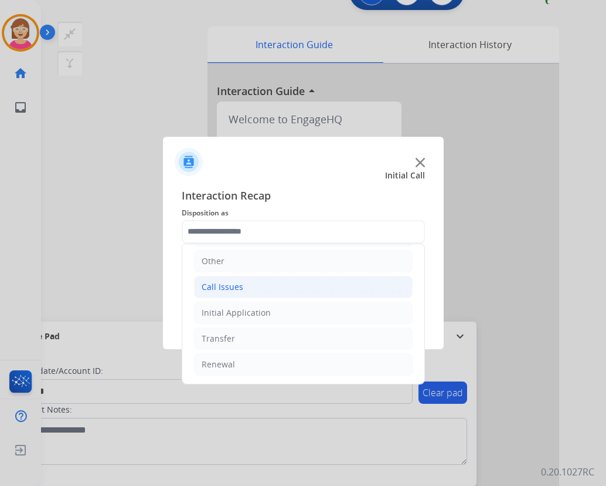
click at [228, 283] on div "Call Issues" at bounding box center [223, 287] width 42 height 12
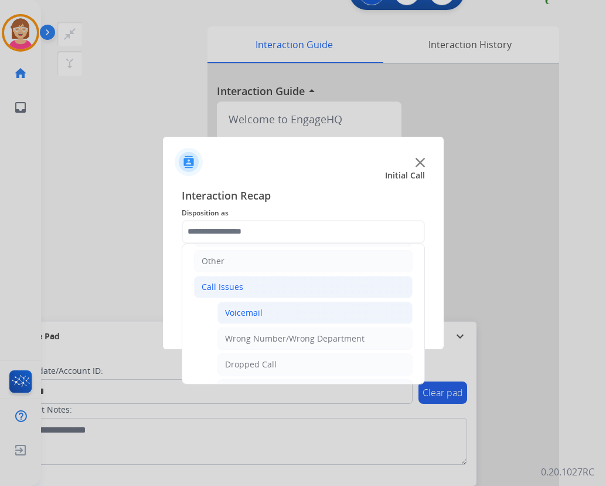
click at [252, 314] on div "Voicemail" at bounding box center [244, 313] width 38 height 12
type input "*********"
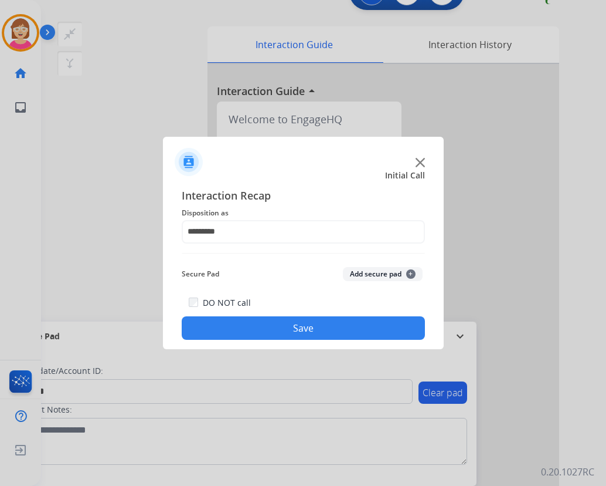
click at [413, 273] on span "+" at bounding box center [410, 273] width 9 height 9
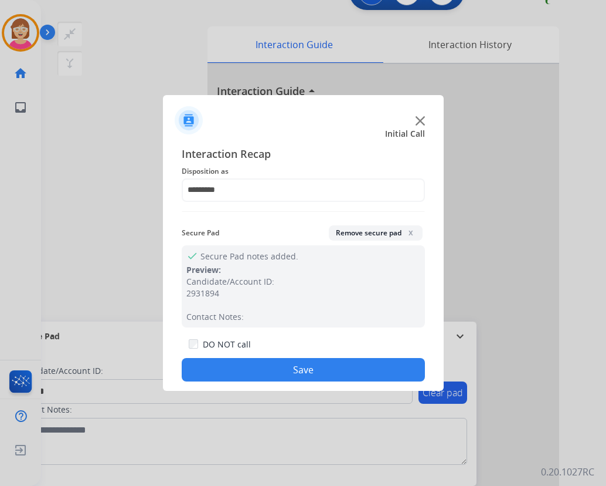
click at [259, 363] on button "Save" at bounding box center [303, 369] width 243 height 23
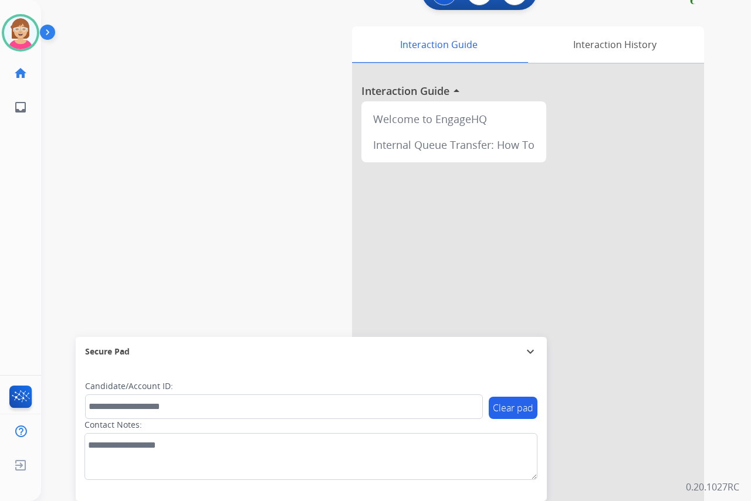
click at [13, 162] on div "[PERSON_NAME] Available Edit Avatar Agent: [PERSON_NAME] Profile: OCX Training …" at bounding box center [20, 250] width 41 height 501
click at [18, 180] on div "[PERSON_NAME] Available Edit Avatar Agent: [PERSON_NAME] Profile: OCX Training …" at bounding box center [20, 250] width 41 height 501
click at [20, 257] on div "[PERSON_NAME] Available Edit Avatar Agent: [PERSON_NAME] Profile: OCX Training …" at bounding box center [20, 250] width 41 height 501
click at [25, 232] on div "[PERSON_NAME] Available Edit Avatar Agent: [PERSON_NAME] Profile: OCX Training …" at bounding box center [20, 250] width 41 height 501
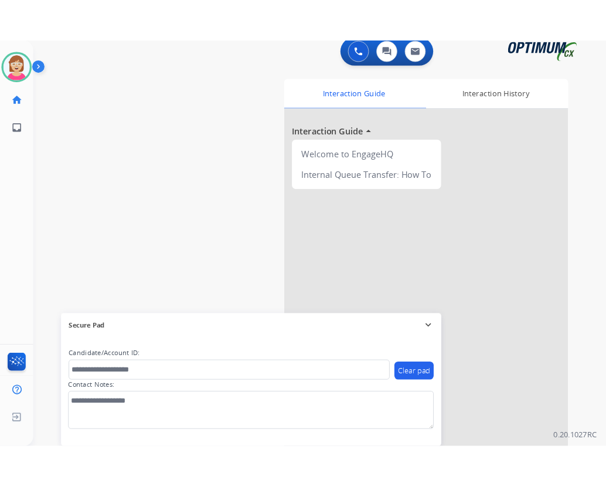
scroll to position [0, 0]
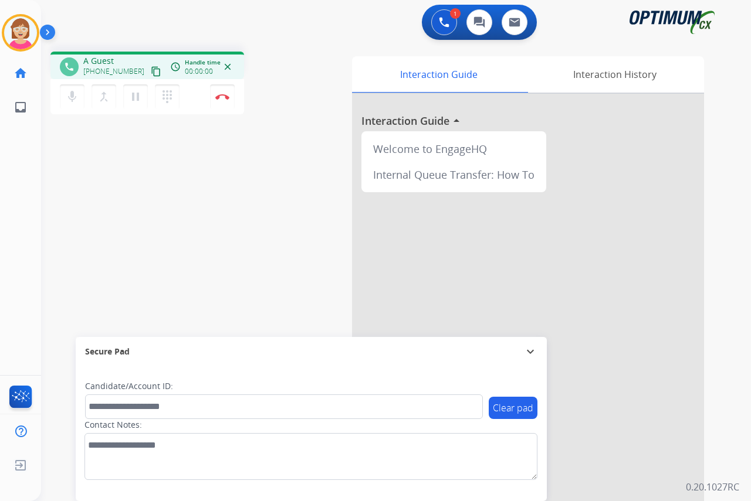
click at [30, 165] on div "[PERSON_NAME] Edit Avatar Agent: [PERSON_NAME] Profile: OCX Training home Home …" at bounding box center [20, 250] width 41 height 501
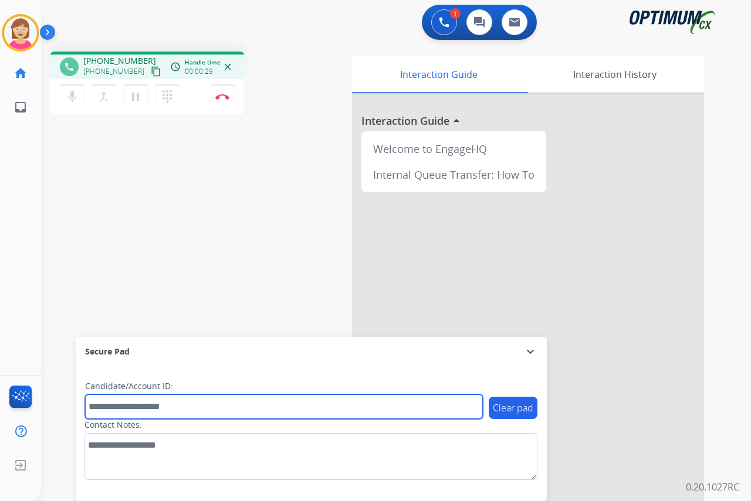
click at [105, 407] on input "text" at bounding box center [284, 407] width 398 height 25
click at [104, 409] on input "text" at bounding box center [284, 407] width 398 height 25
type input "*******"
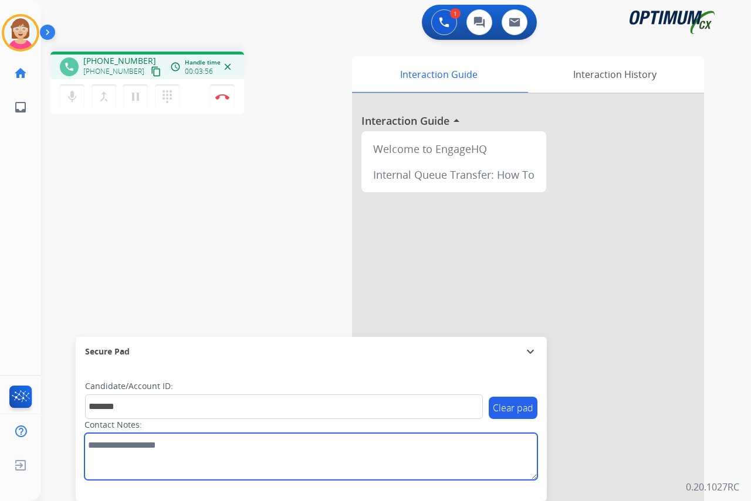
click at [98, 447] on textarea at bounding box center [310, 456] width 453 height 47
type textarea "**********"
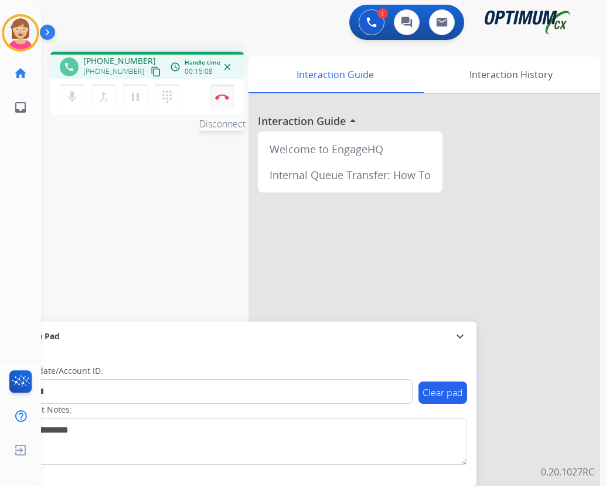
click at [225, 96] on img at bounding box center [222, 97] width 14 height 6
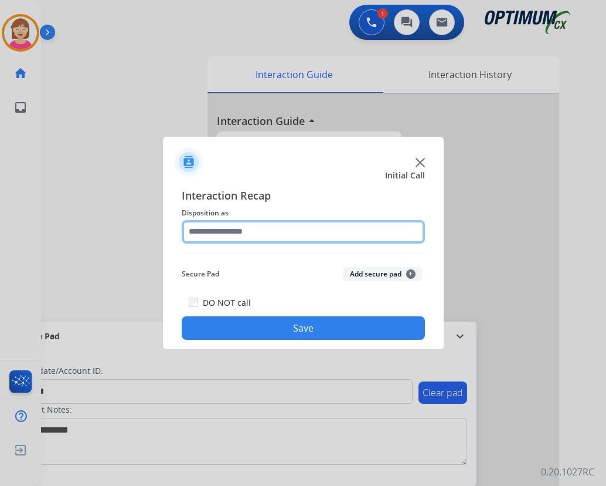
click at [212, 232] on input "text" at bounding box center [303, 231] width 243 height 23
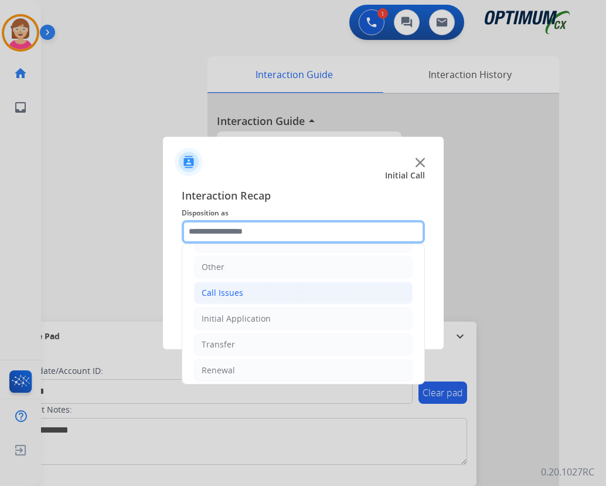
scroll to position [80, 0]
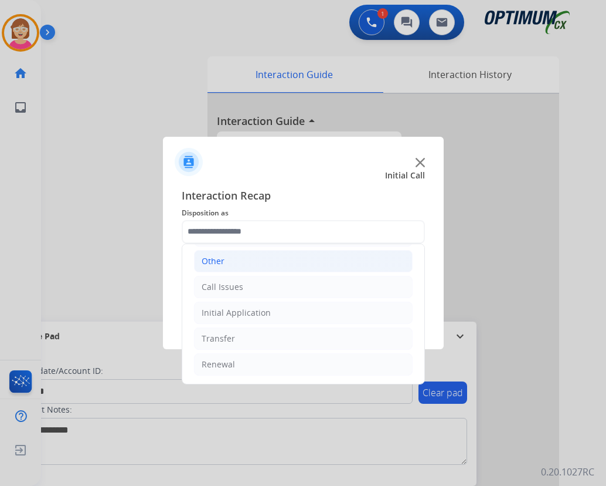
drag, startPoint x: 208, startPoint y: 261, endPoint x: 215, endPoint y: 266, distance: 8.0
click at [209, 262] on div "Other" at bounding box center [213, 261] width 23 height 12
click at [212, 260] on div "Other" at bounding box center [213, 261] width 23 height 12
click at [221, 259] on div "Other" at bounding box center [213, 261] width 23 height 12
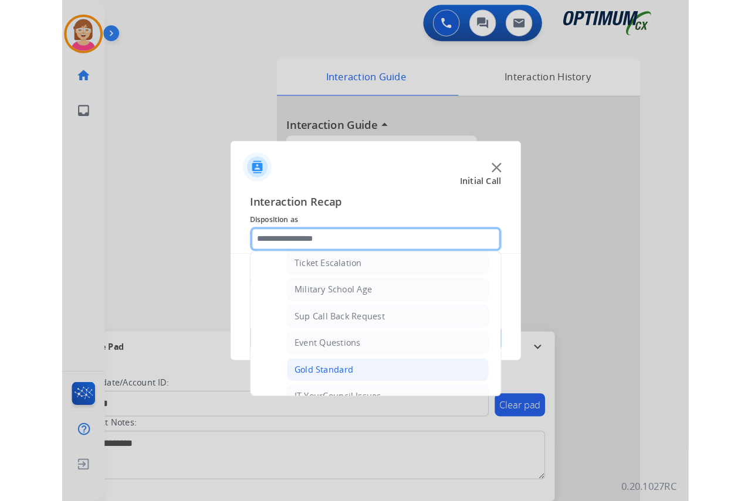
scroll to position [138, 0]
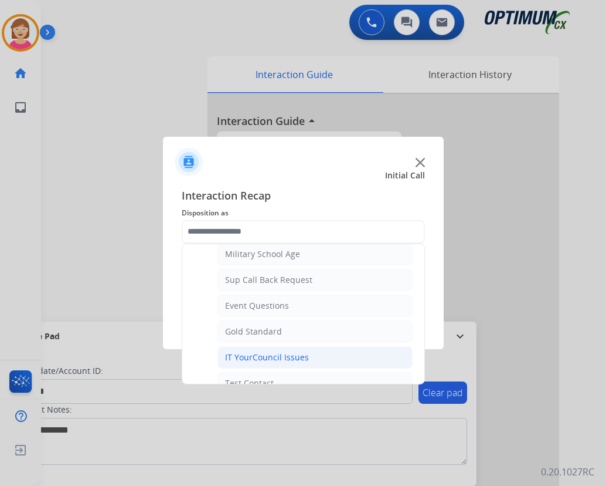
click at [253, 358] on div "IT YourCouncil Issues" at bounding box center [267, 357] width 84 height 12
type input "**********"
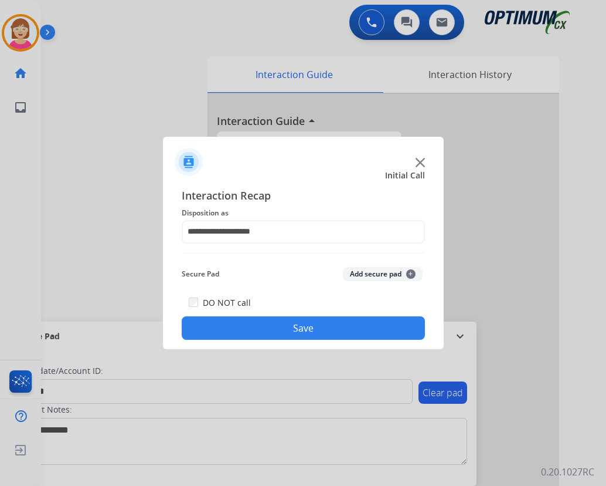
click at [413, 272] on span "+" at bounding box center [410, 273] width 9 height 9
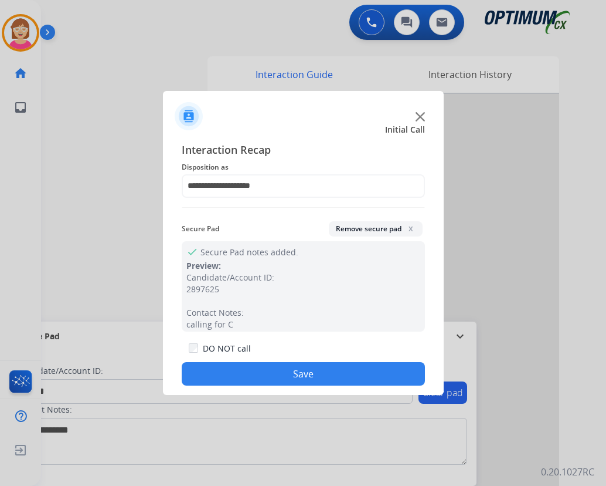
click at [240, 372] on button "Save" at bounding box center [303, 373] width 243 height 23
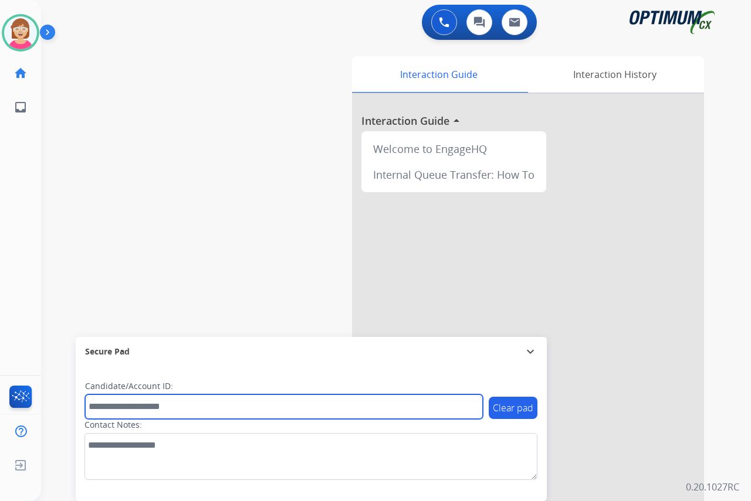
drag, startPoint x: 103, startPoint y: 413, endPoint x: 97, endPoint y: 410, distance: 6.6
click at [103, 413] on input "text" at bounding box center [284, 407] width 398 height 25
click at [117, 409] on input "text" at bounding box center [284, 407] width 398 height 25
type input "*******"
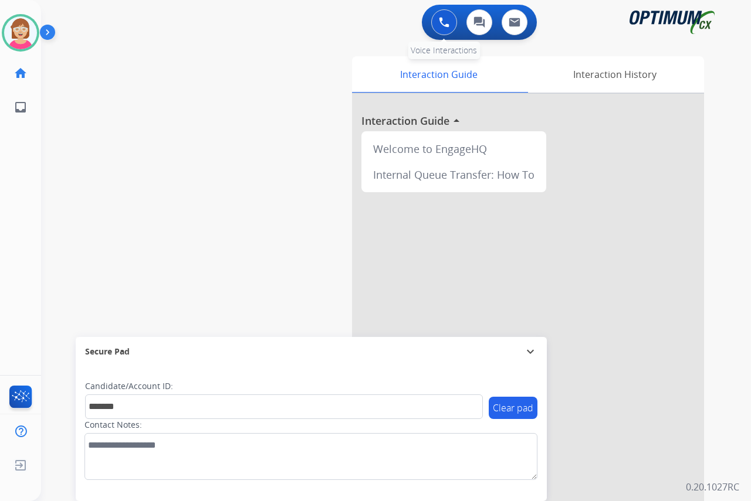
click at [448, 18] on img at bounding box center [444, 22] width 11 height 11
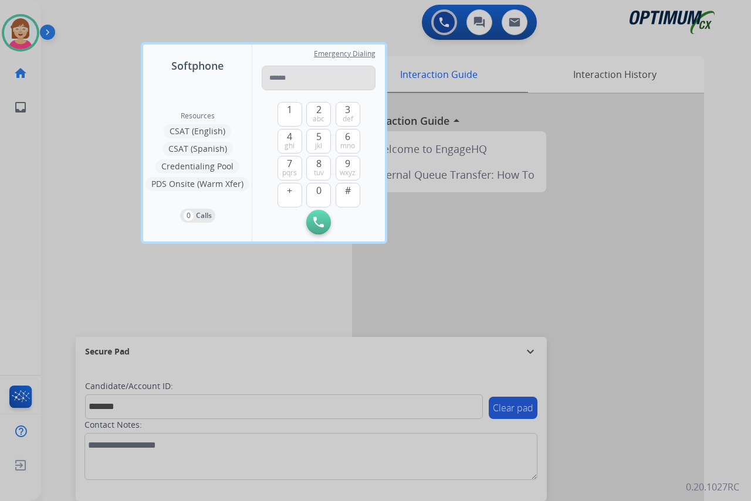
click at [280, 76] on input "tel" at bounding box center [319, 78] width 114 height 25
type input "***"
click at [606, 72] on div at bounding box center [375, 250] width 751 height 501
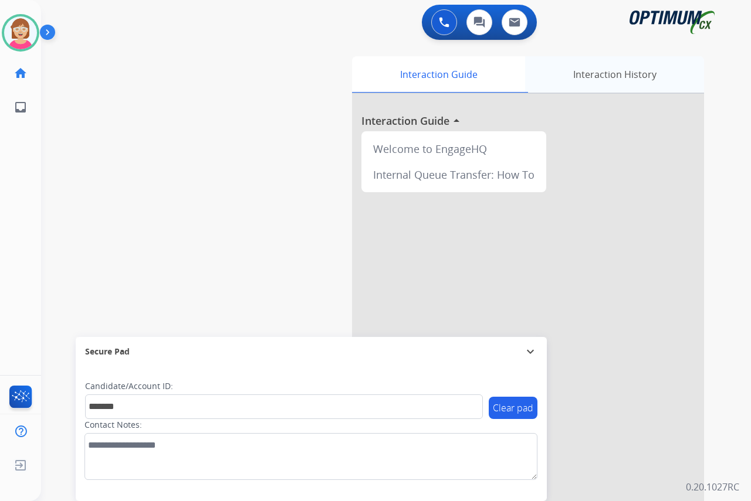
click at [606, 73] on div "Interaction History" at bounding box center [614, 74] width 179 height 36
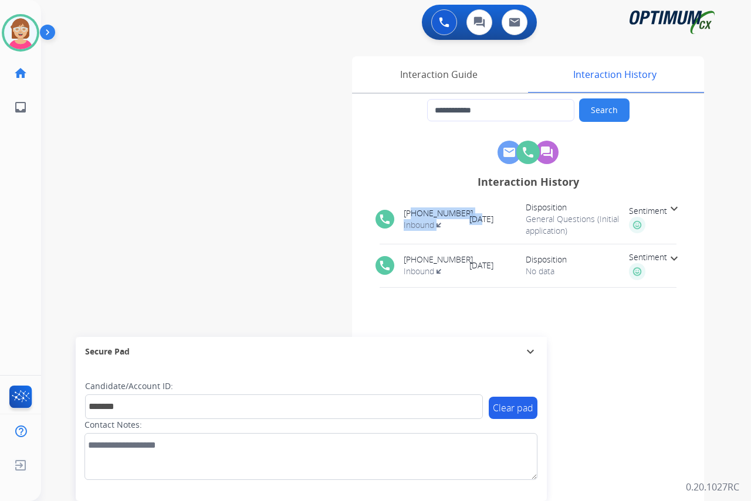
drag, startPoint x: 468, startPoint y: 208, endPoint x: 412, endPoint y: 206, distance: 56.3
click at [412, 206] on div "phone [PHONE_NUMBER] Inbound transit_enterexit [DATE] [DATE] 5:48:47 AM Disposi…" at bounding box center [528, 219] width 324 height 49
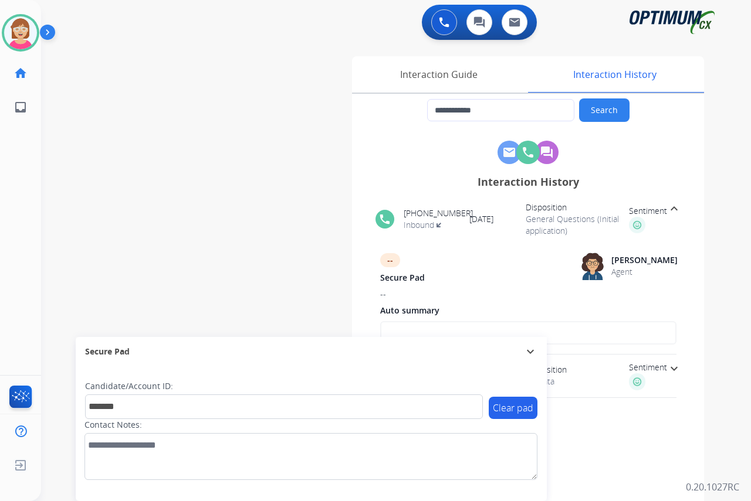
click at [441, 178] on div "Interaction History" at bounding box center [528, 182] width 314 height 16
drag, startPoint x: 459, startPoint y: 211, endPoint x: 415, endPoint y: 206, distance: 44.8
click at [415, 206] on div "phone [PHONE_NUMBER] Inbound transit_enterexit [DATE] [DATE] 5:48:47 AM Disposi…" at bounding box center [528, 219] width 324 height 49
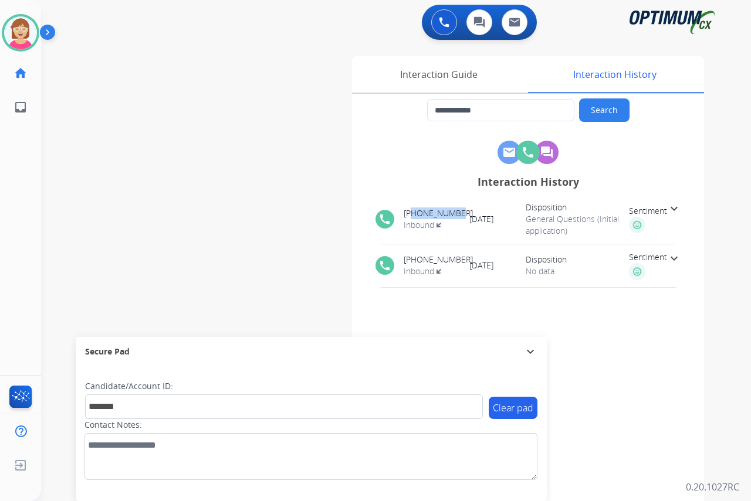
copy span "8025989810"
click at [445, 21] on img at bounding box center [444, 22] width 11 height 11
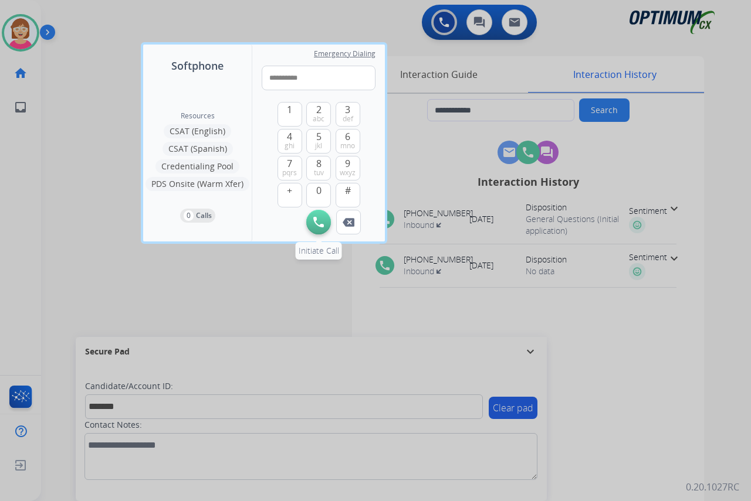
type input "**********"
click at [316, 218] on img at bounding box center [318, 222] width 11 height 11
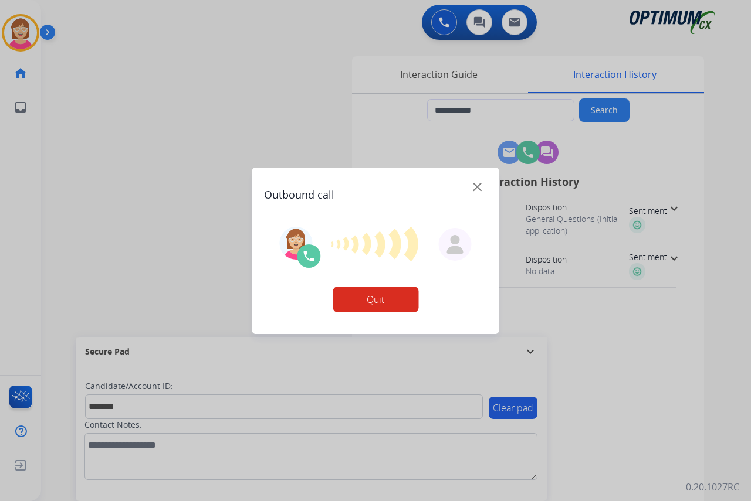
click at [606, 73] on div at bounding box center [375, 250] width 751 height 501
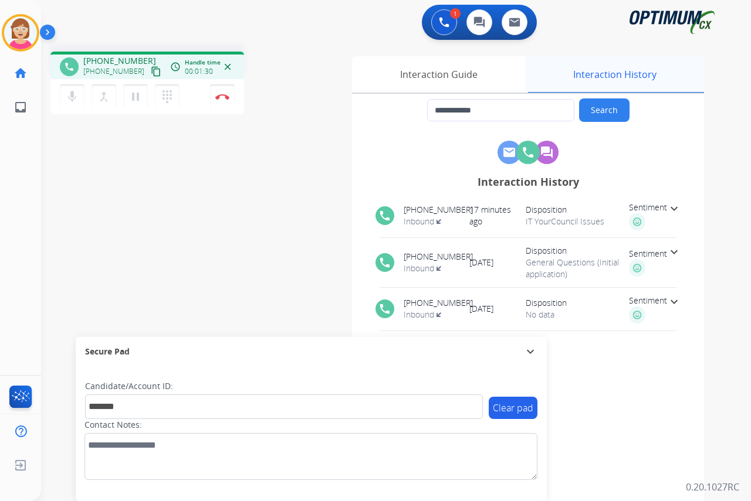
click at [606, 76] on div "Interaction History" at bounding box center [614, 74] width 179 height 36
click at [606, 81] on div "Interaction History" at bounding box center [614, 74] width 179 height 36
click at [436, 72] on div "Interaction Guide" at bounding box center [438, 74] width 173 height 36
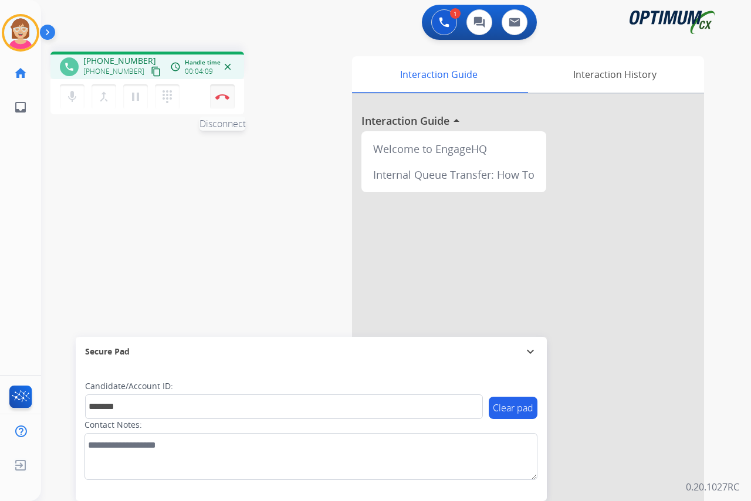
click at [225, 96] on img at bounding box center [222, 97] width 14 height 6
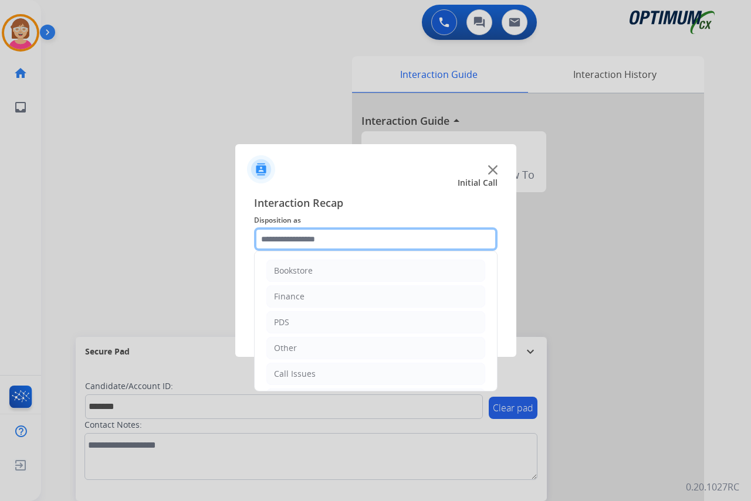
click at [272, 237] on input "text" at bounding box center [375, 239] width 243 height 23
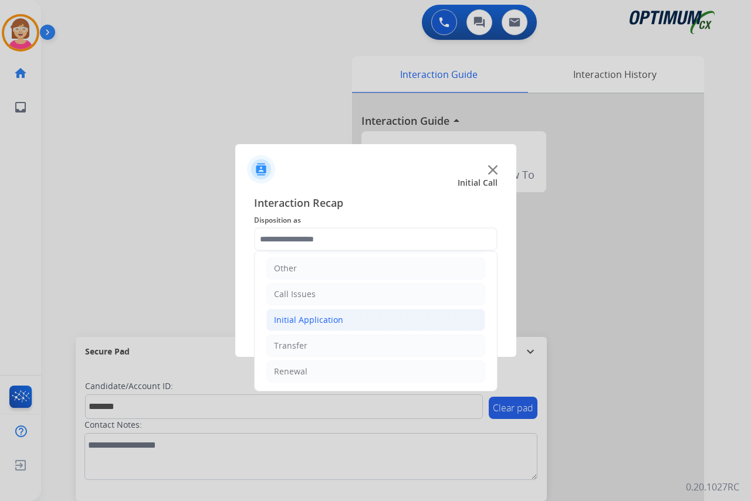
click at [311, 320] on div "Initial Application" at bounding box center [308, 320] width 69 height 12
click at [302, 273] on li "Other" at bounding box center [375, 268] width 219 height 22
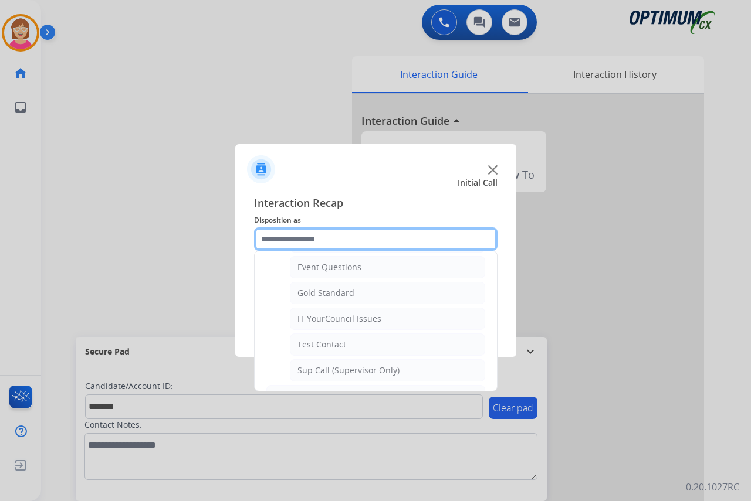
scroll to position [197, 0]
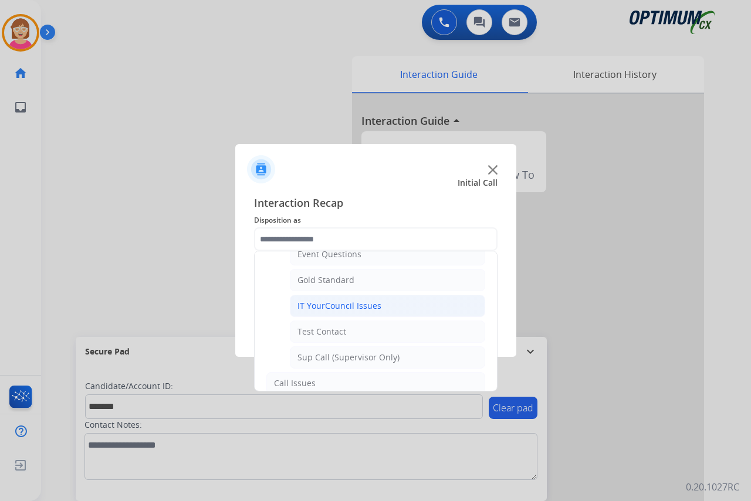
click at [333, 306] on div "IT YourCouncil Issues" at bounding box center [339, 306] width 84 height 12
type input "**********"
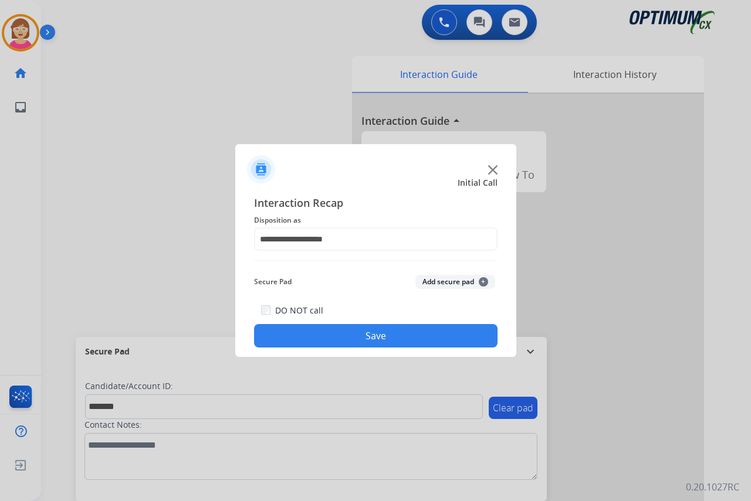
click at [482, 281] on span "+" at bounding box center [483, 281] width 9 height 9
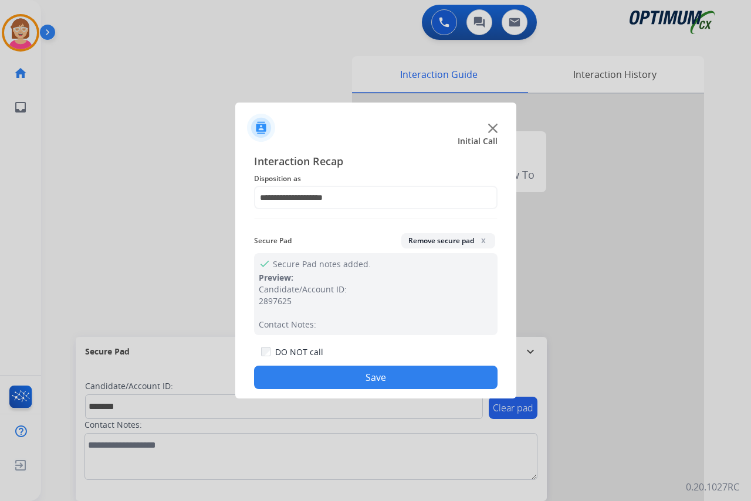
click at [304, 372] on button "Save" at bounding box center [375, 377] width 243 height 23
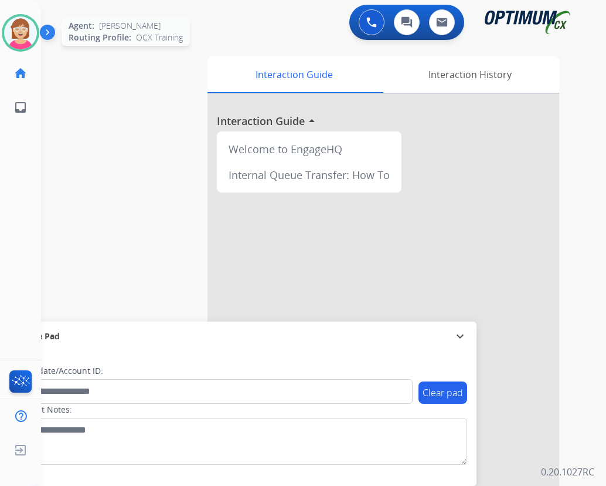
click at [23, 31] on img at bounding box center [20, 32] width 33 height 33
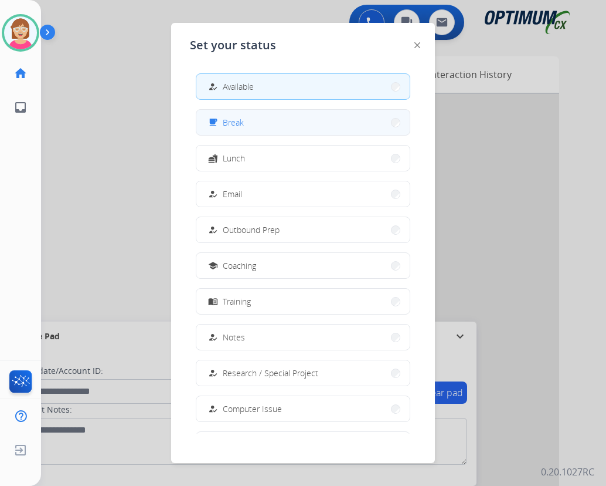
click at [266, 116] on button "free_breakfast Break" at bounding box center [302, 122] width 213 height 25
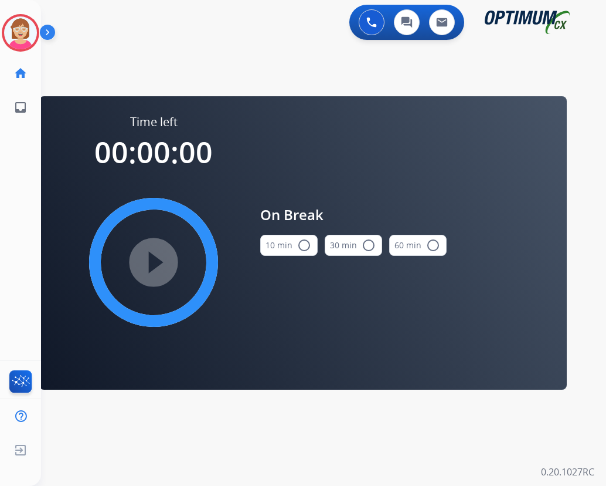
click at [304, 245] on mat-icon "radio_button_unchecked" at bounding box center [304, 245] width 14 height 14
click at [154, 261] on mat-icon "play_circle_filled" at bounding box center [154, 262] width 14 height 14
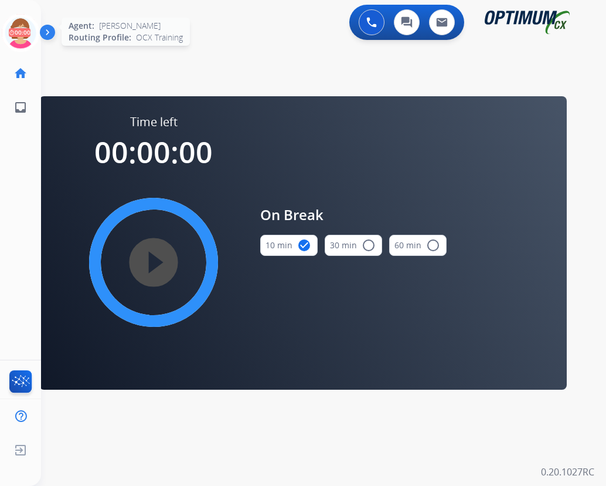
click at [22, 21] on icon at bounding box center [21, 33] width 38 height 38
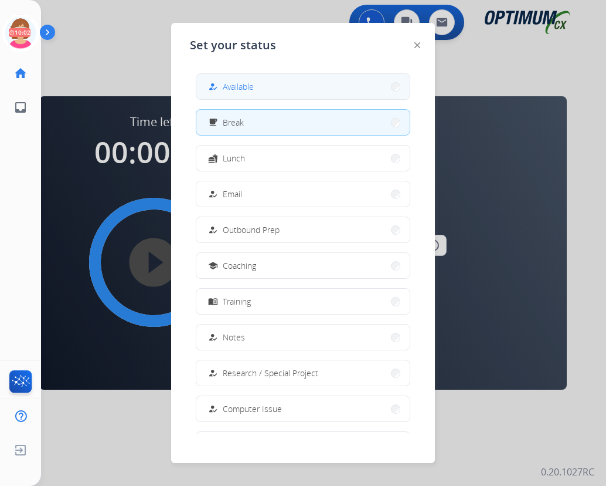
click at [228, 83] on span "Available" at bounding box center [238, 86] width 31 height 12
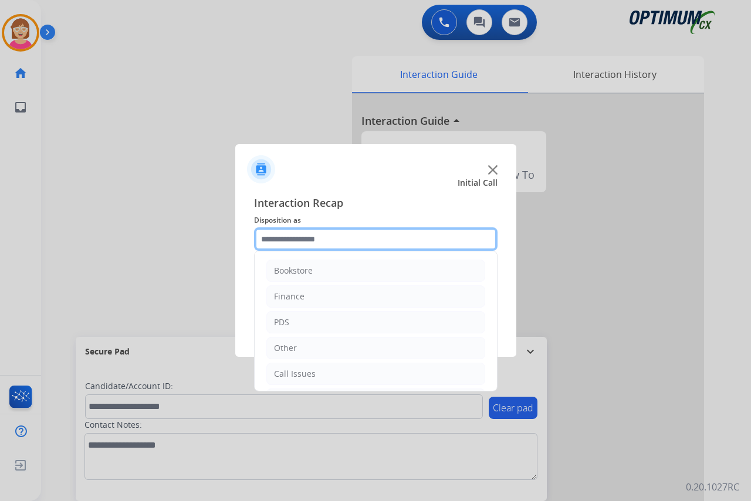
click at [267, 238] on input "text" at bounding box center [375, 239] width 243 height 23
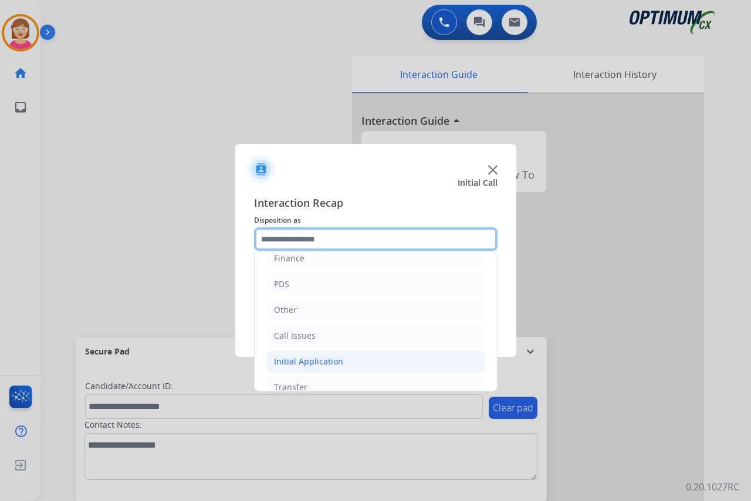
scroll to position [59, 0]
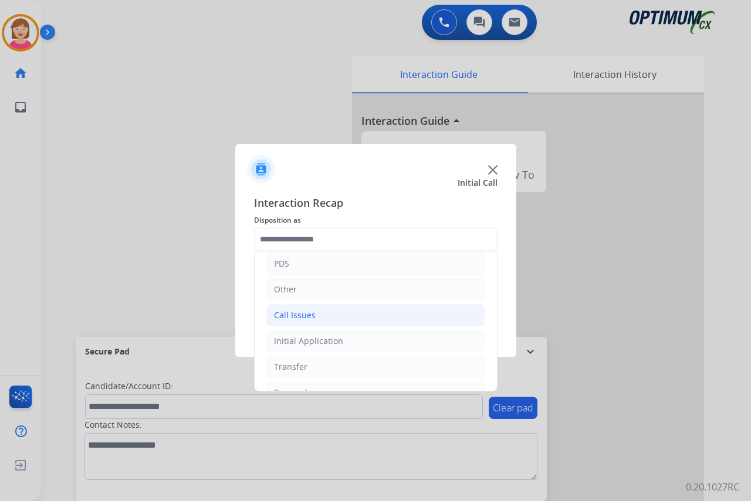
click at [310, 315] on div "Call Issues" at bounding box center [295, 316] width 42 height 12
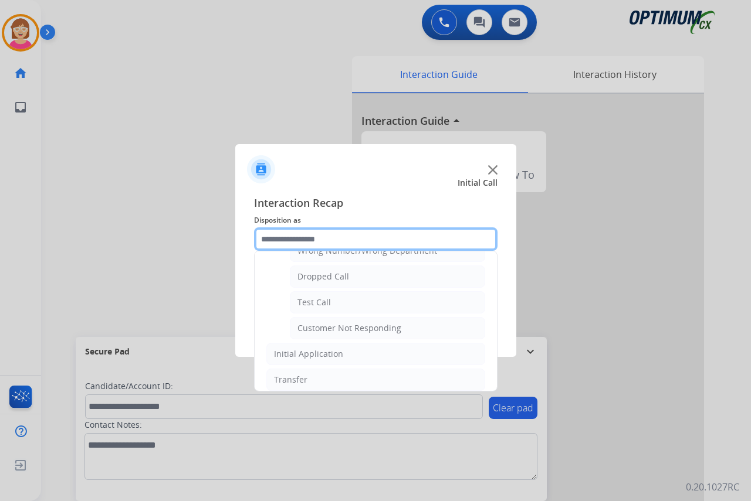
scroll to position [176, 0]
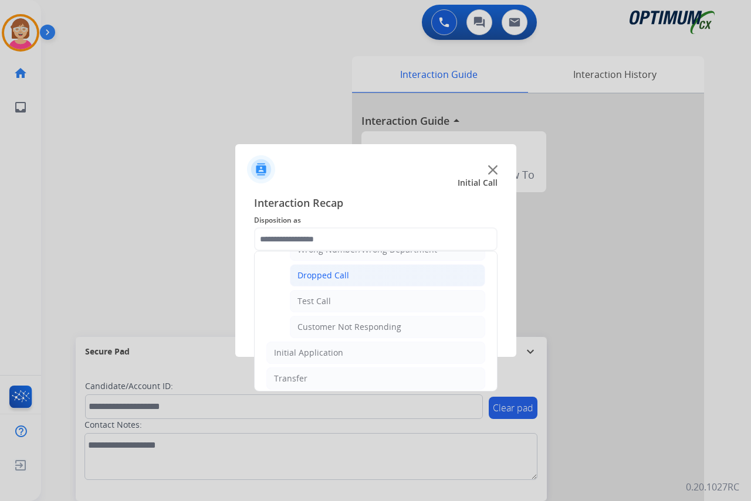
click at [318, 277] on div "Dropped Call" at bounding box center [323, 276] width 52 height 12
type input "**********"
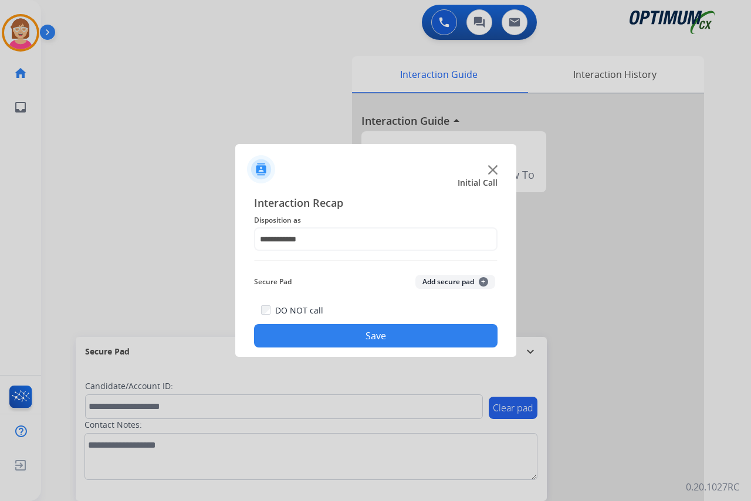
click at [338, 330] on button "Save" at bounding box center [375, 335] width 243 height 23
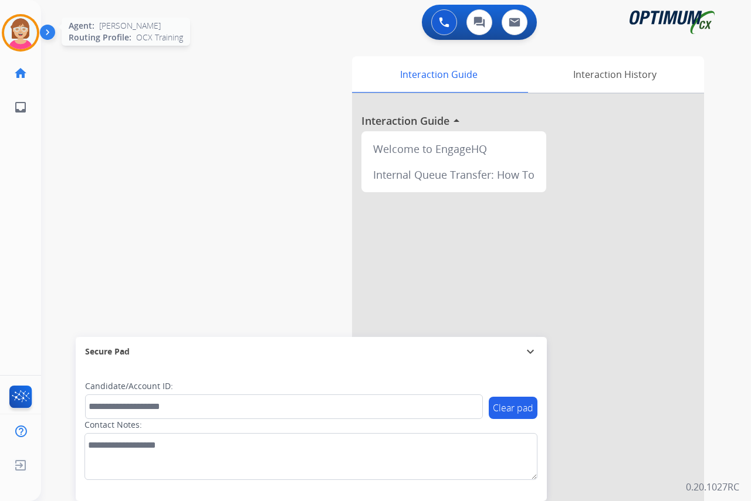
click at [16, 23] on img at bounding box center [20, 32] width 33 height 33
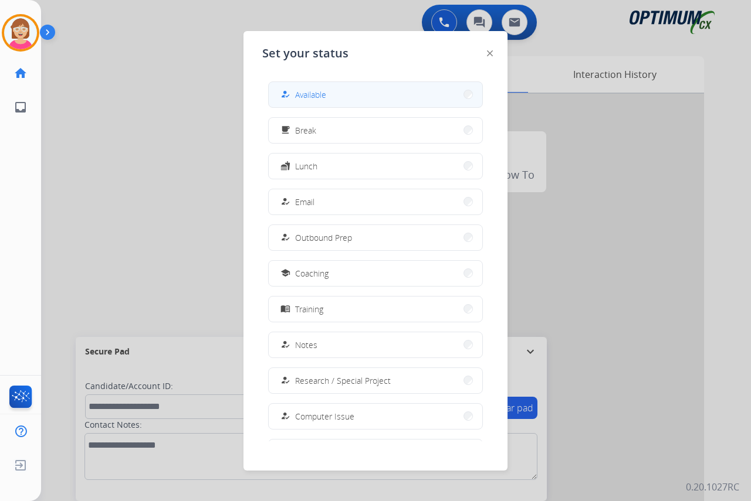
click at [310, 95] on span "Available" at bounding box center [310, 95] width 31 height 12
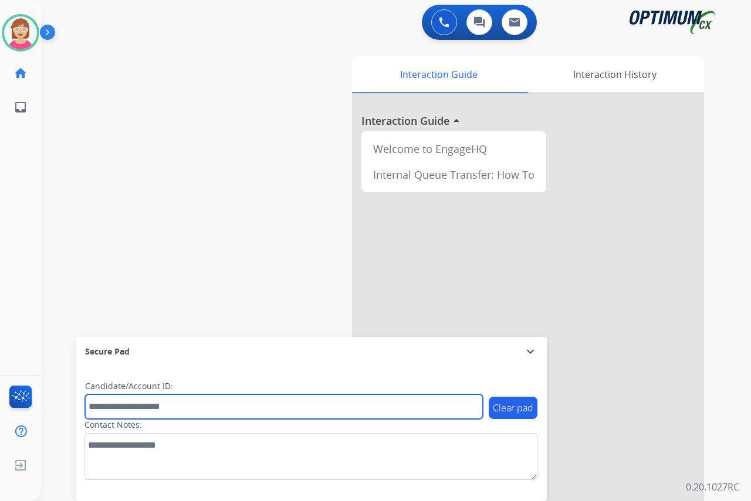
click at [132, 408] on input "text" at bounding box center [284, 407] width 398 height 25
type input "*******"
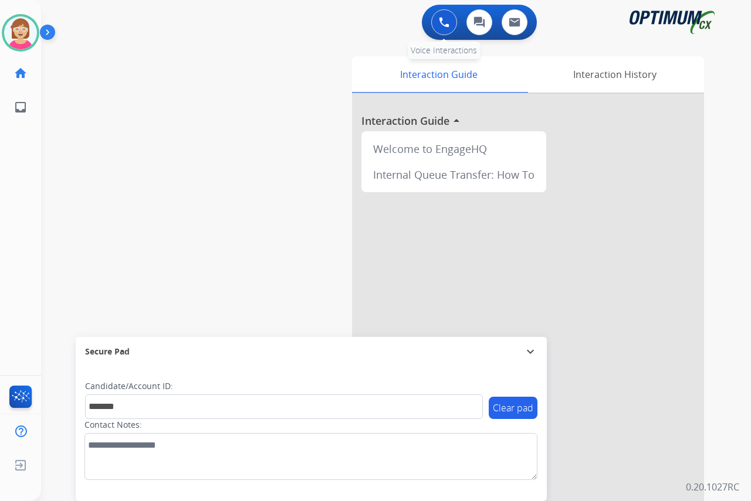
click at [447, 22] on img at bounding box center [444, 22] width 11 height 11
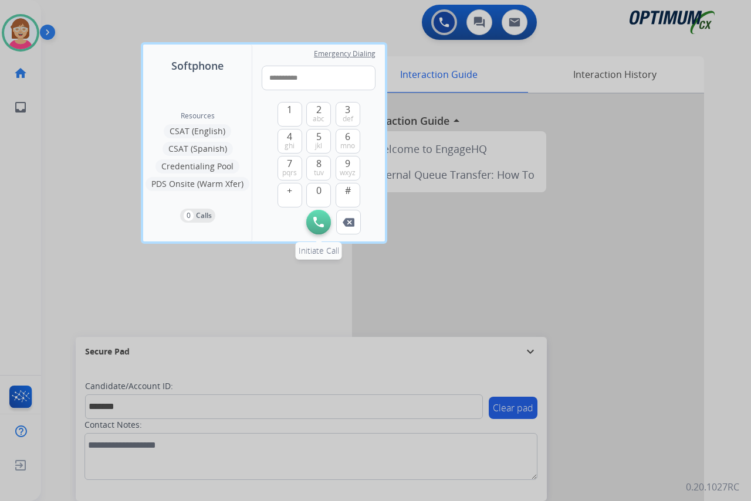
type input "**********"
click at [322, 218] on img at bounding box center [318, 222] width 11 height 11
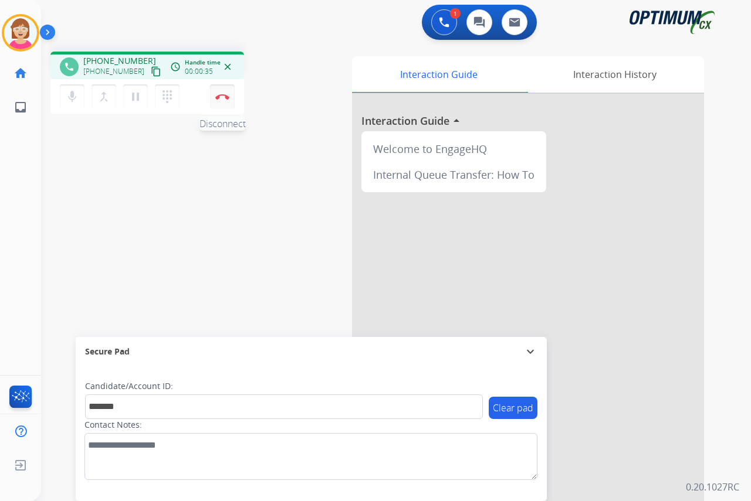
click at [222, 96] on img at bounding box center [222, 97] width 14 height 6
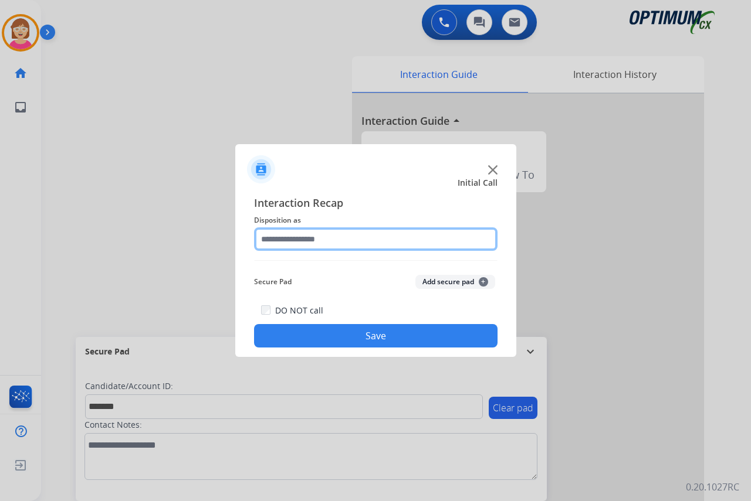
click at [276, 237] on input "text" at bounding box center [375, 239] width 243 height 23
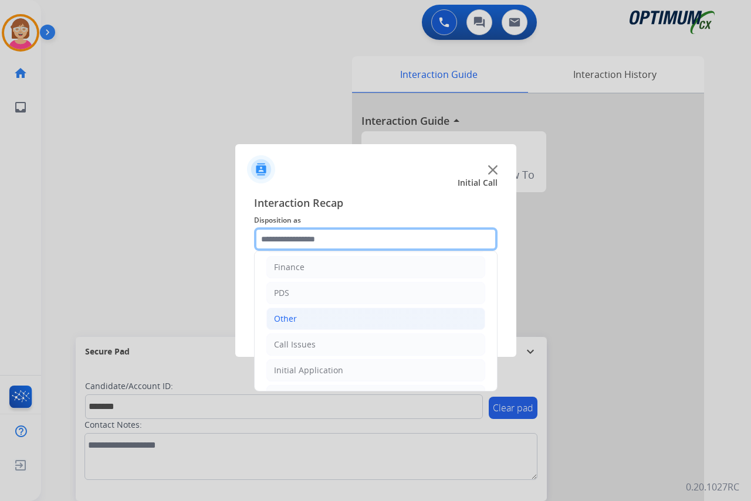
scroll to position [80, 0]
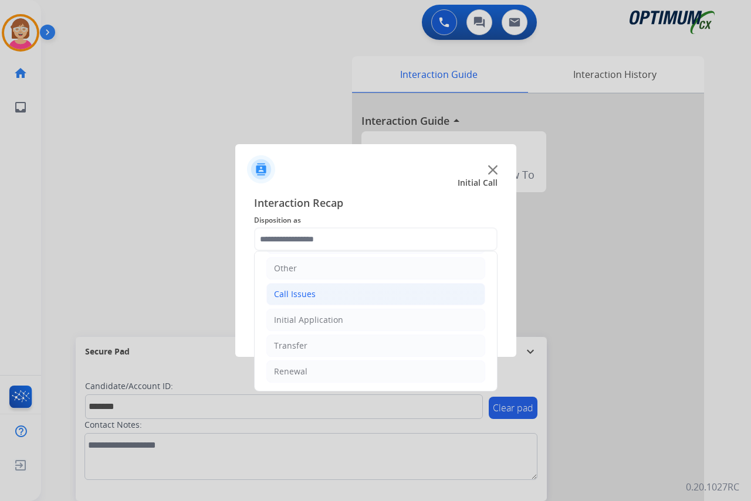
drag, startPoint x: 297, startPoint y: 291, endPoint x: 309, endPoint y: 296, distance: 13.0
click at [297, 291] on div "Call Issues" at bounding box center [295, 295] width 42 height 12
click at [324, 321] on div "Voicemail" at bounding box center [316, 320] width 38 height 12
type input "*********"
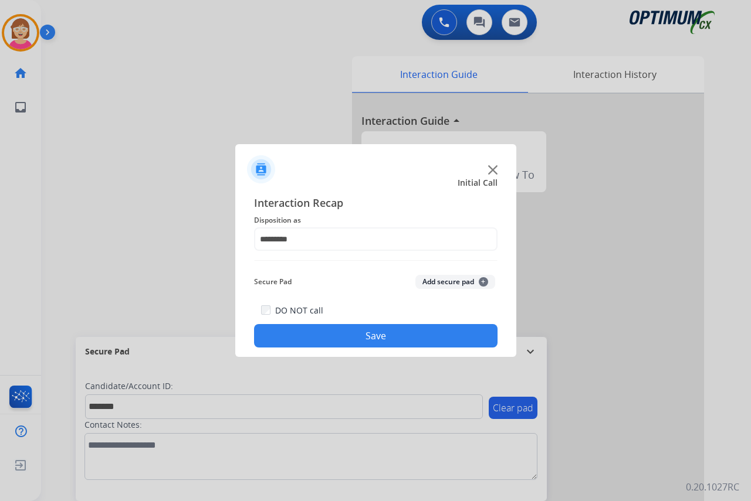
click at [485, 281] on span "+" at bounding box center [483, 281] width 9 height 9
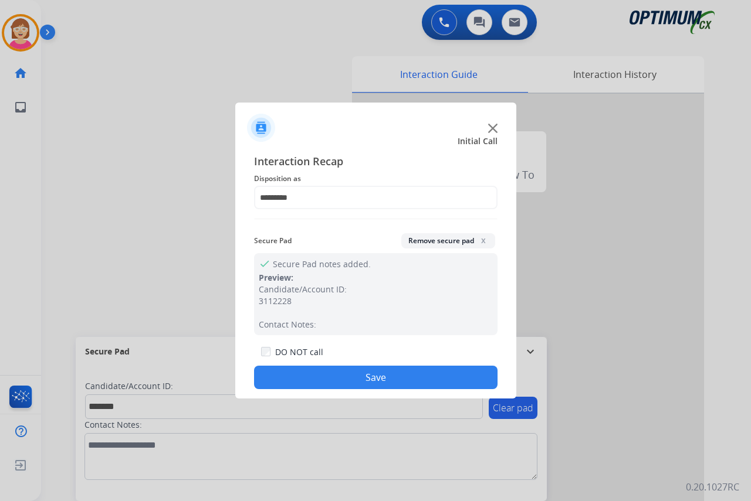
click at [308, 372] on button "Save" at bounding box center [375, 377] width 243 height 23
click at [306, 371] on div "Clear pad Candidate/Account ID: Contact Notes:" at bounding box center [311, 434] width 471 height 135
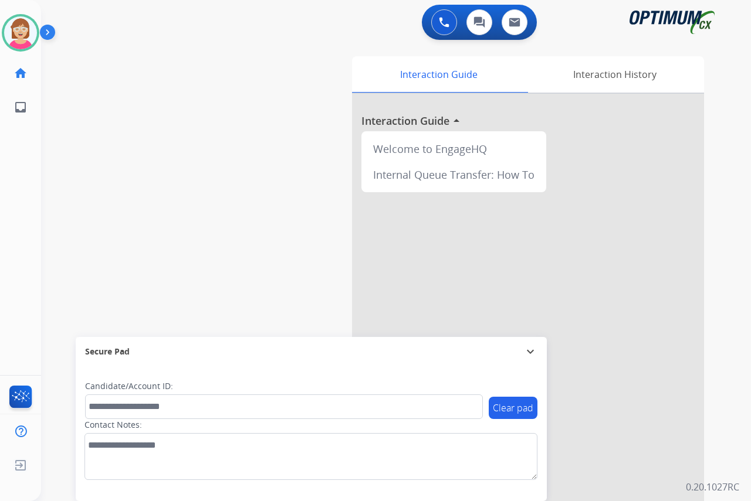
click at [18, 178] on div "[PERSON_NAME] Available Edit Avatar Agent: [PERSON_NAME] Profile: OCX Training …" at bounding box center [20, 250] width 41 height 501
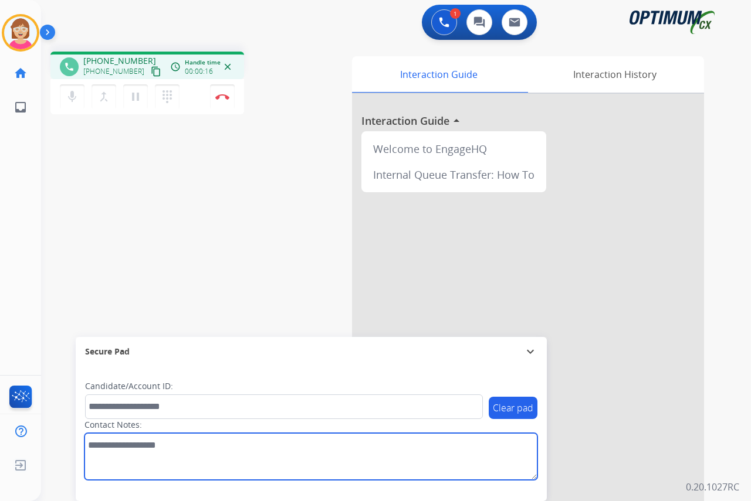
click at [96, 446] on textarea at bounding box center [310, 456] width 453 height 47
type textarea "*****"
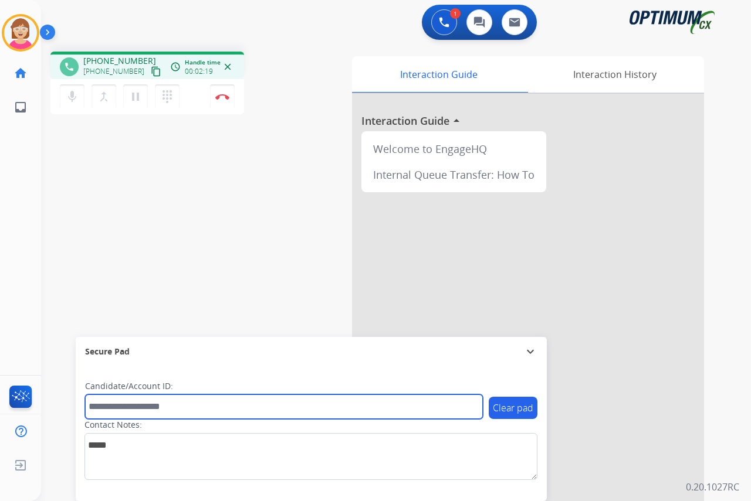
drag, startPoint x: 96, startPoint y: 405, endPoint x: 101, endPoint y: 410, distance: 7.1
click at [101, 410] on input "text" at bounding box center [284, 407] width 398 height 25
type input "**********"
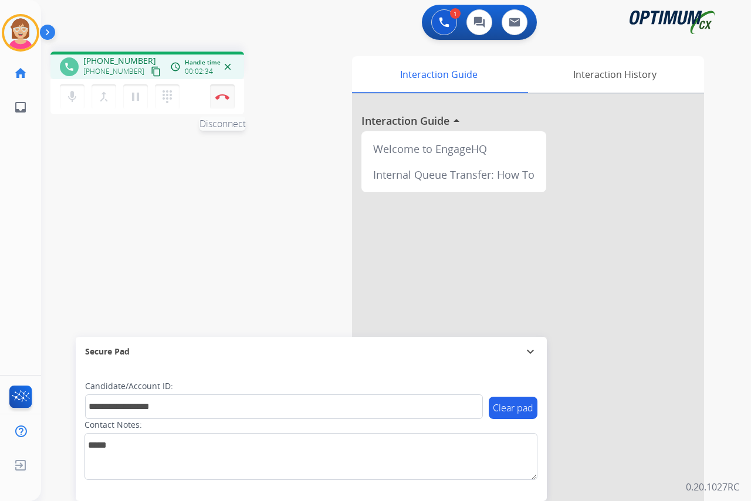
click at [223, 94] on img at bounding box center [222, 97] width 14 height 6
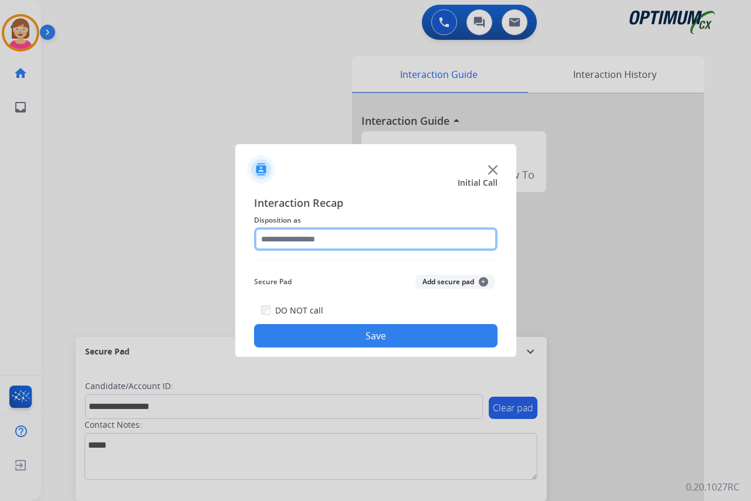
click at [284, 242] on input "text" at bounding box center [375, 239] width 243 height 23
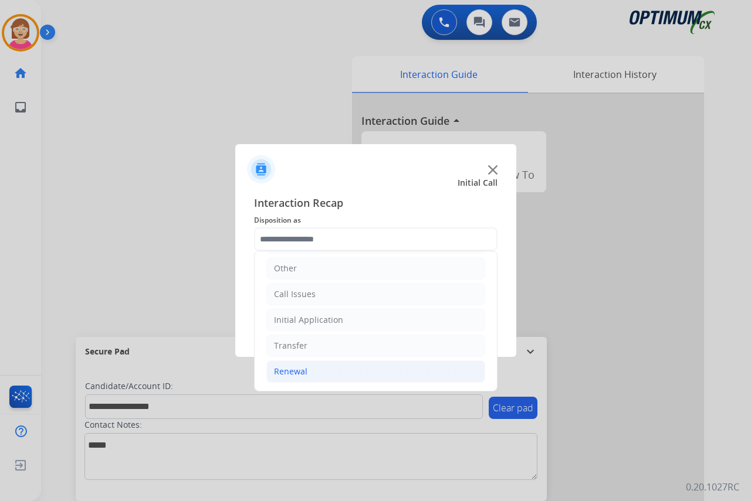
click at [297, 372] on div "Renewal" at bounding box center [290, 372] width 33 height 12
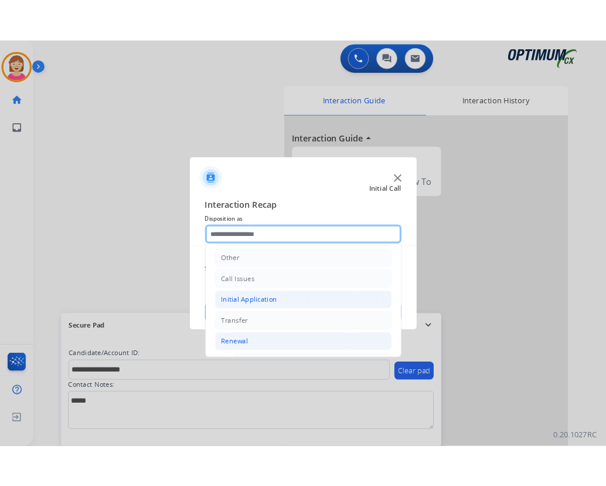
scroll to position [314, 0]
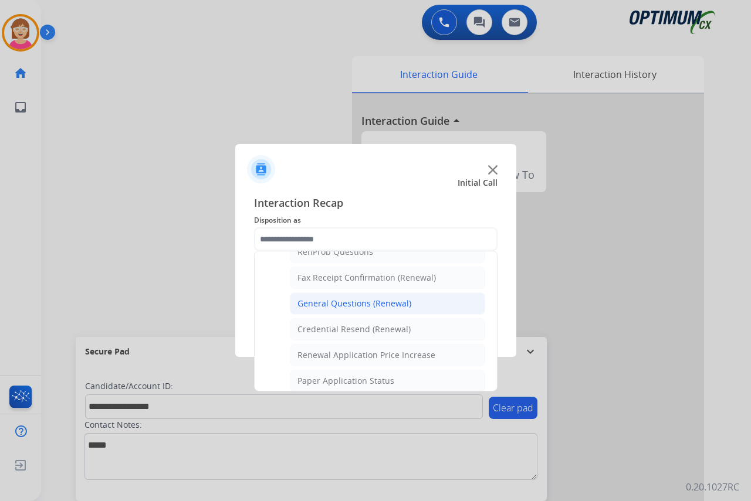
click at [328, 297] on li "General Questions (Renewal)" at bounding box center [387, 304] width 195 height 22
type input "**********"
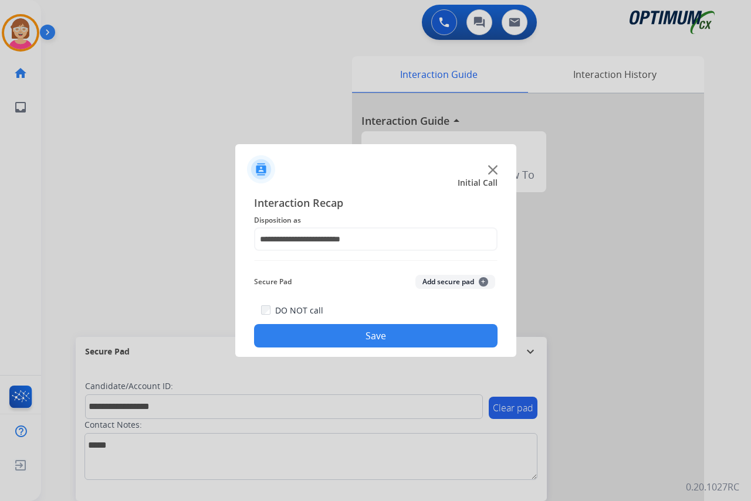
click at [484, 277] on button "Add secure pad +" at bounding box center [455, 282] width 80 height 14
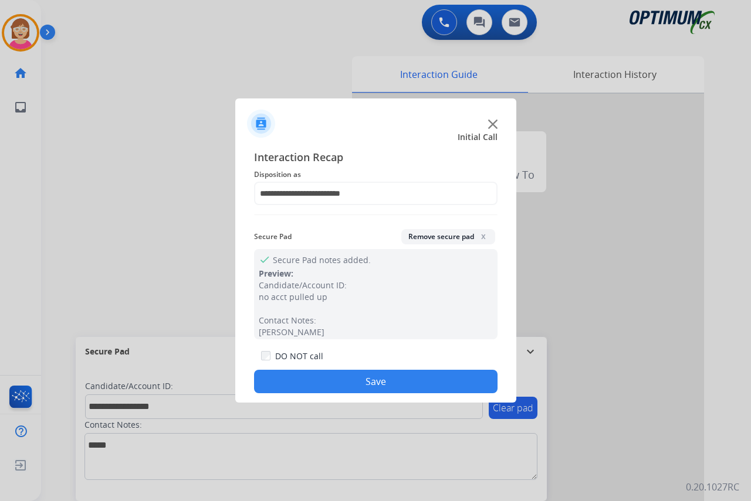
drag, startPoint x: 311, startPoint y: 380, endPoint x: 288, endPoint y: 367, distance: 26.3
click at [310, 379] on button "Save" at bounding box center [375, 381] width 243 height 23
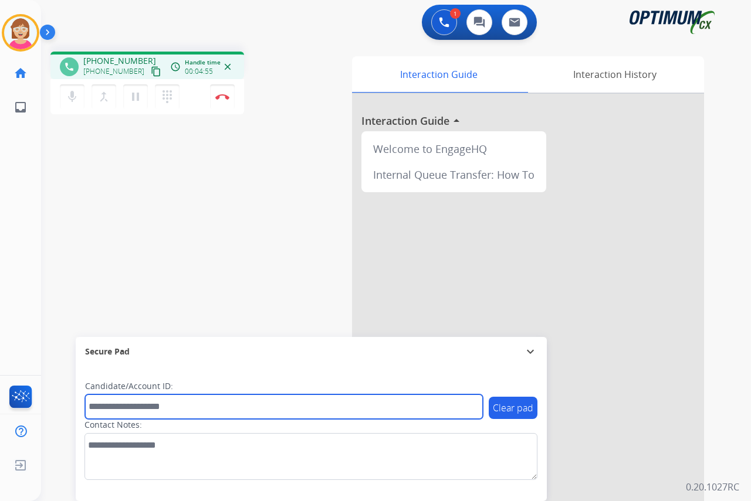
click at [106, 409] on input "text" at bounding box center [284, 407] width 398 height 25
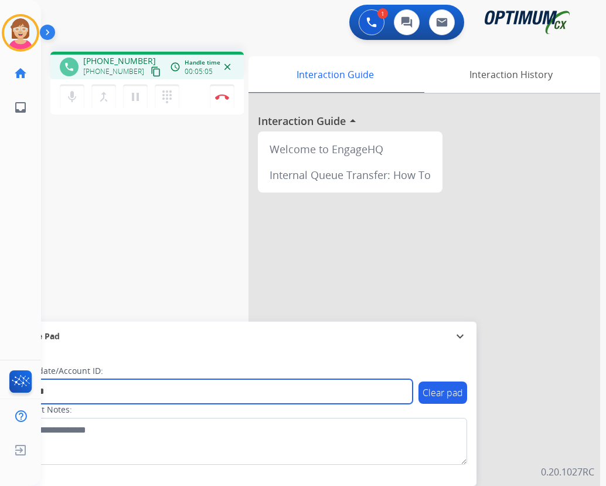
type input "*******"
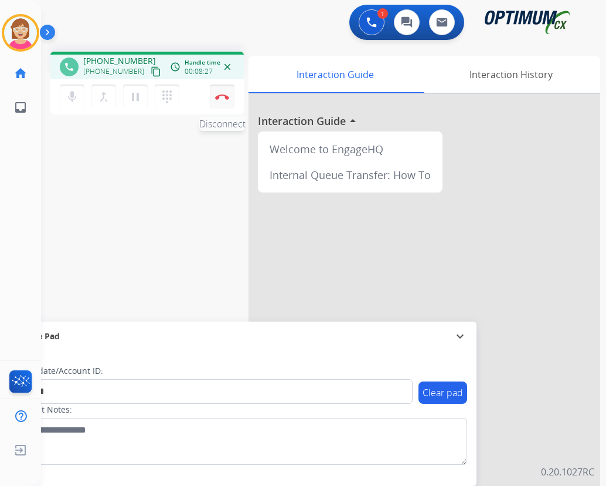
click at [222, 96] on img at bounding box center [222, 97] width 14 height 6
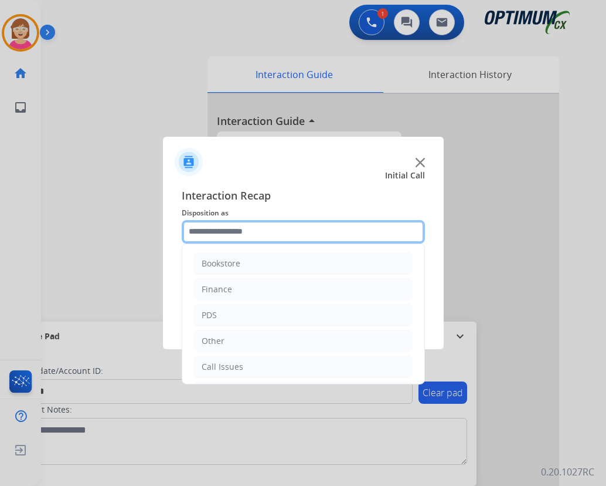
click at [216, 228] on input "text" at bounding box center [303, 231] width 243 height 23
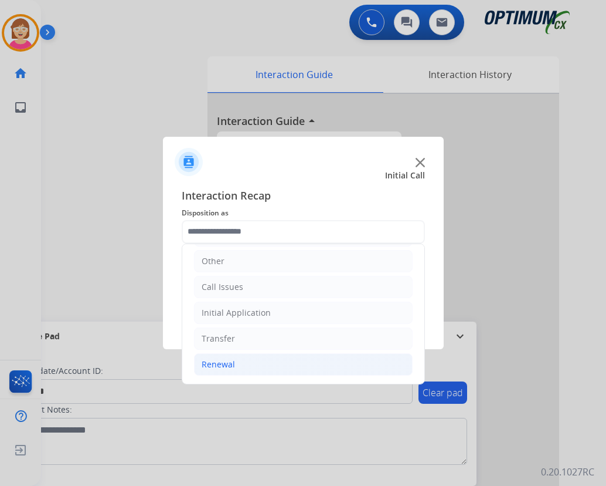
click at [219, 364] on div "Renewal" at bounding box center [218, 364] width 33 height 12
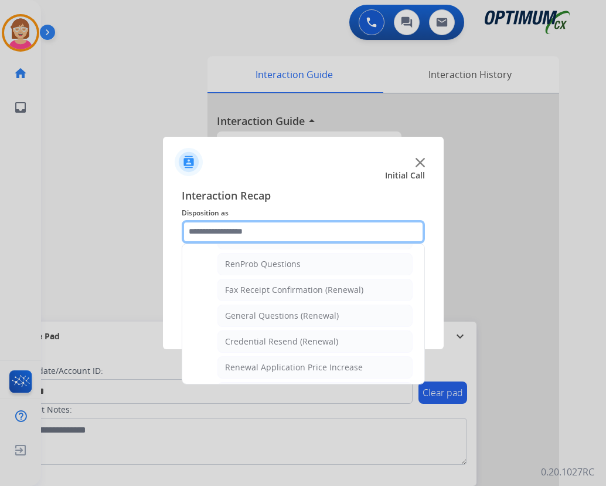
scroll to position [314, 0]
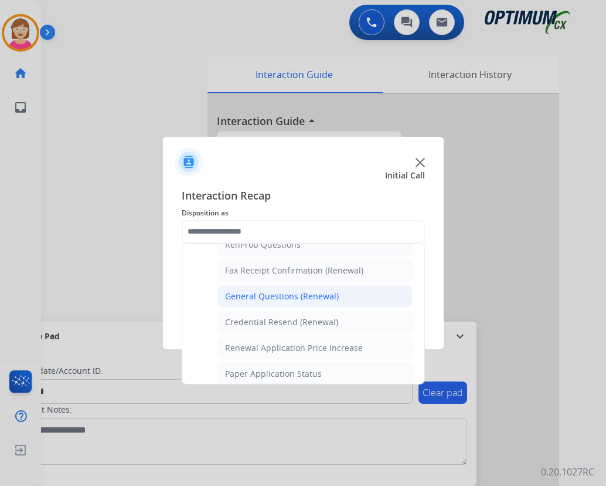
click at [277, 296] on div "General Questions (Renewal)" at bounding box center [282, 296] width 114 height 12
type input "**********"
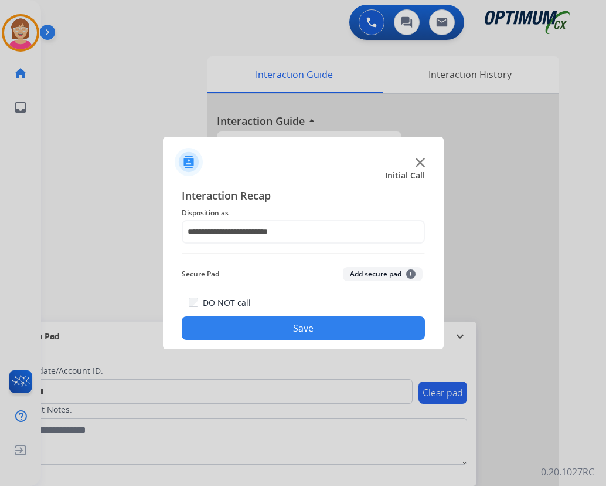
click at [412, 272] on span "+" at bounding box center [410, 273] width 9 height 9
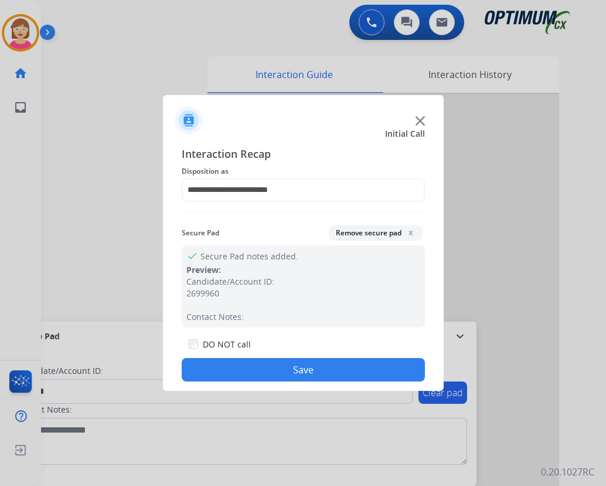
click at [257, 365] on button "Save" at bounding box center [303, 369] width 243 height 23
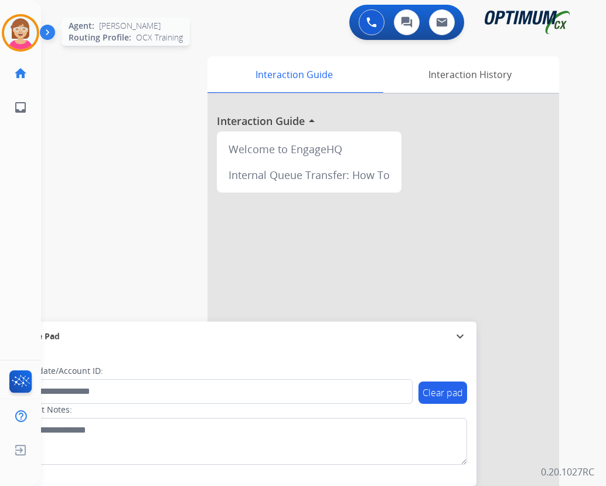
click at [16, 29] on img at bounding box center [20, 32] width 33 height 33
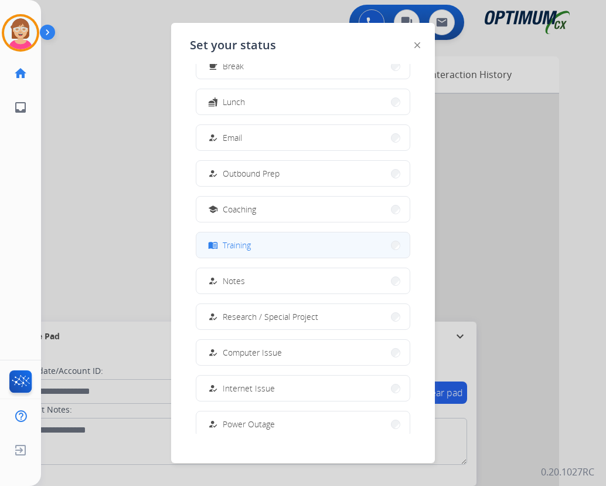
scroll to position [111, 0]
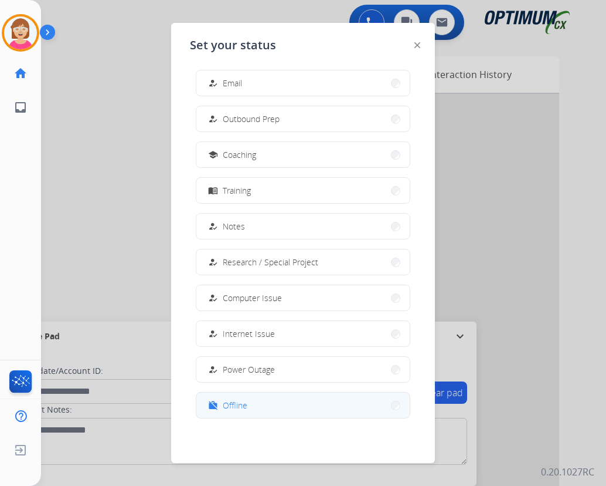
click at [257, 405] on button "work_off Offline" at bounding box center [302, 404] width 213 height 25
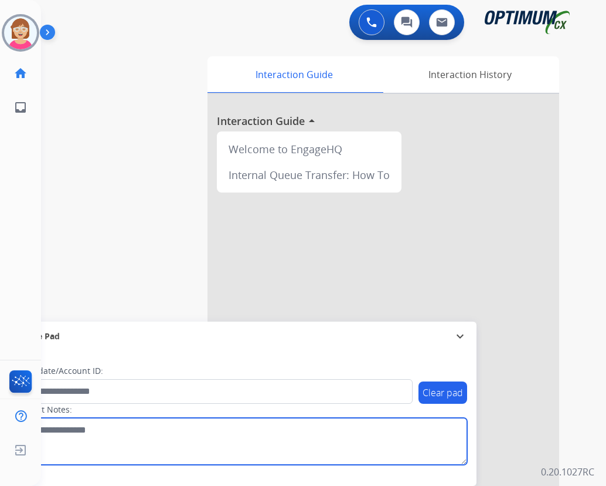
click at [63, 457] on textarea at bounding box center [241, 441] width 453 height 47
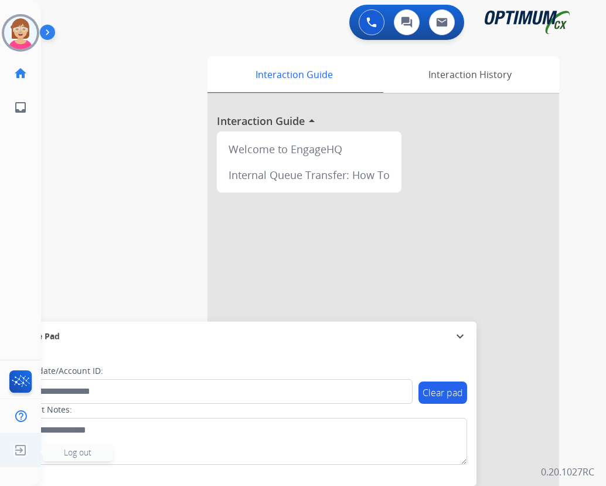
click at [70, 453] on span "Log out" at bounding box center [78, 451] width 28 height 11
